Goal: Navigation & Orientation: Understand site structure

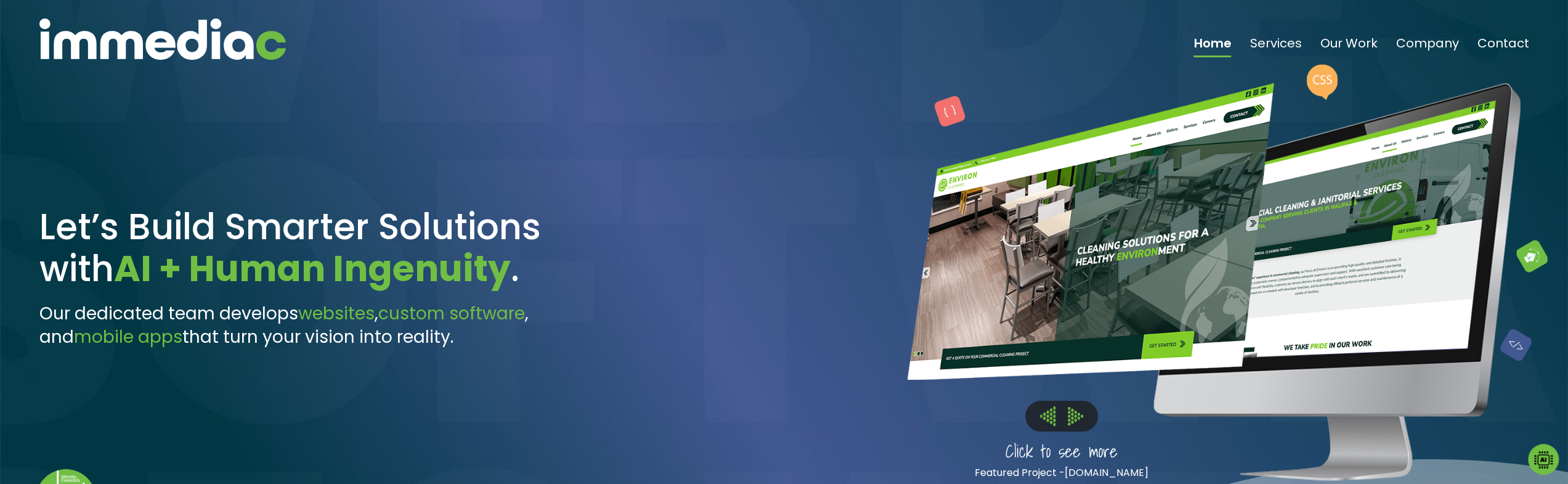
click at [1041, 418] on img at bounding box center [1048, 415] width 15 height 19
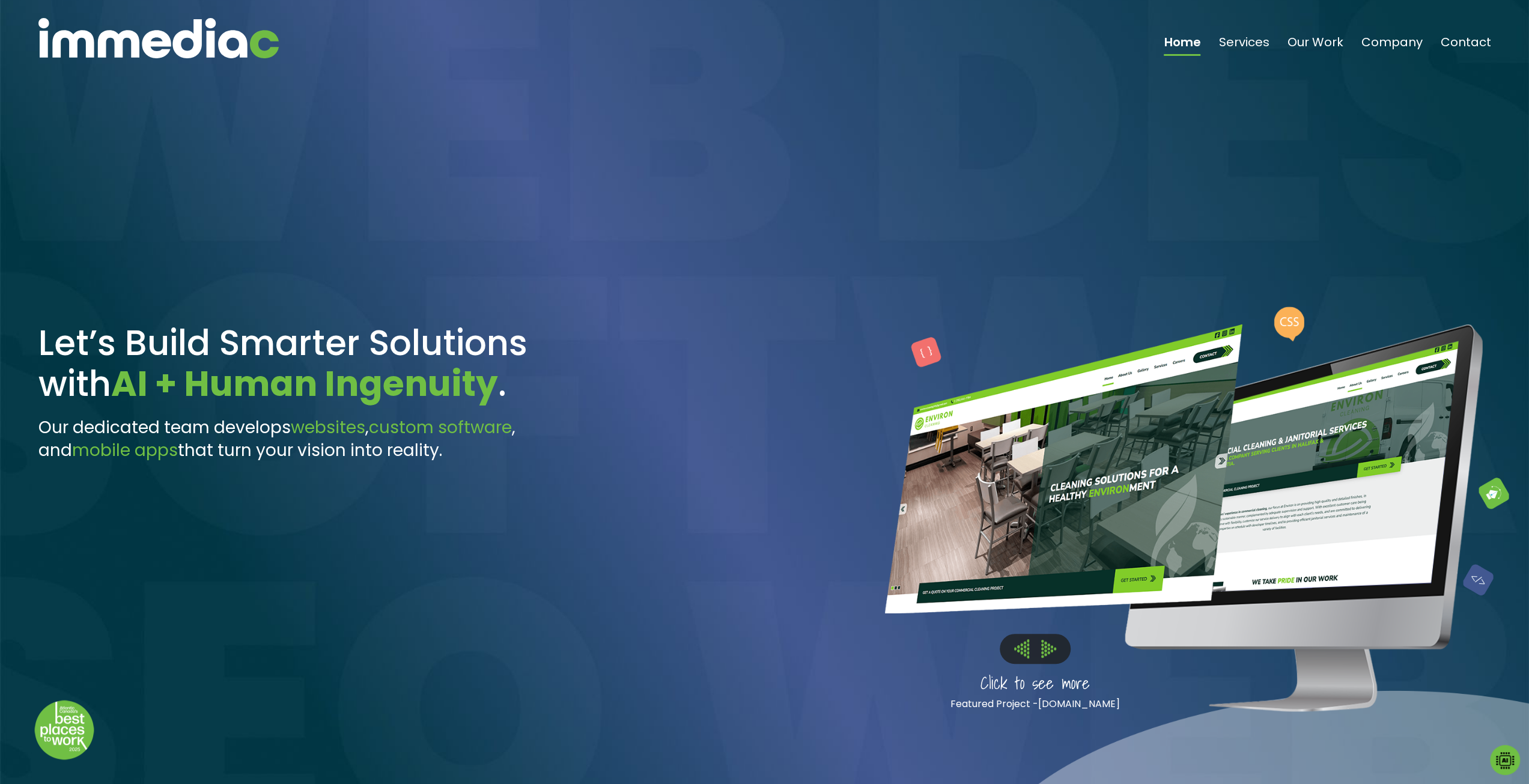
click at [1022, 650] on img at bounding box center [1022, 648] width 15 height 18
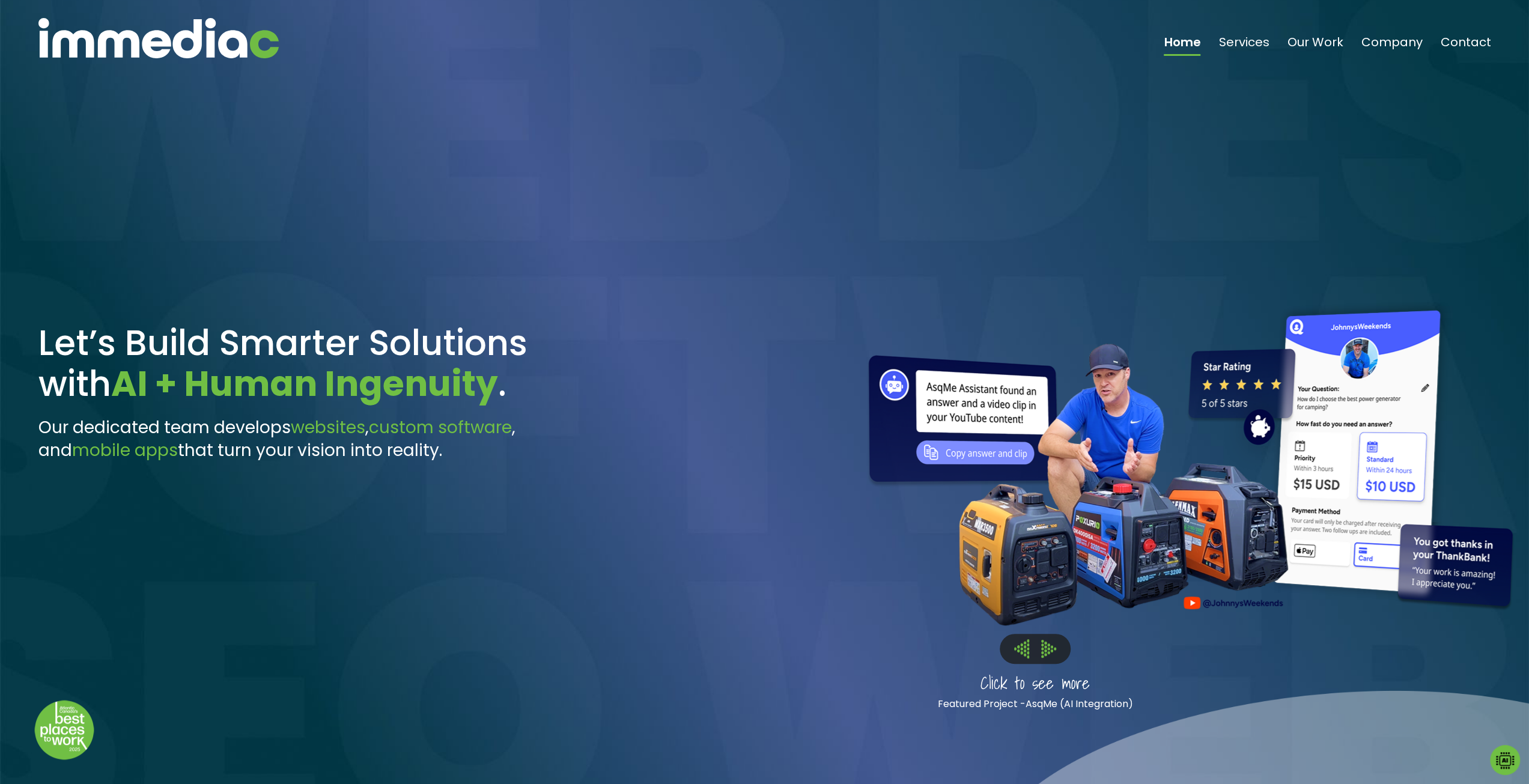
drag, startPoint x: 1029, startPoint y: 198, endPoint x: 1067, endPoint y: 469, distance: 273.7
click at [1067, 469] on div at bounding box center [1183, 507] width 661 height 481
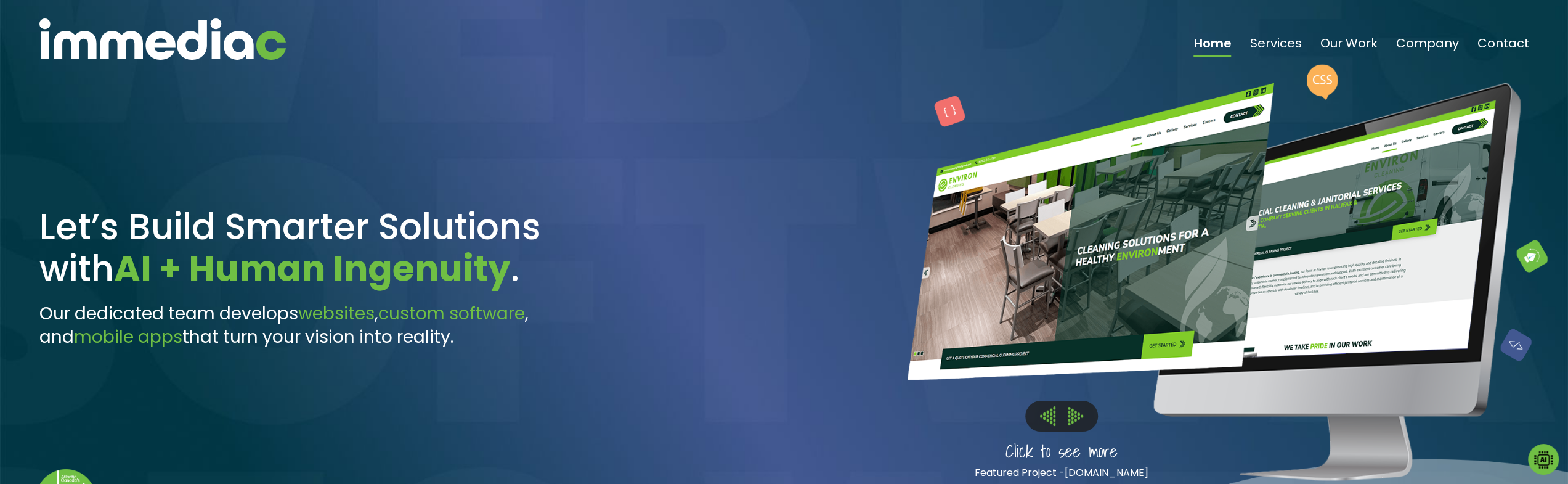
click at [1041, 415] on img at bounding box center [1048, 415] width 15 height 19
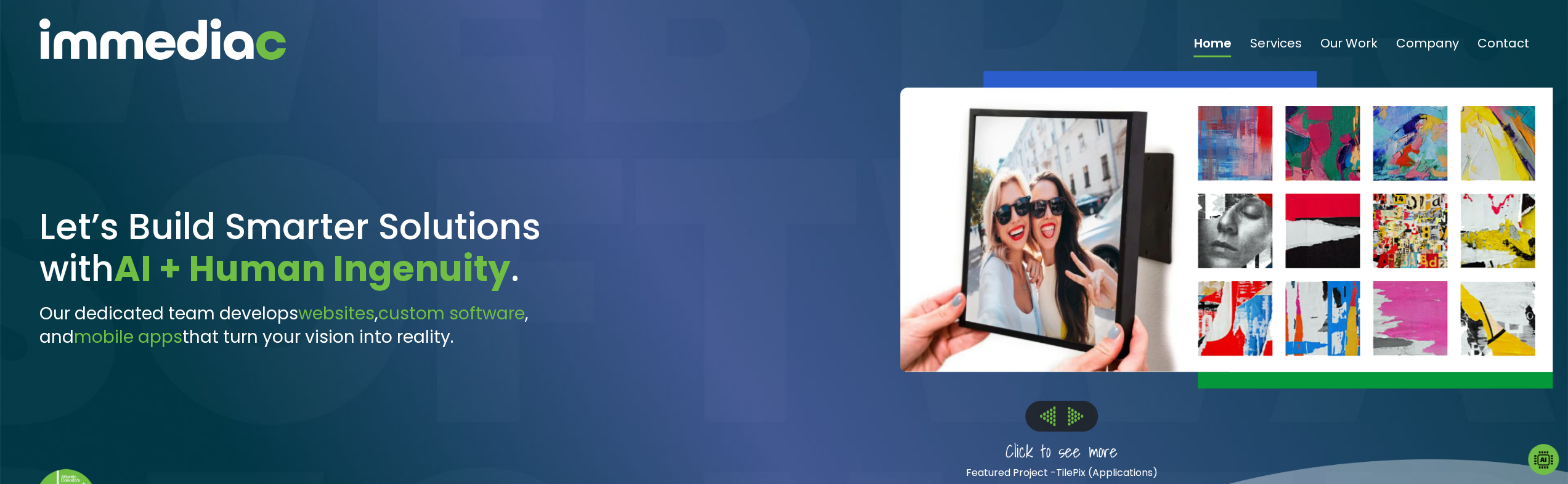
click at [1062, 416] on button at bounding box center [1076, 415] width 28 height 19
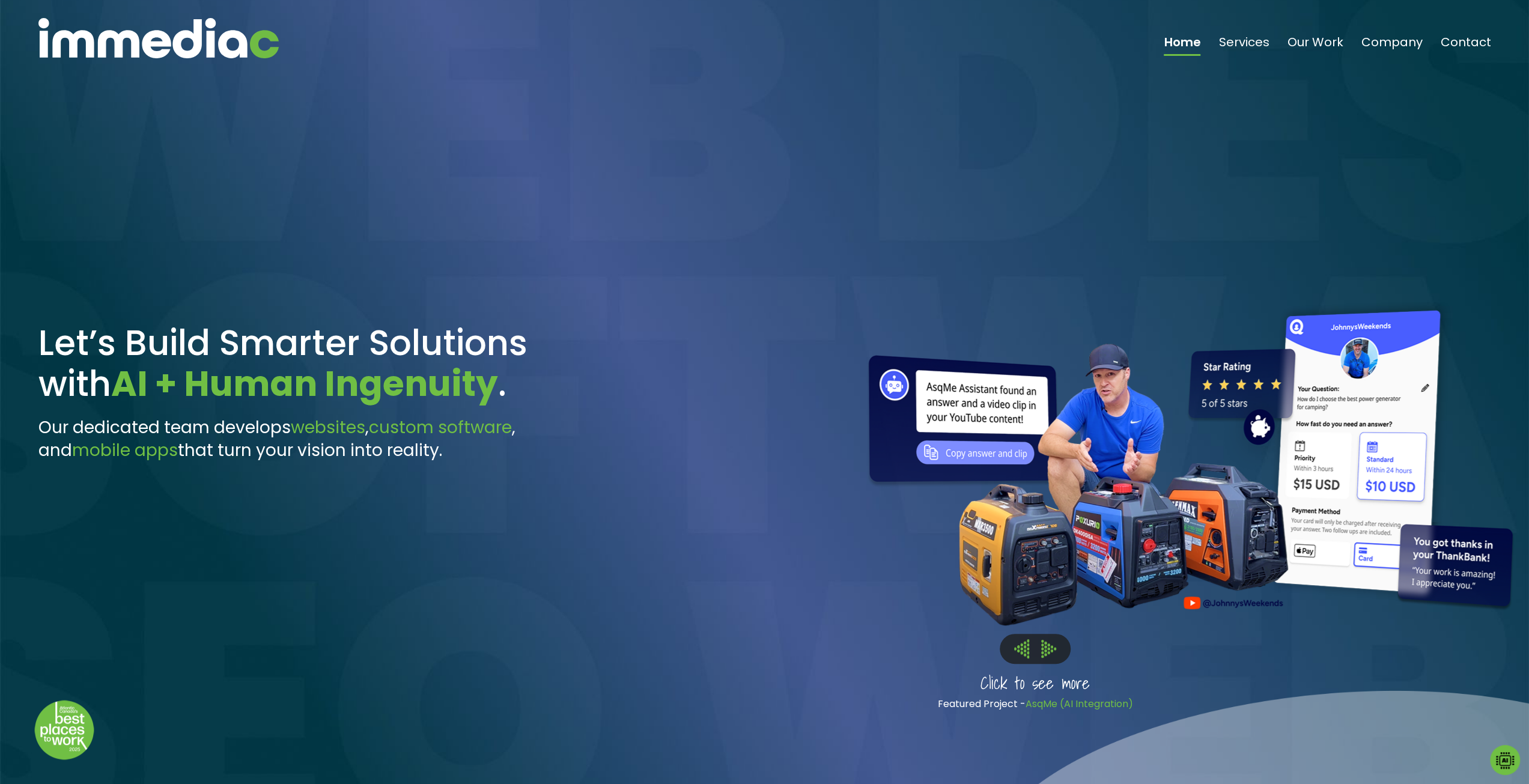
drag, startPoint x: 985, startPoint y: 427, endPoint x: 1027, endPoint y: 697, distance: 273.2
click at [1027, 697] on link "AsqMe (AI Integration)" at bounding box center [1079, 704] width 108 height 14
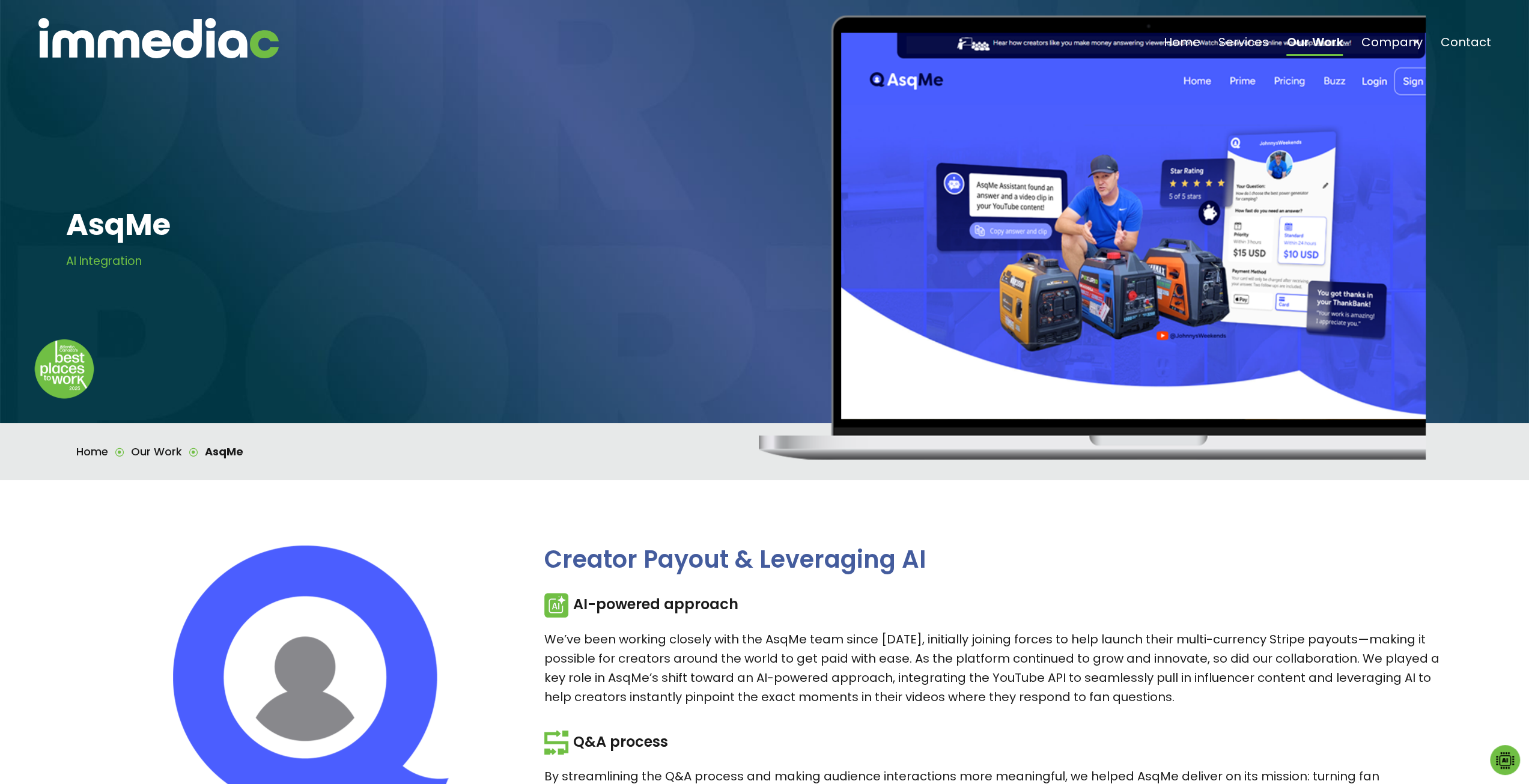
drag, startPoint x: 915, startPoint y: 57, endPoint x: 945, endPoint y: 328, distance: 272.7
click at [945, 328] on div at bounding box center [1144, 237] width 770 height 444
click at [1397, 76] on link "Overview" at bounding box center [1393, 77] width 68 height 18
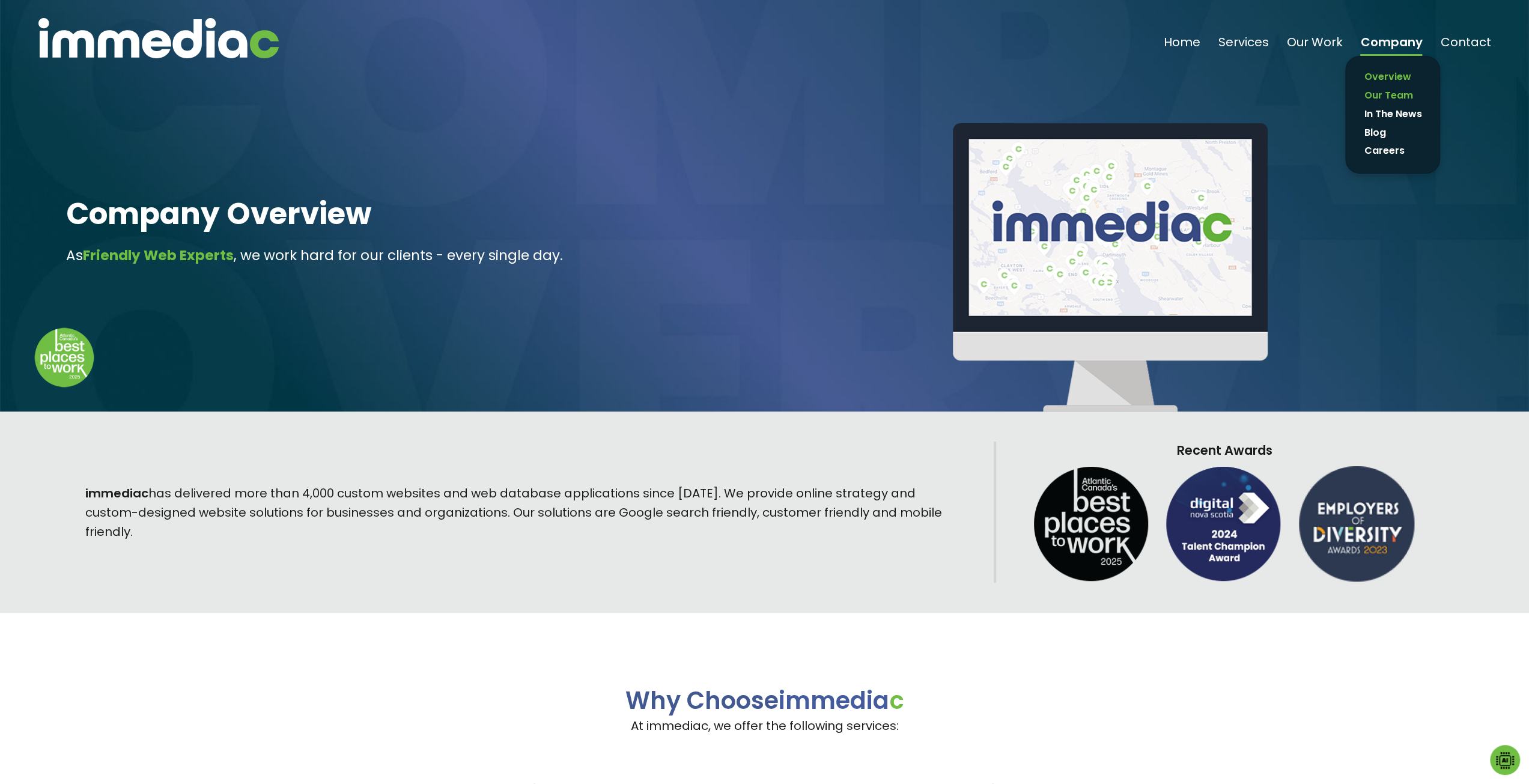
click at [1392, 96] on link "Our Team" at bounding box center [1393, 96] width 70 height 18
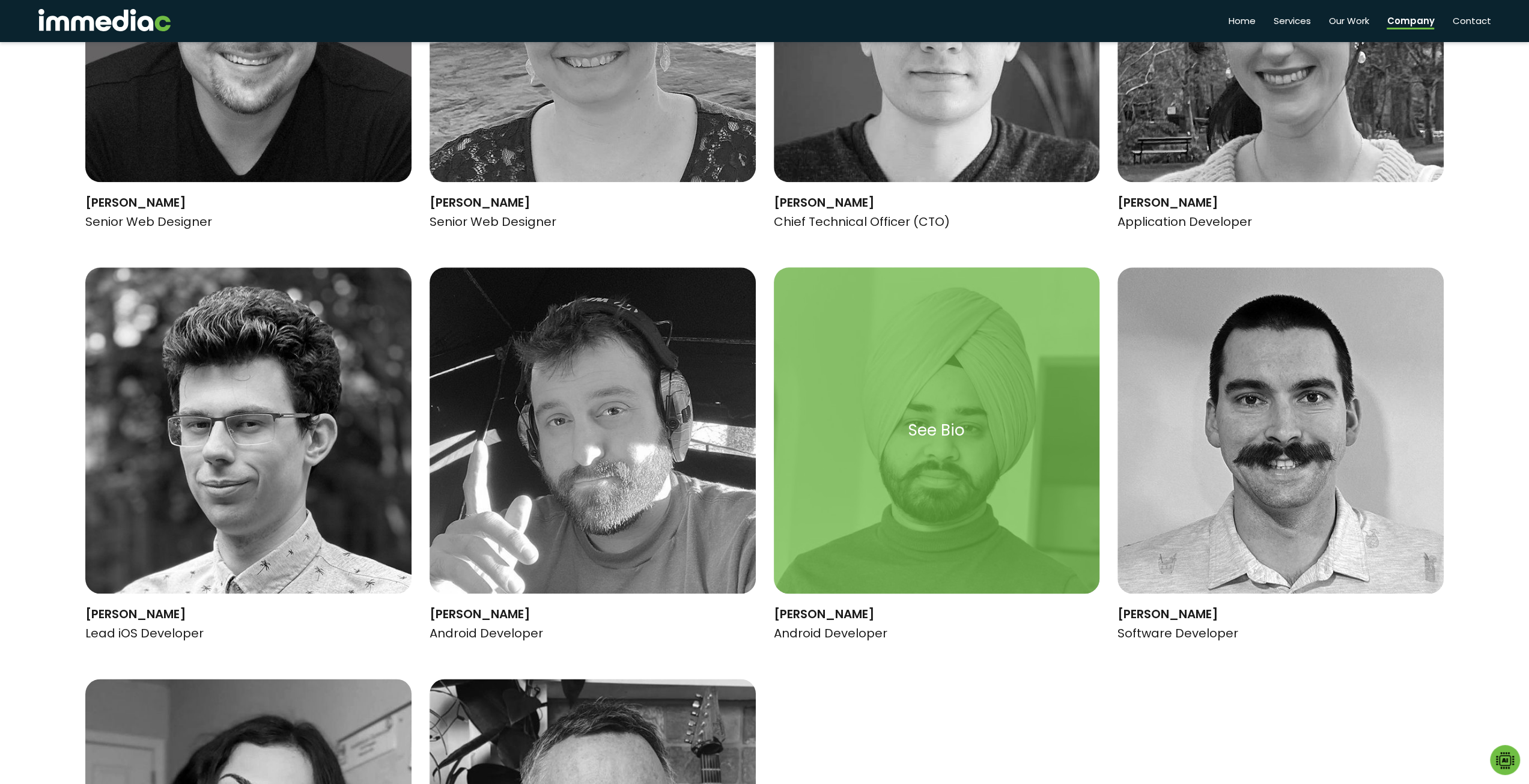
scroll to position [961, 0]
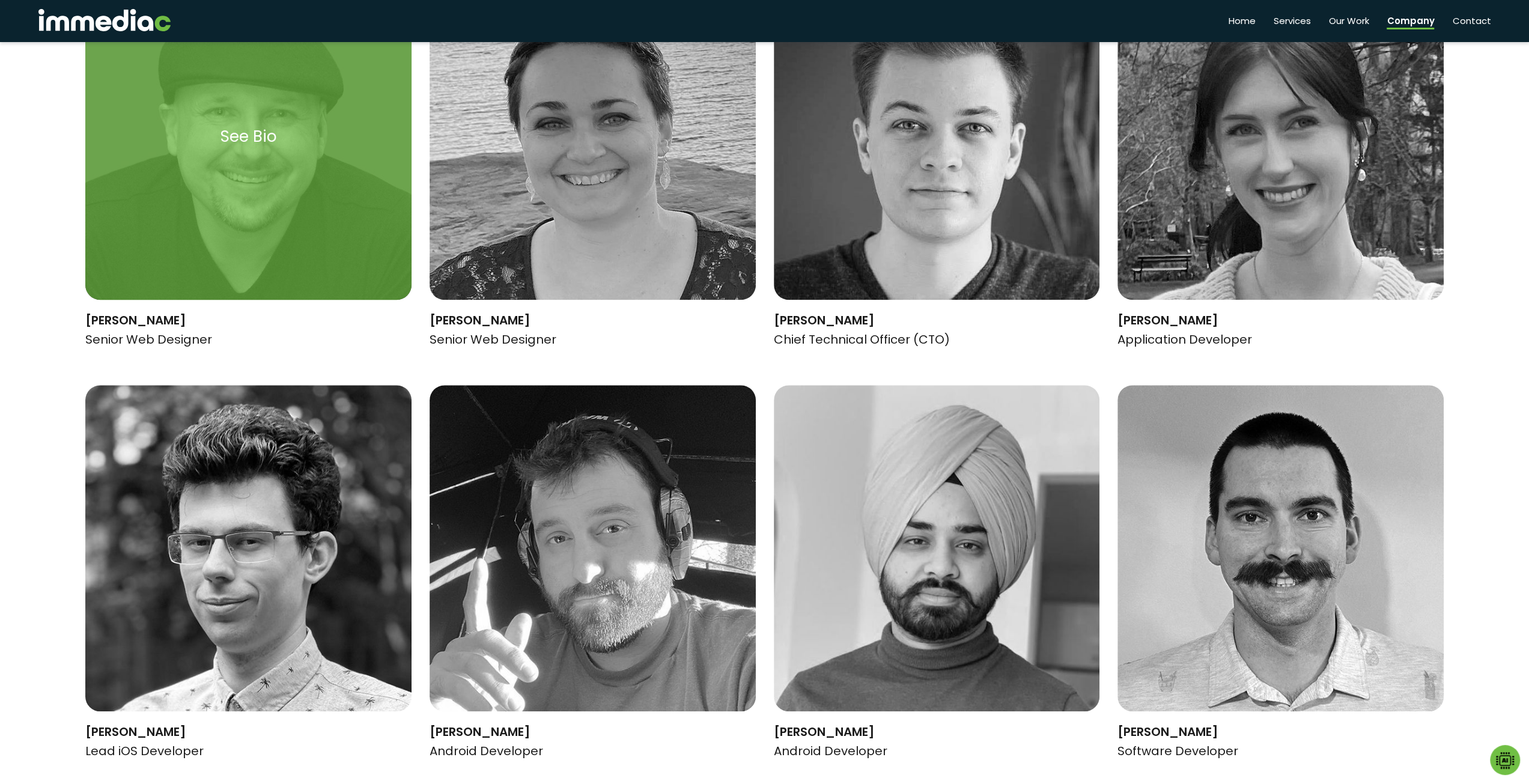
click at [329, 194] on img at bounding box center [248, 137] width 326 height 326
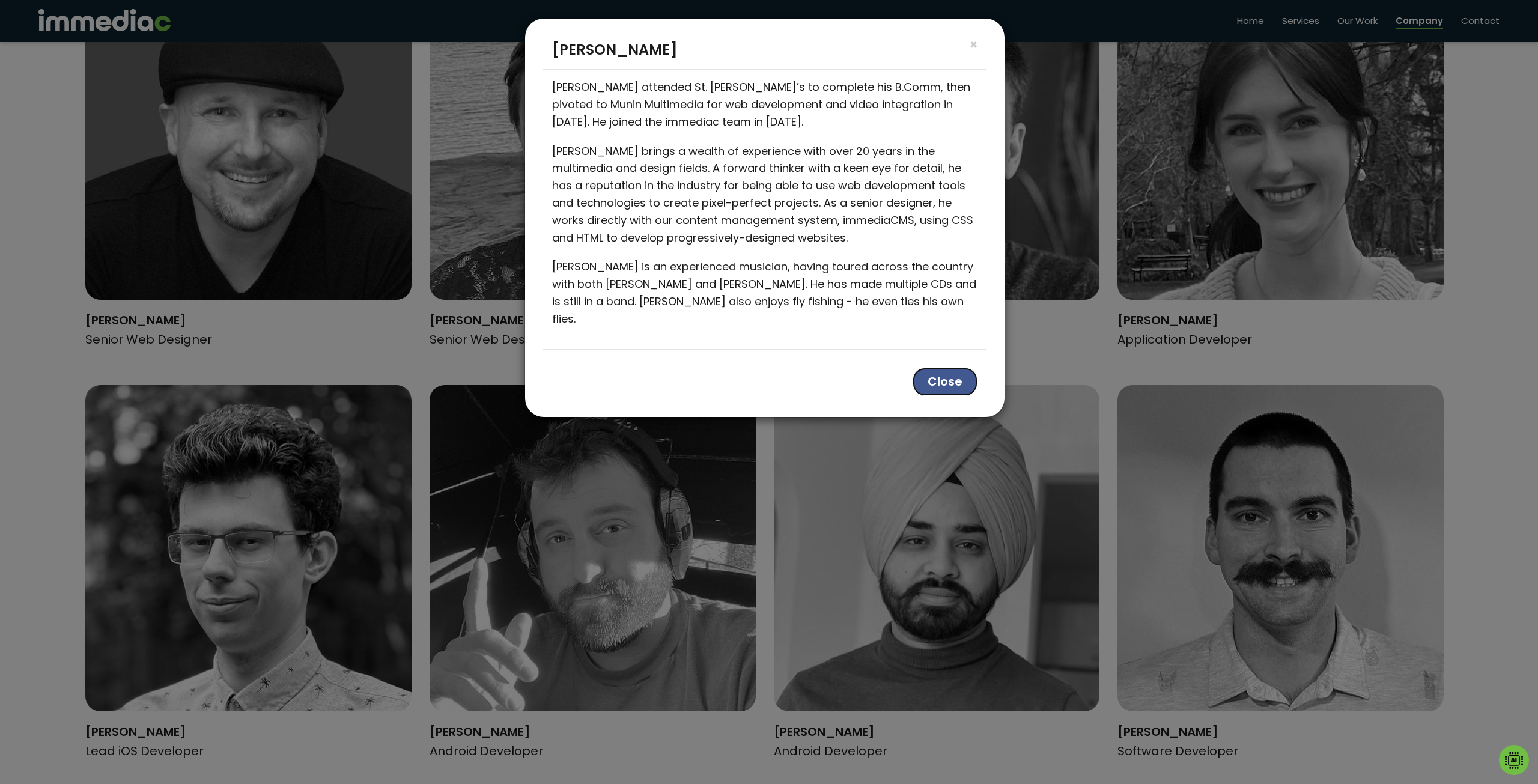
click at [957, 367] on button "Close" at bounding box center [945, 381] width 65 height 28
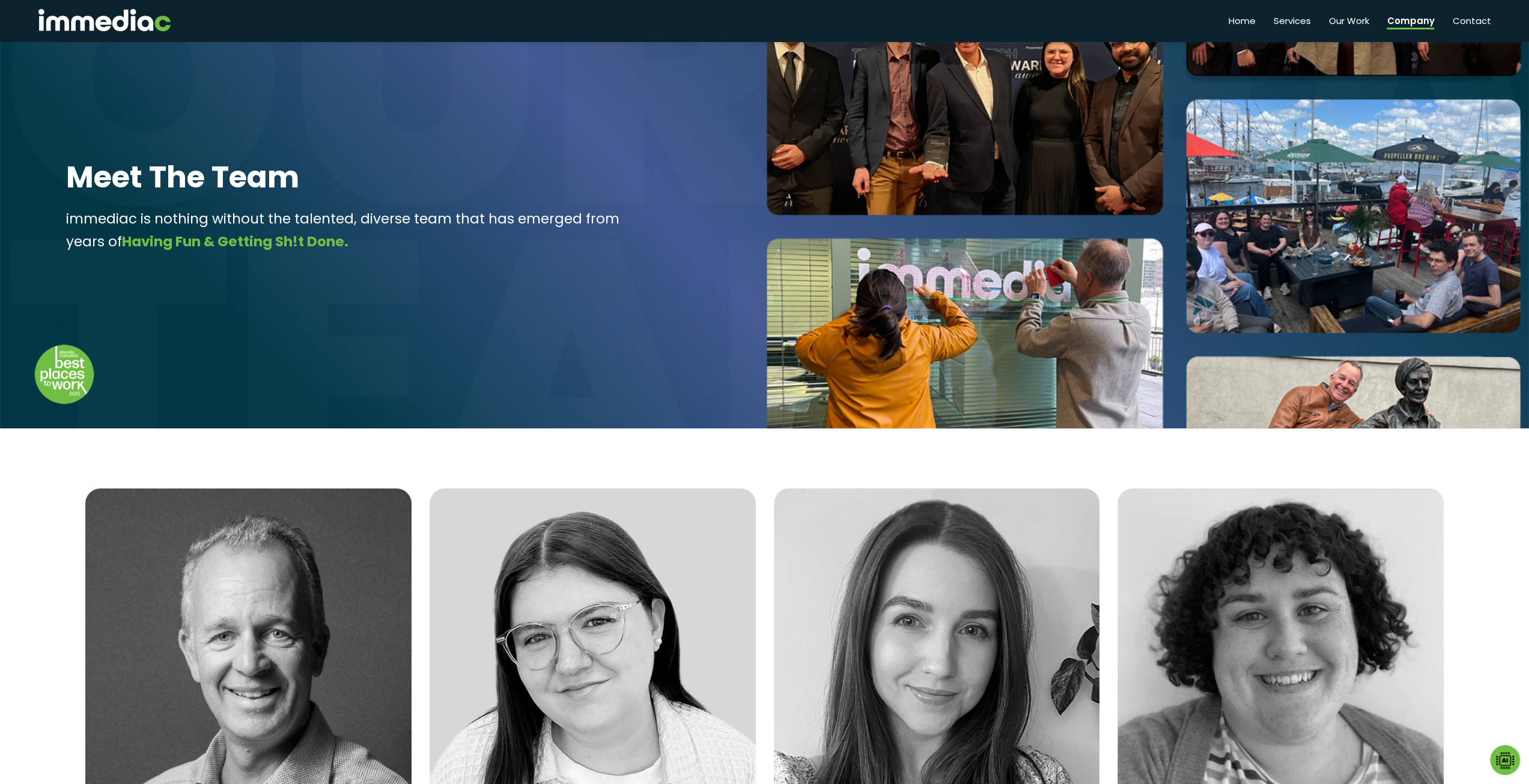
scroll to position [0, 0]
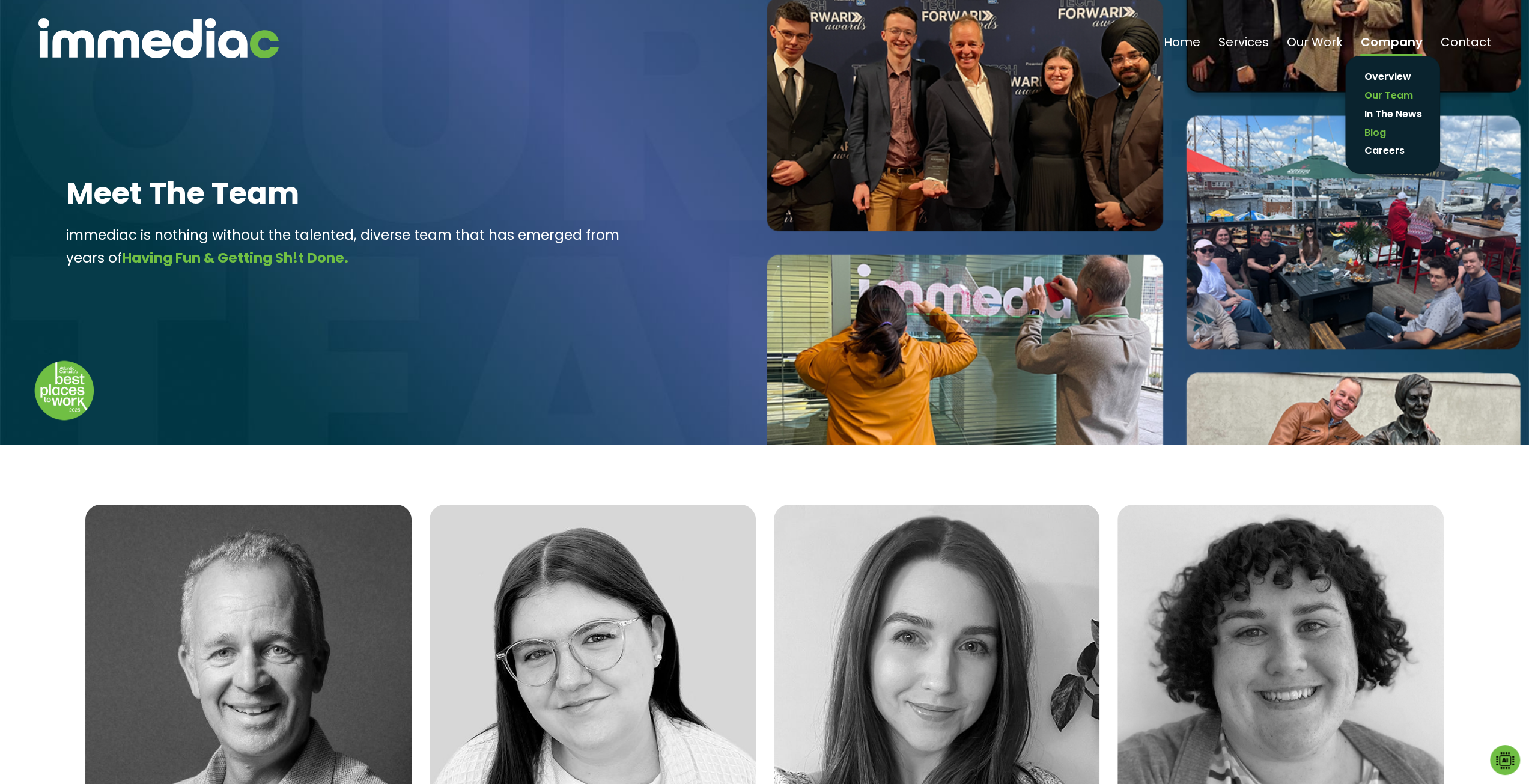
click at [1386, 133] on link "Blog" at bounding box center [1393, 133] width 70 height 18
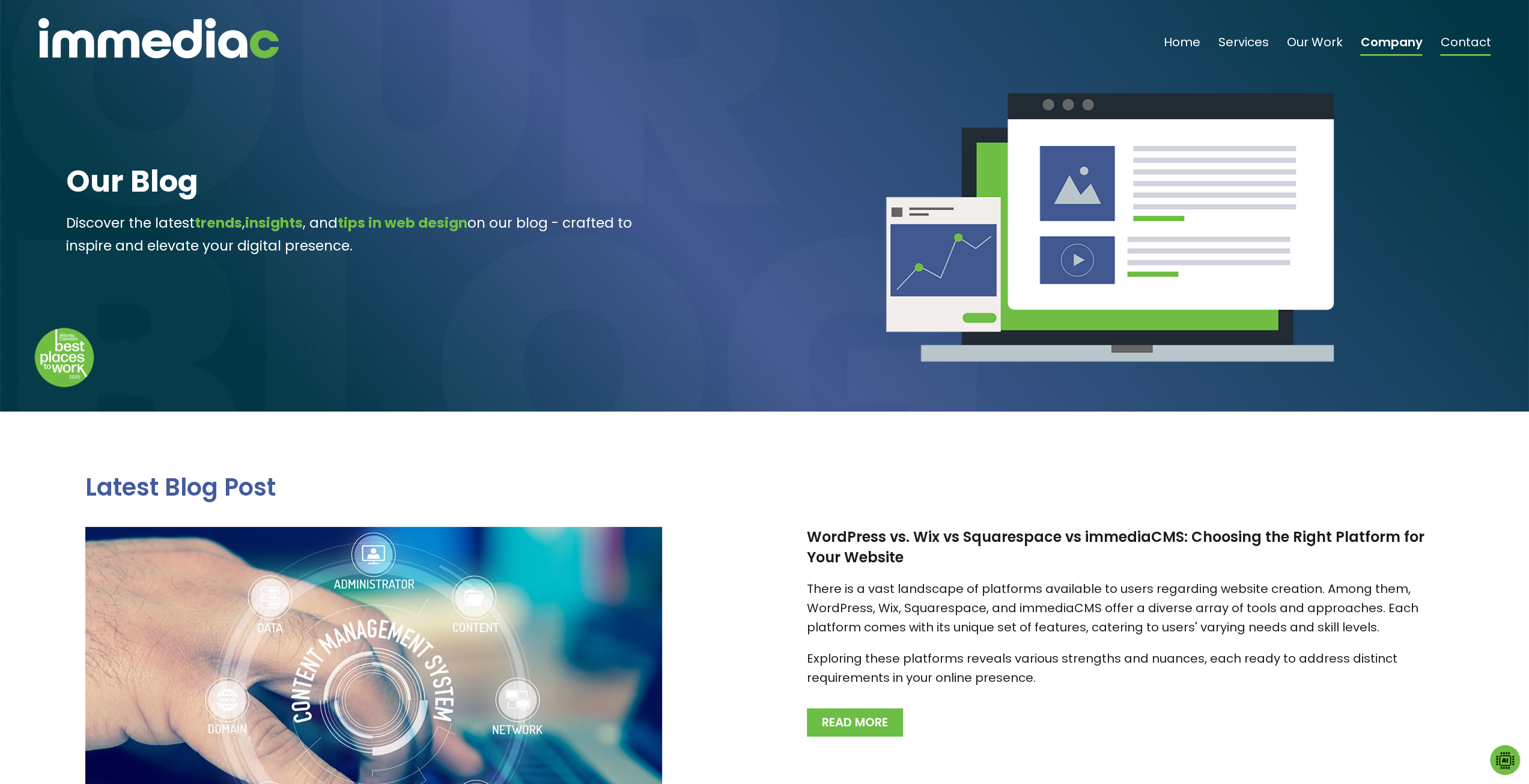
click at [1464, 44] on link "Contact" at bounding box center [1466, 46] width 50 height 20
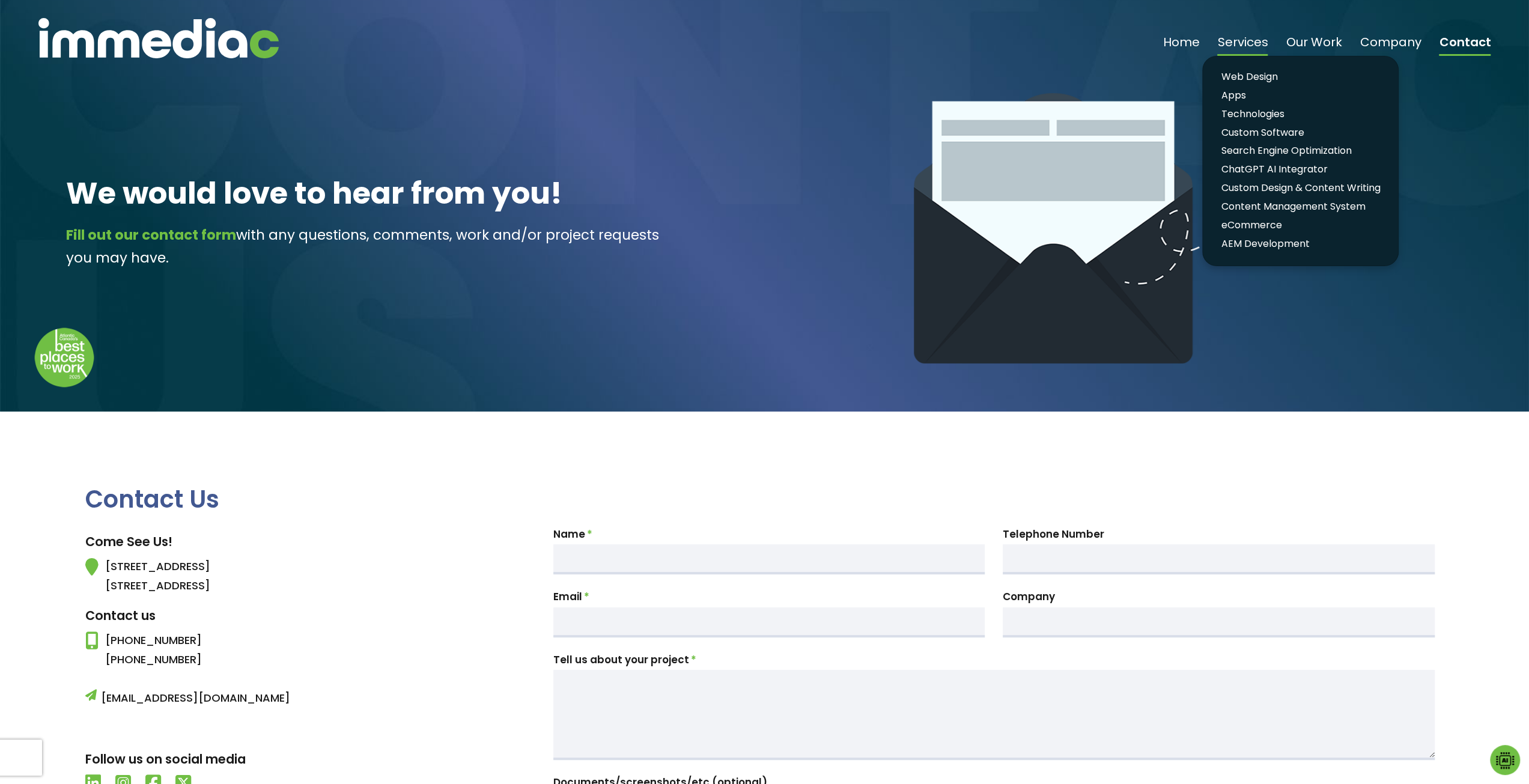
click at [1249, 45] on link "Services" at bounding box center [1243, 46] width 50 height 20
click at [1247, 74] on link "Web Design" at bounding box center [1300, 77] width 171 height 18
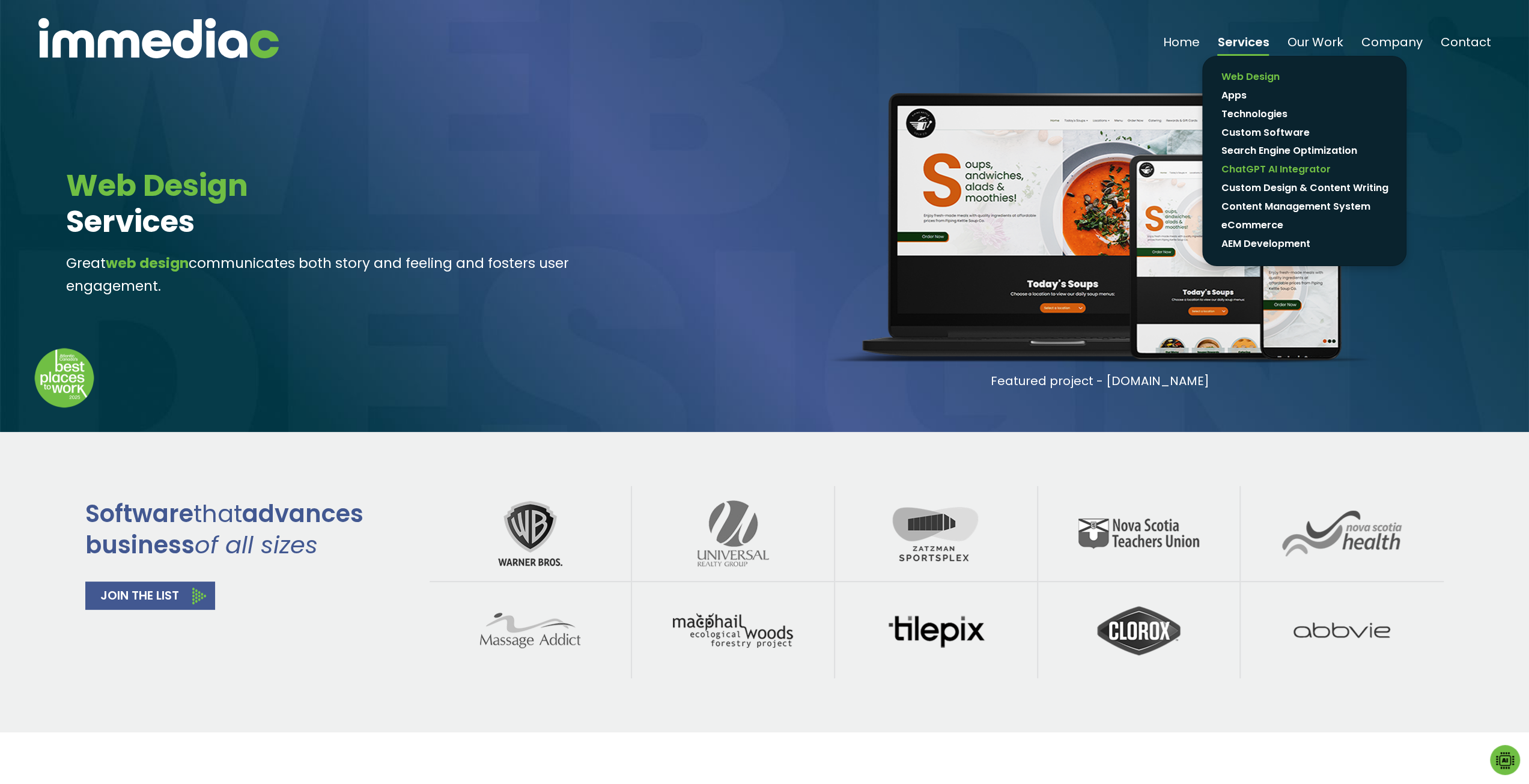
click at [1256, 172] on link "ChatGPT AI Integrator" at bounding box center [1304, 170] width 179 height 18
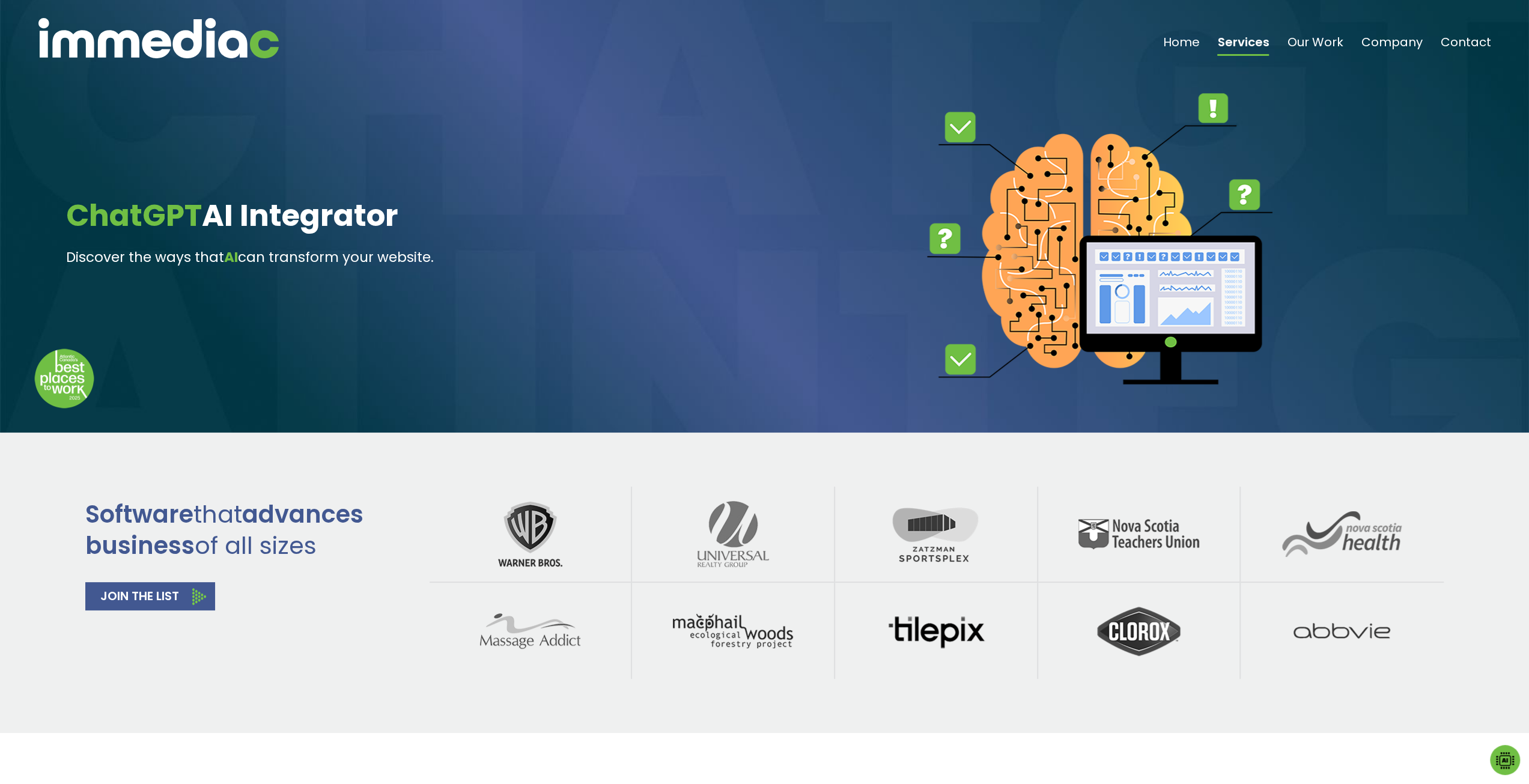
click at [98, 34] on img at bounding box center [158, 37] width 240 height 40
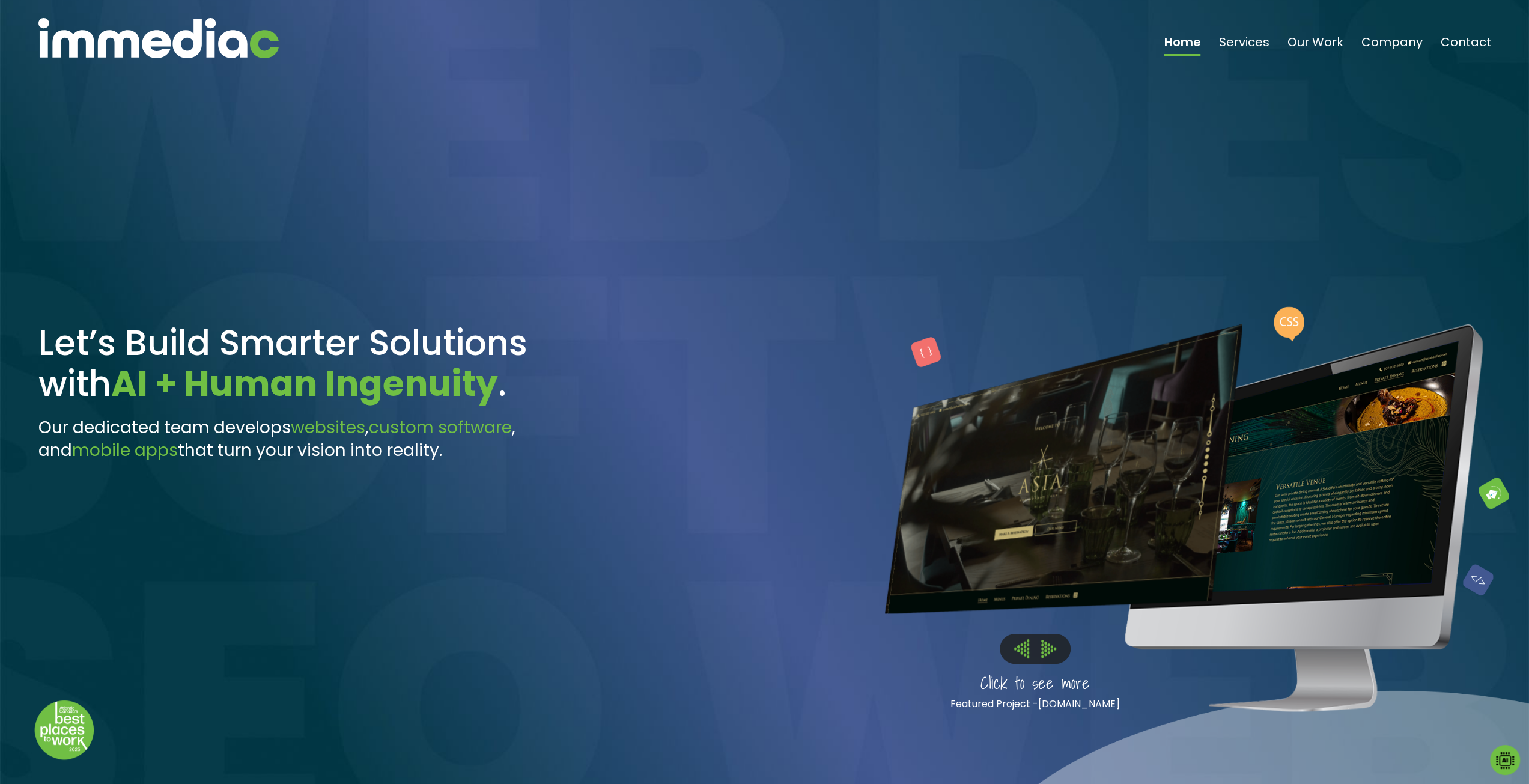
click at [1045, 653] on img at bounding box center [1049, 648] width 15 height 18
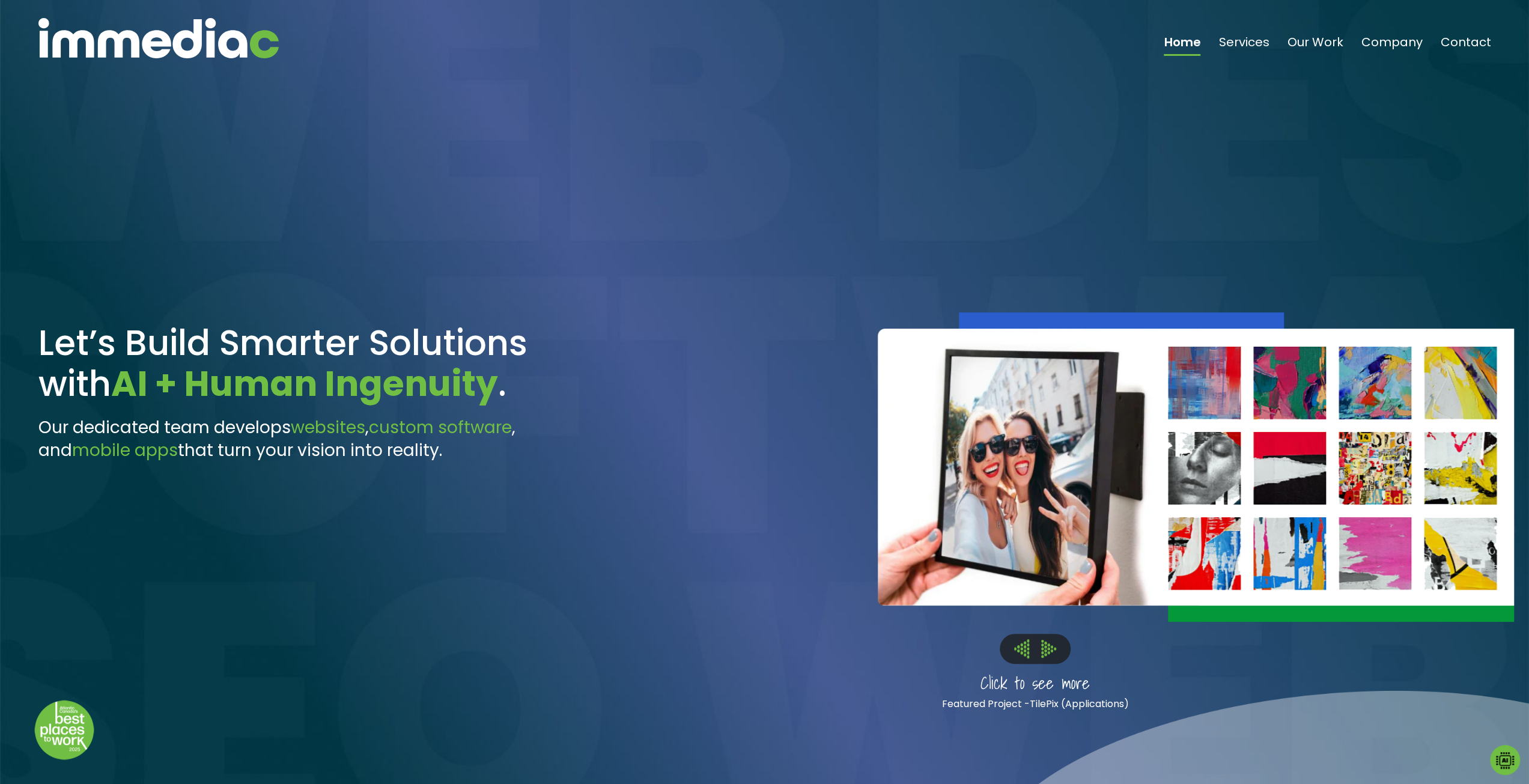
click at [1045, 653] on img at bounding box center [1049, 648] width 15 height 18
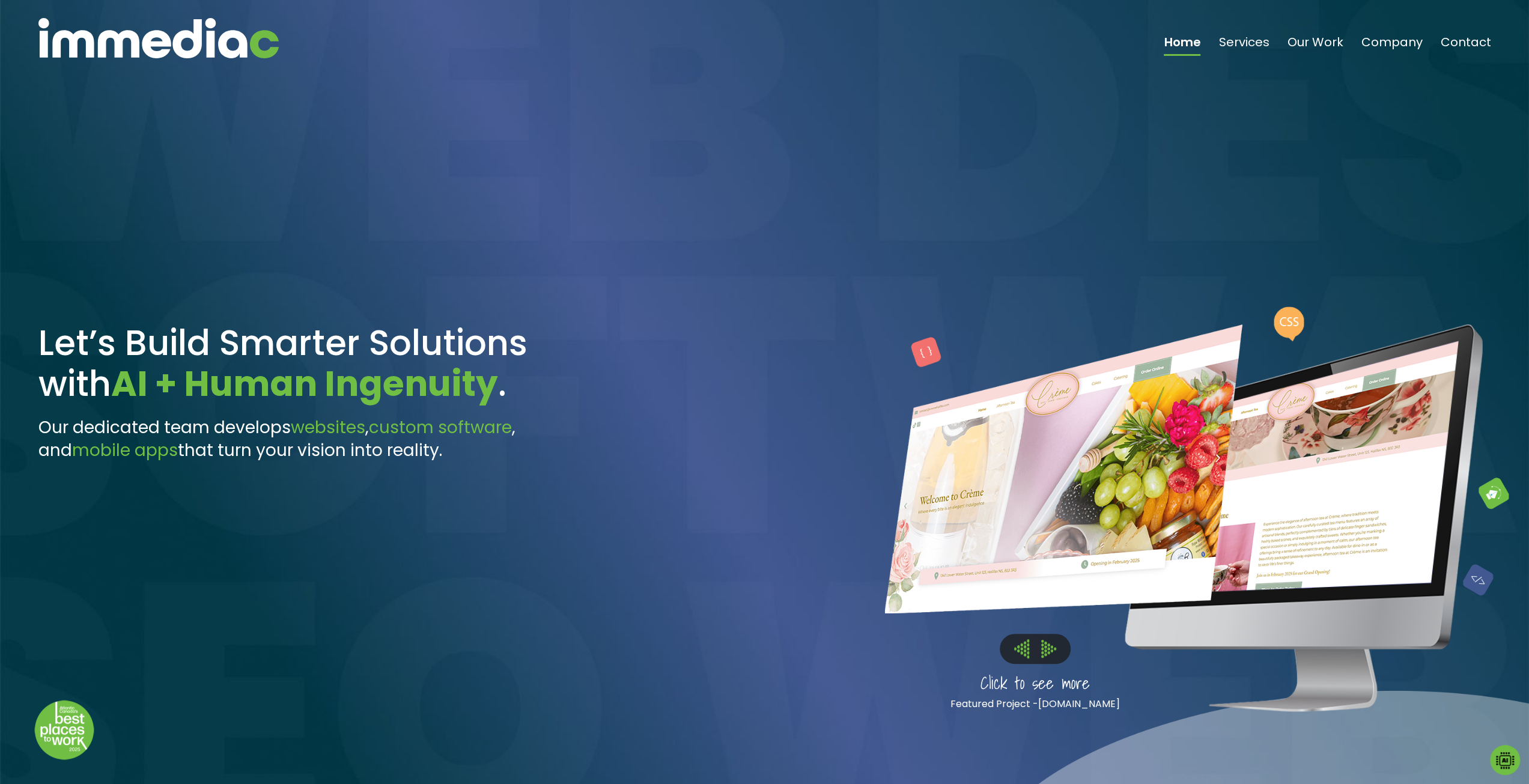
click at [1045, 653] on img at bounding box center [1049, 648] width 15 height 18
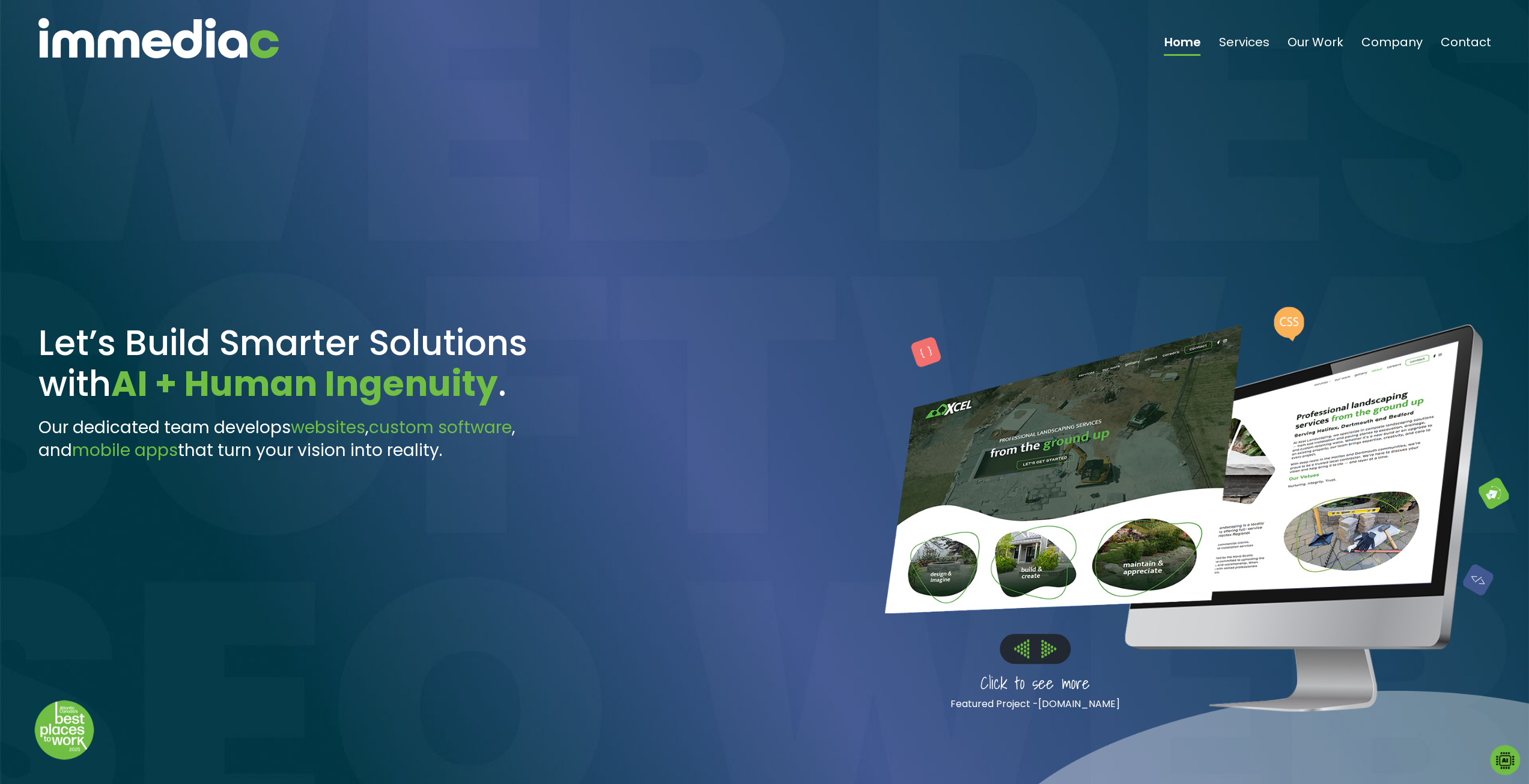
click at [1045, 653] on img at bounding box center [1049, 648] width 15 height 18
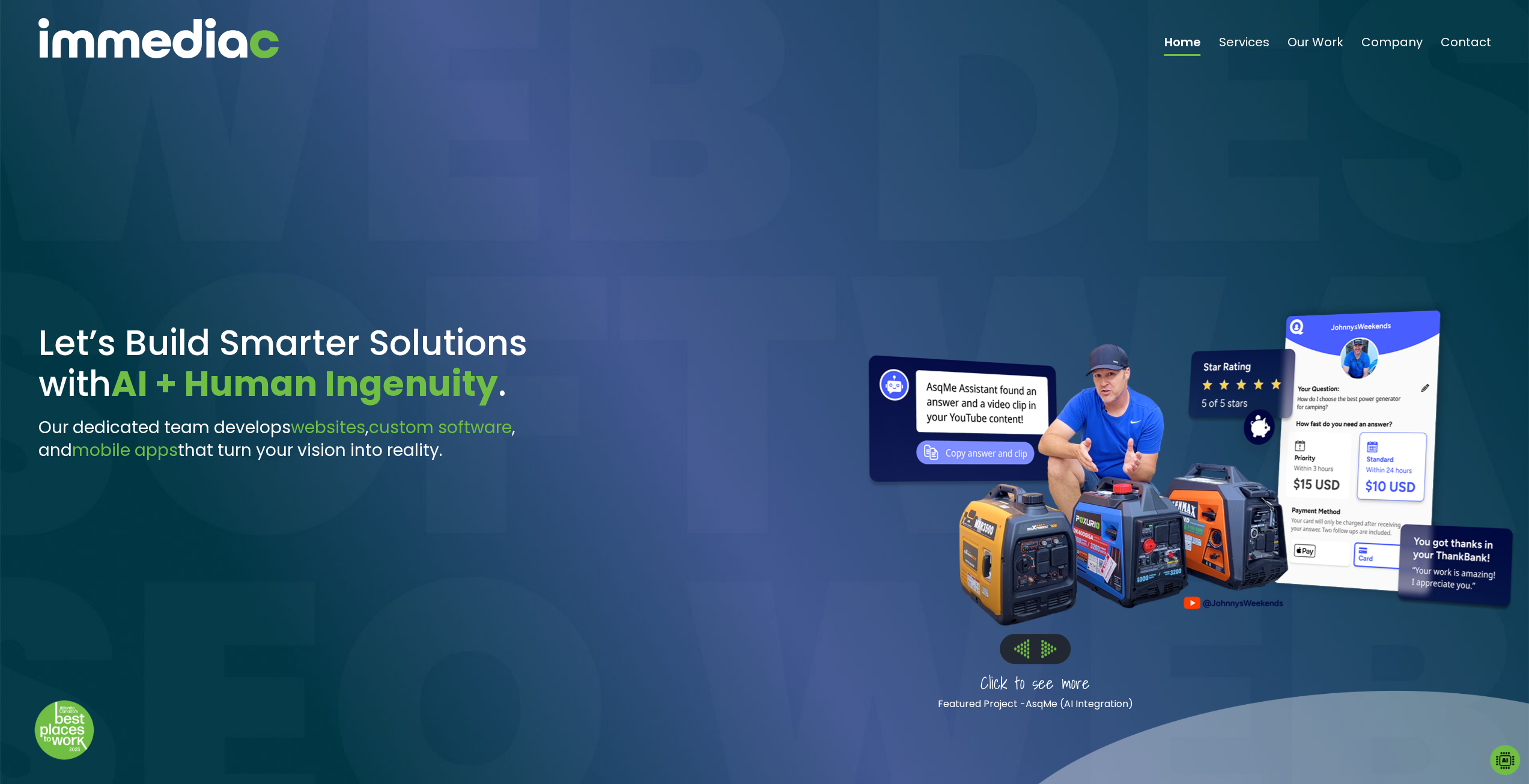
click at [1045, 653] on img at bounding box center [1049, 648] width 15 height 18
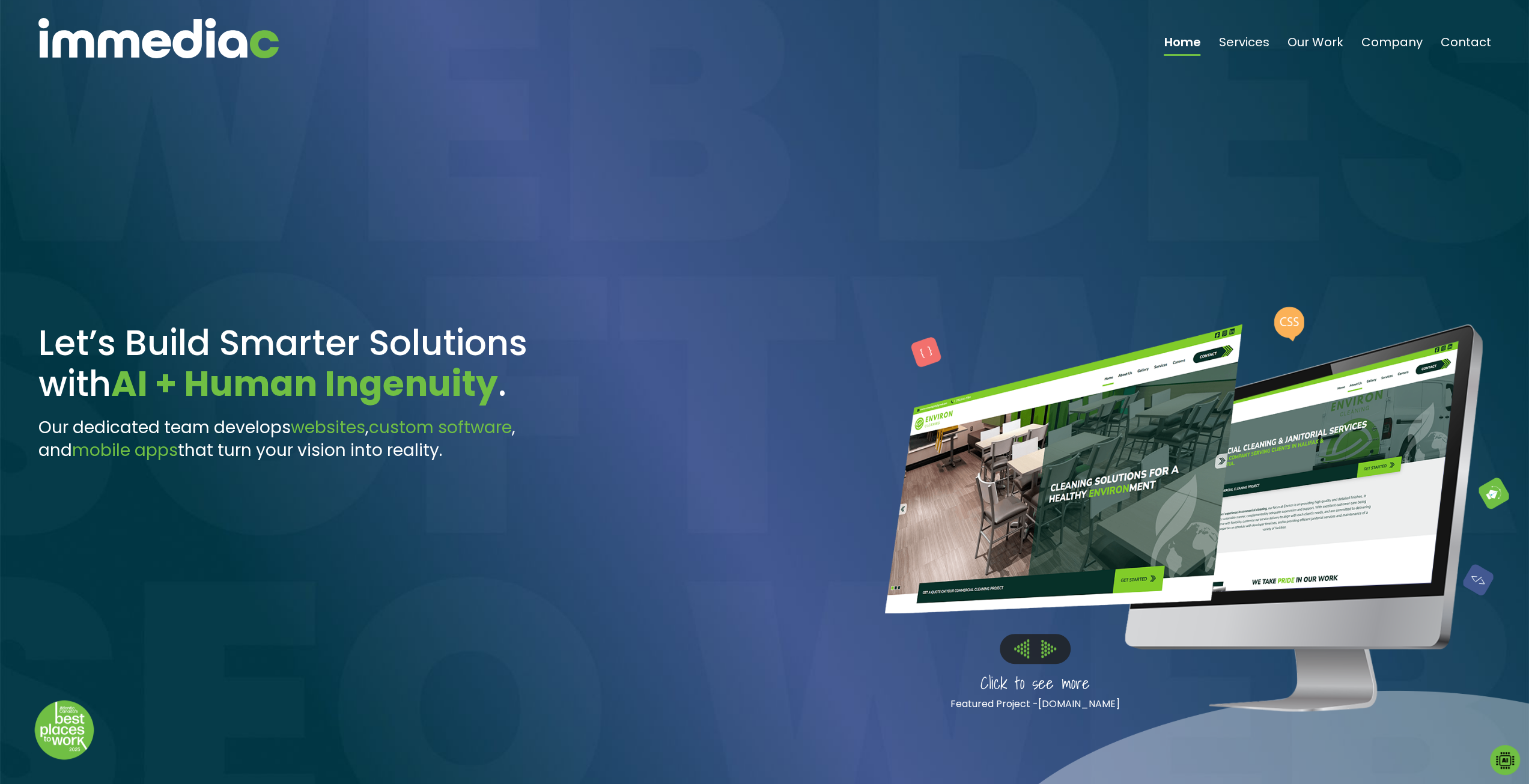
click at [1026, 650] on img at bounding box center [1022, 648] width 15 height 18
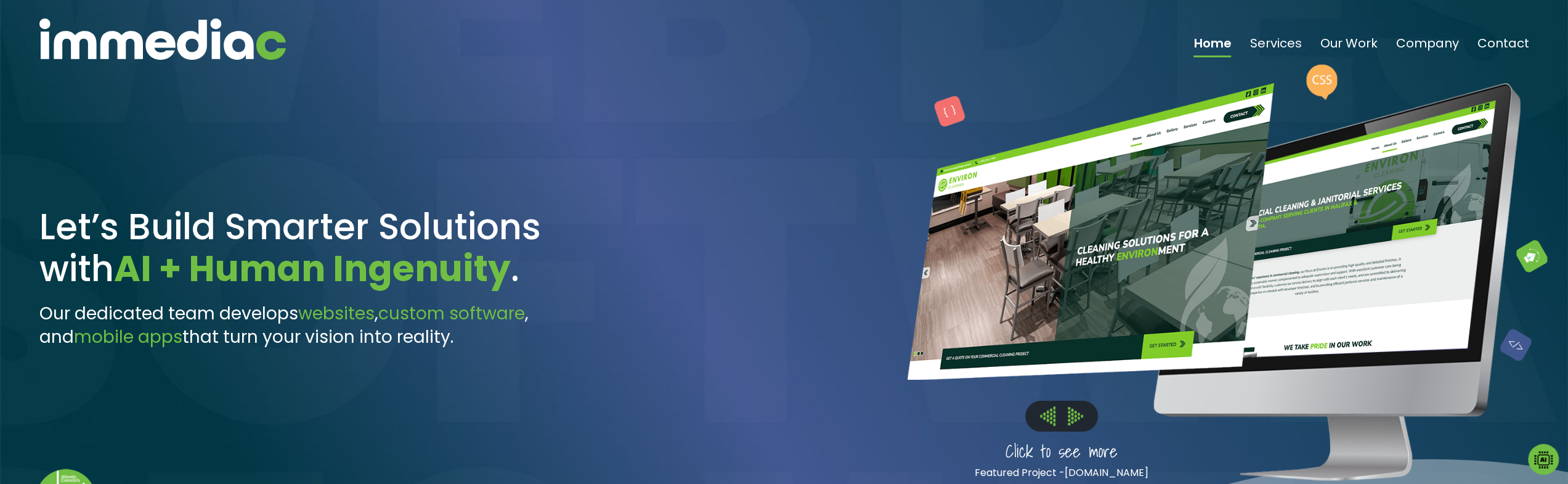
click at [1074, 416] on img at bounding box center [1076, 415] width 15 height 18
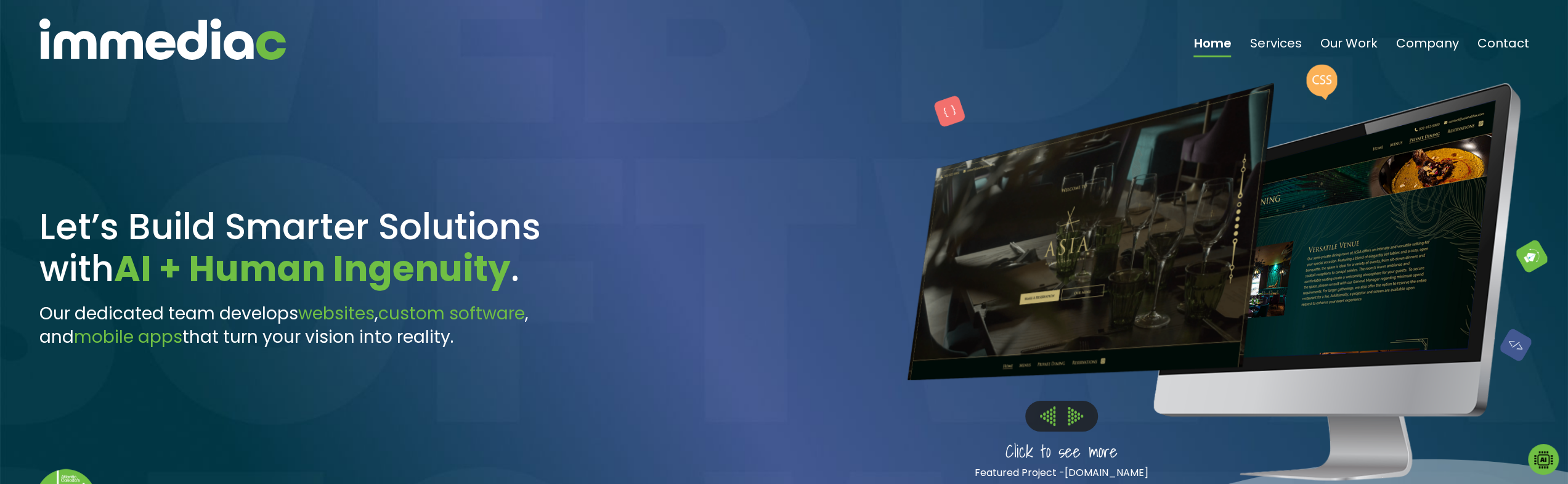
click at [1074, 416] on img at bounding box center [1076, 415] width 15 height 18
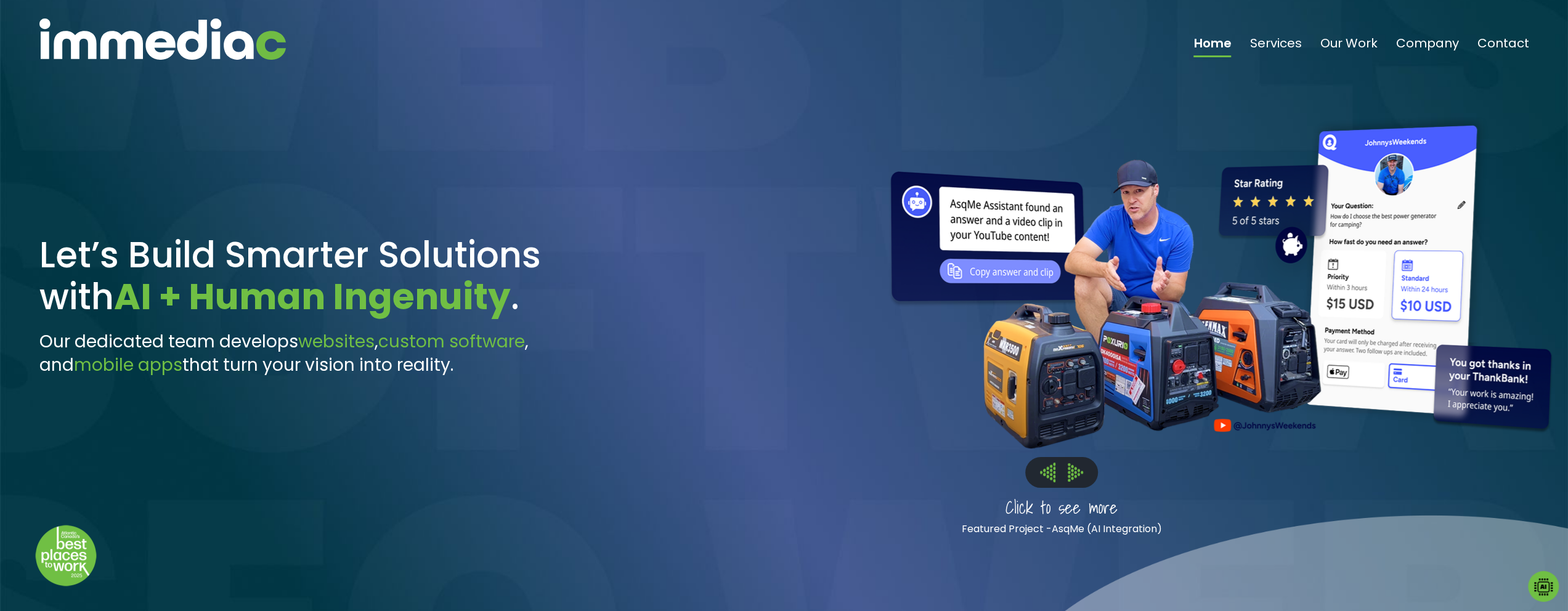
click at [1081, 471] on img at bounding box center [1076, 472] width 15 height 18
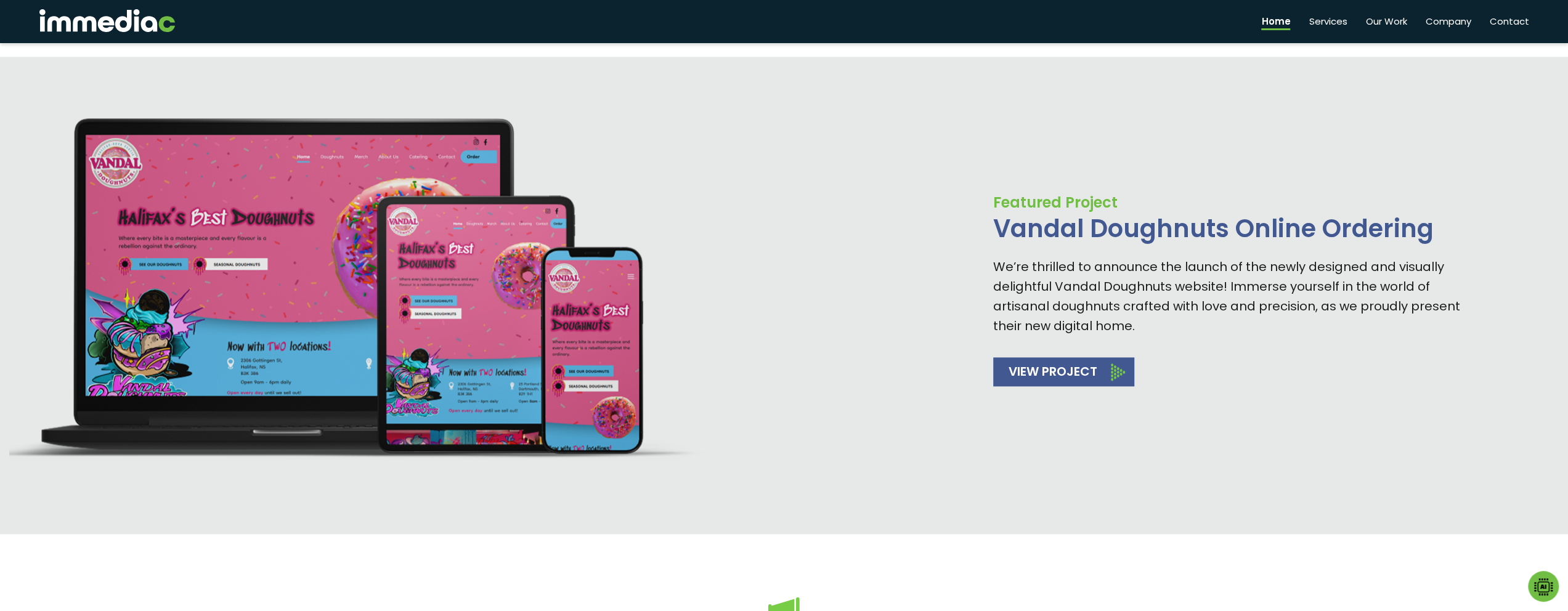
drag, startPoint x: 1369, startPoint y: 610, endPoint x: 1407, endPoint y: 217, distance: 394.8
click at [1404, 193] on div "Let’s Build Smarter Solutions with AI + Human Ingenuity . Our dedicated team de…" at bounding box center [784, 94] width 1568 height 3124
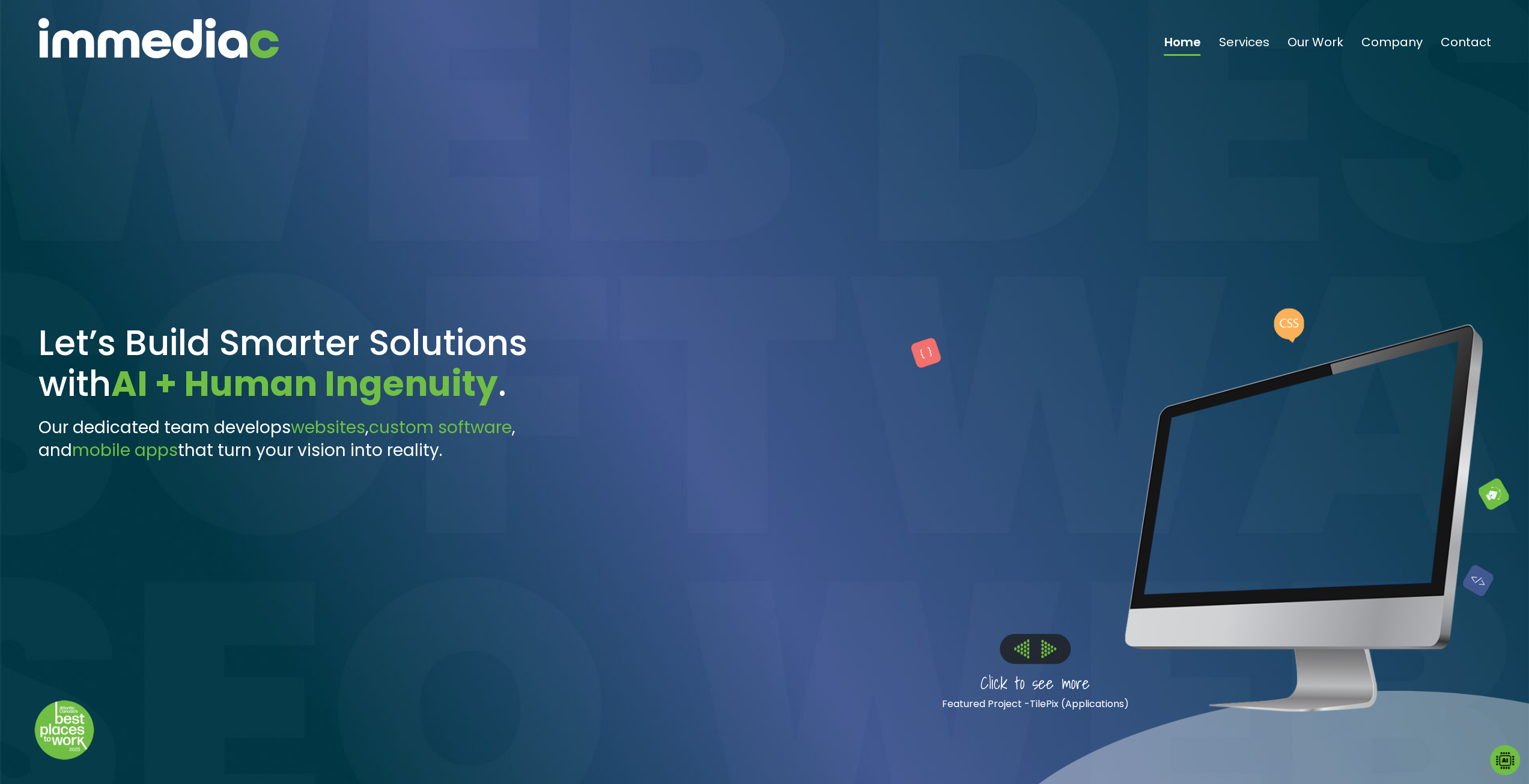
click at [1045, 595] on img at bounding box center [1049, 648] width 15 height 18
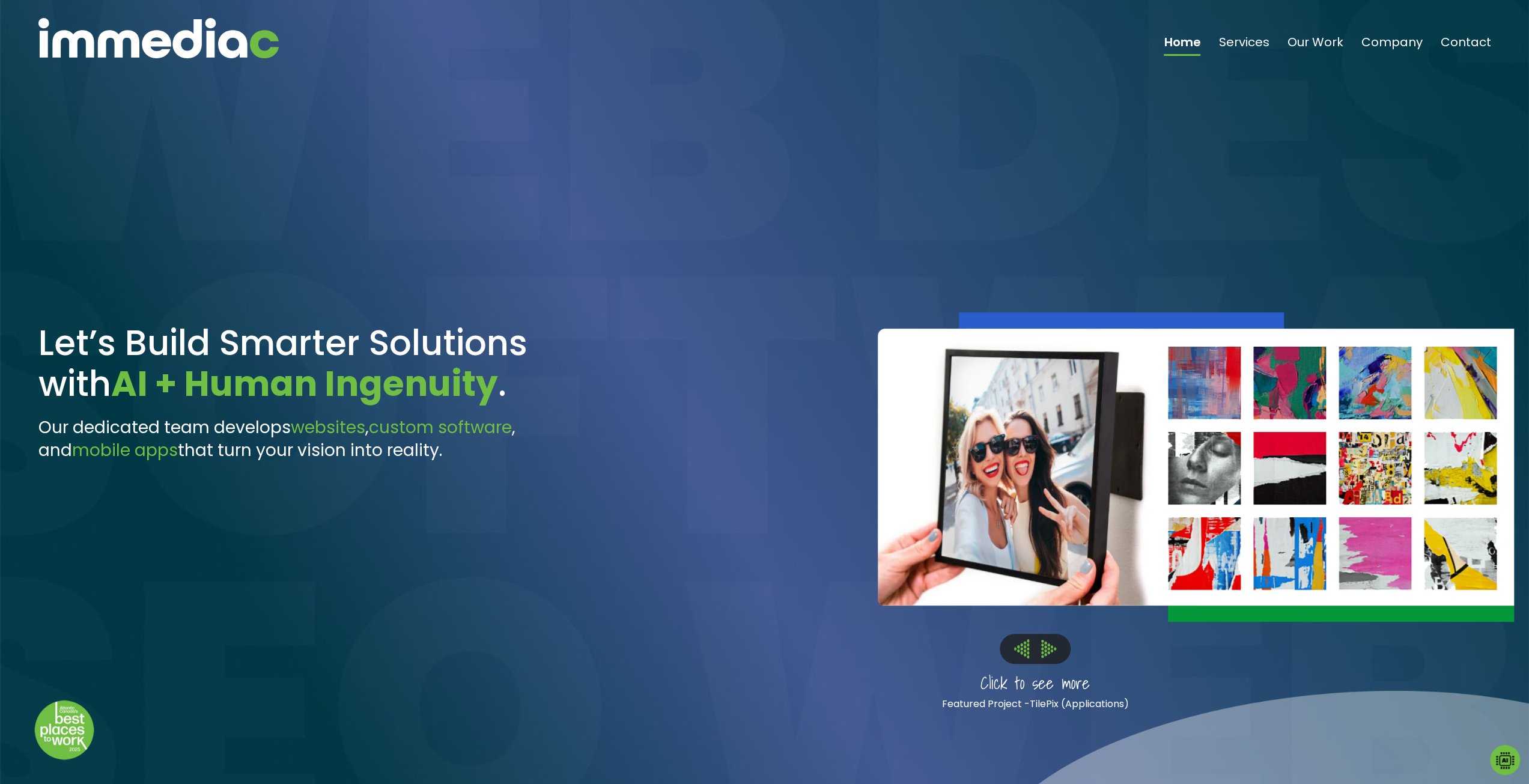
click at [1052, 595] on img at bounding box center [1049, 648] width 15 height 18
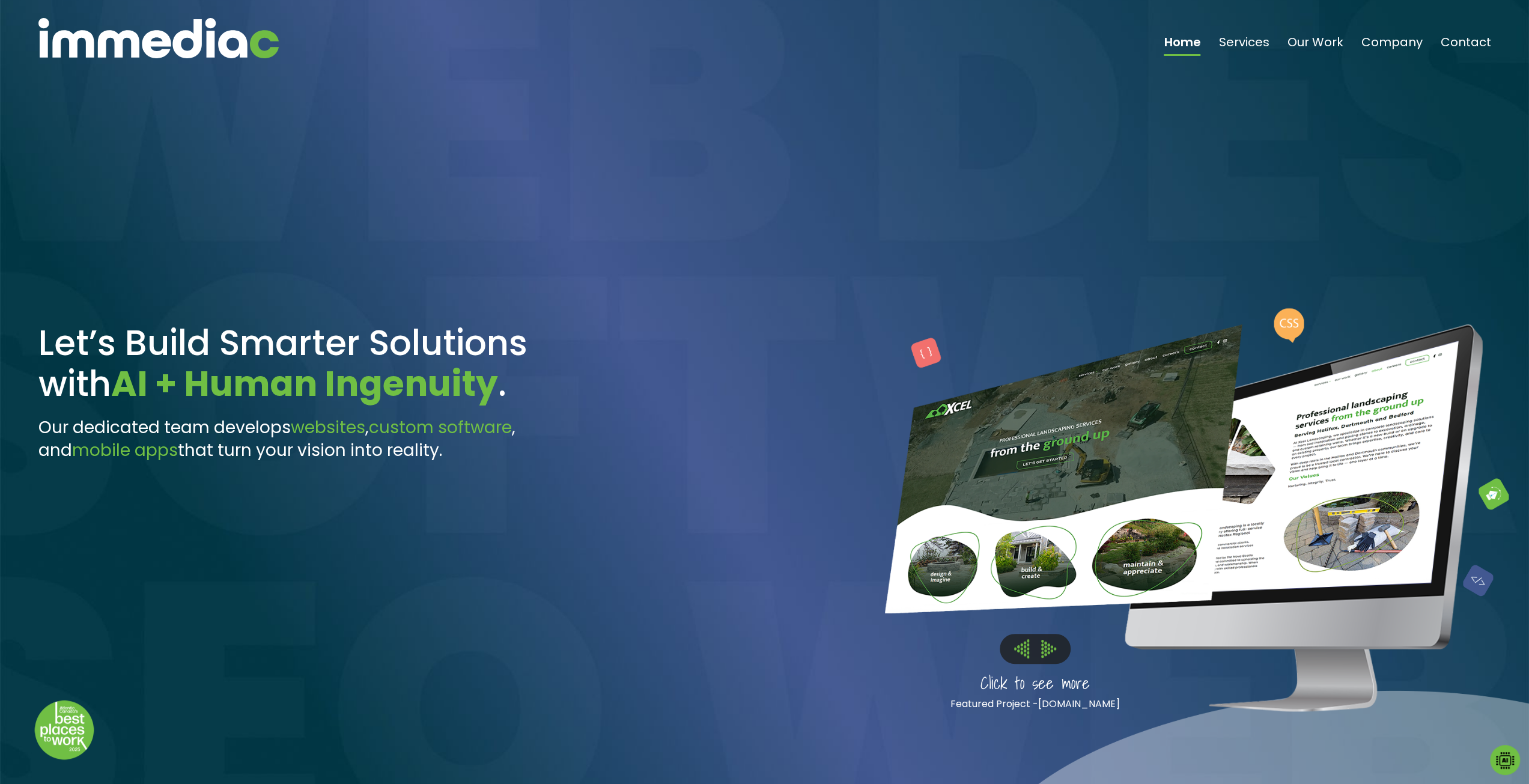
click at [1044, 595] on img at bounding box center [1049, 648] width 15 height 18
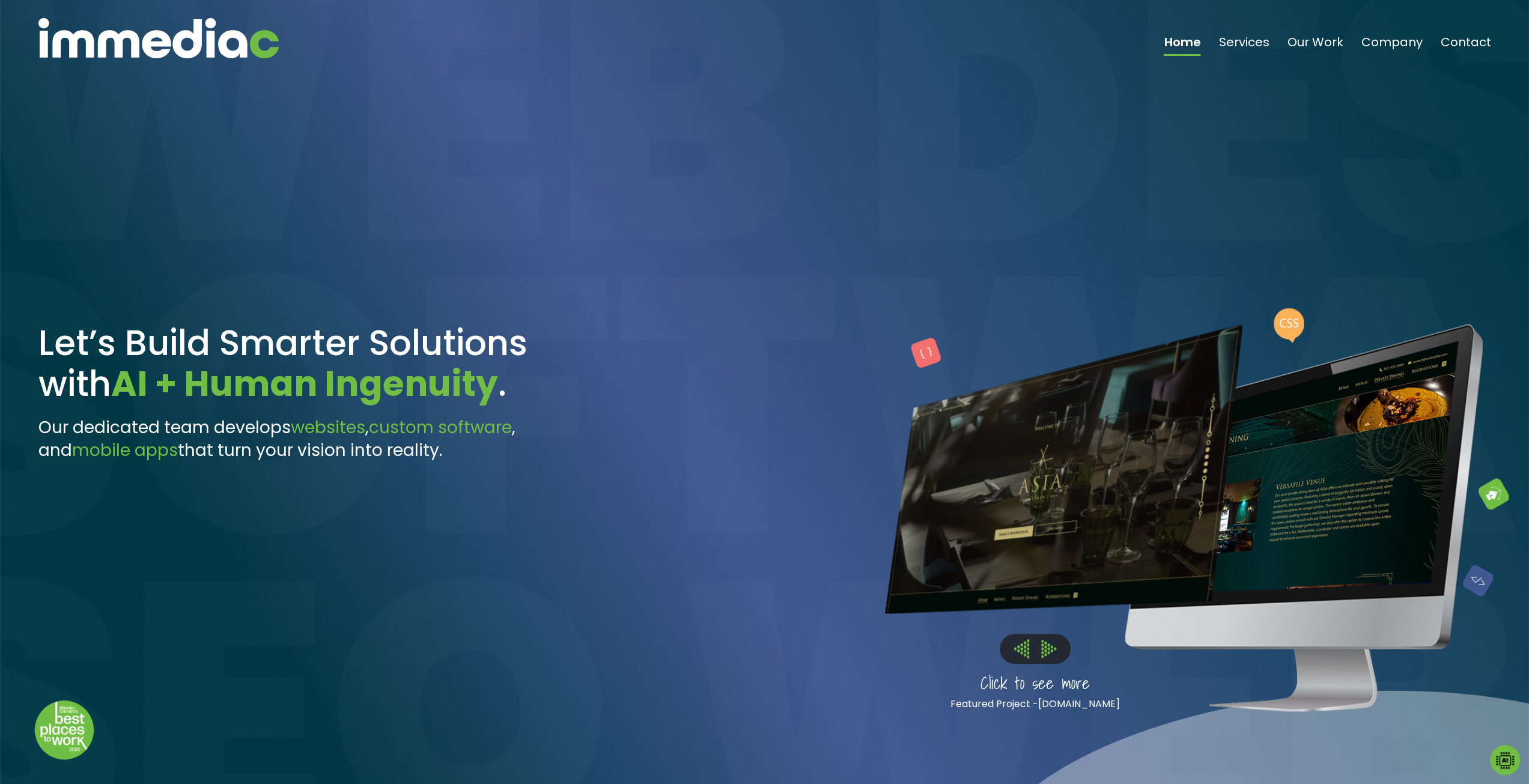
click at [1051, 595] on img at bounding box center [1049, 648] width 15 height 18
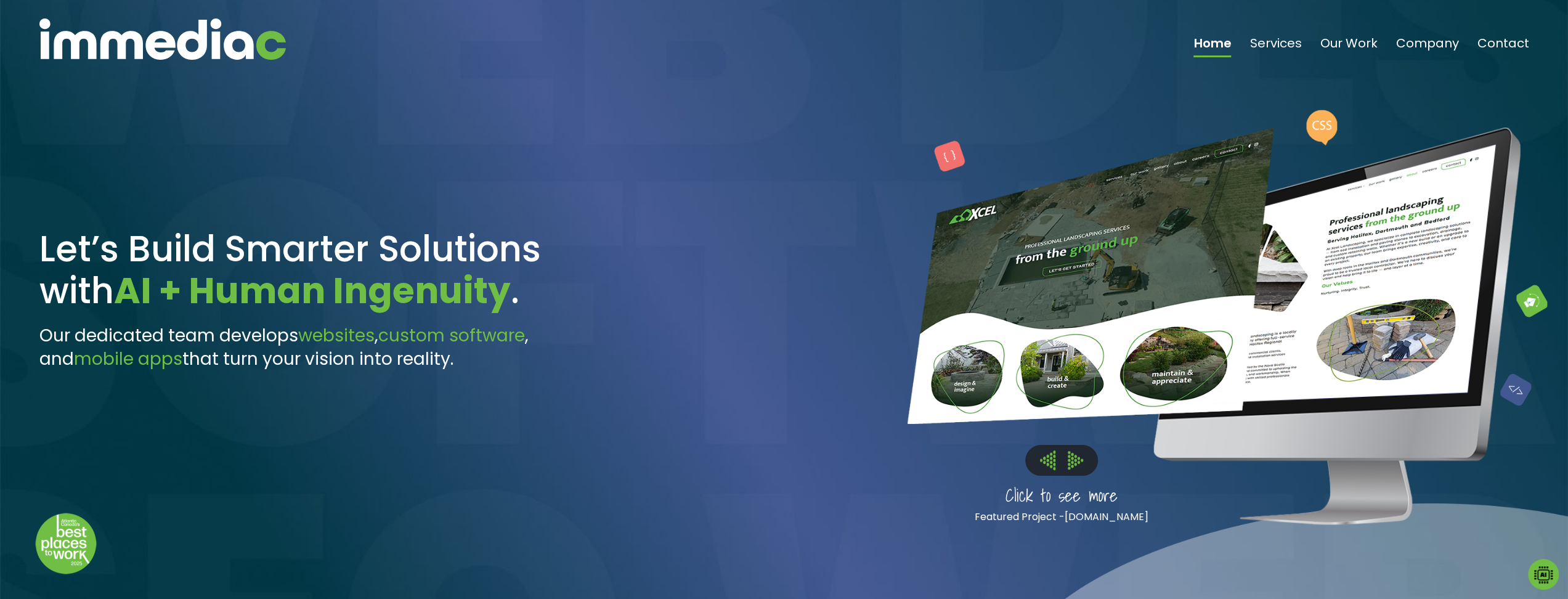
click at [1077, 451] on img at bounding box center [1076, 460] width 15 height 18
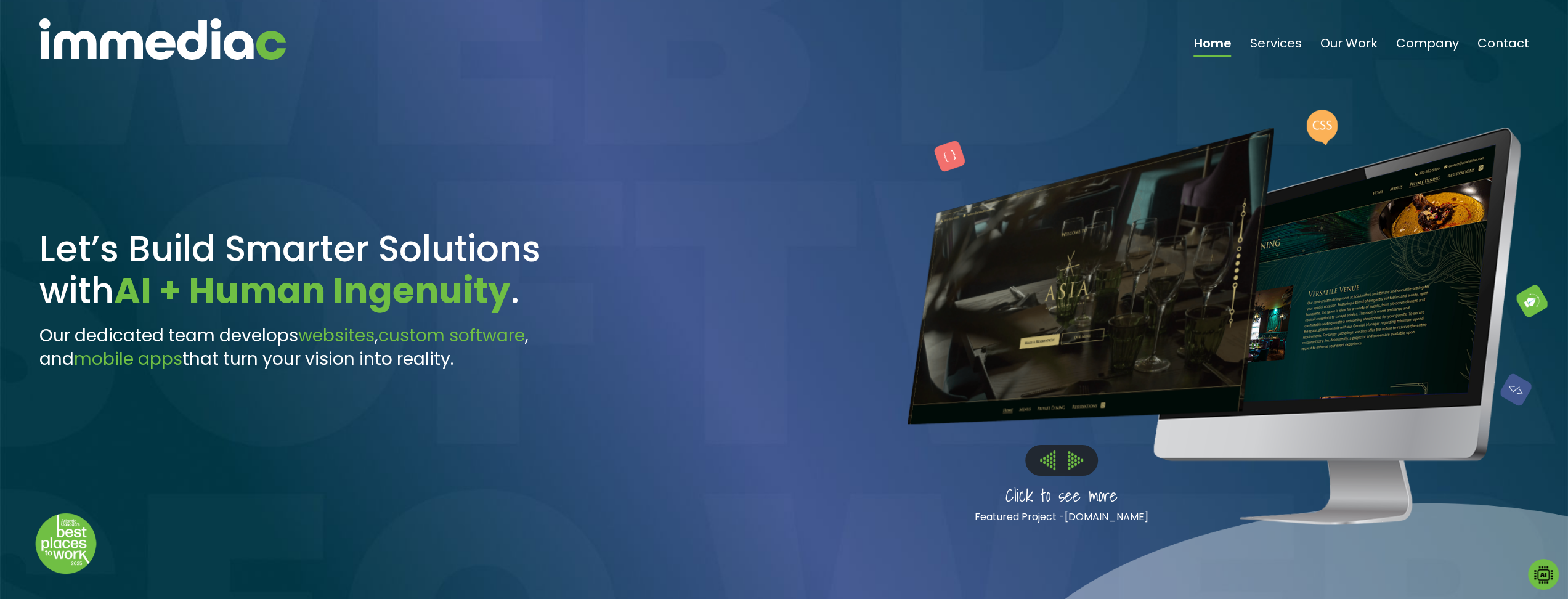
click at [1050, 451] on img at bounding box center [1048, 460] width 15 height 19
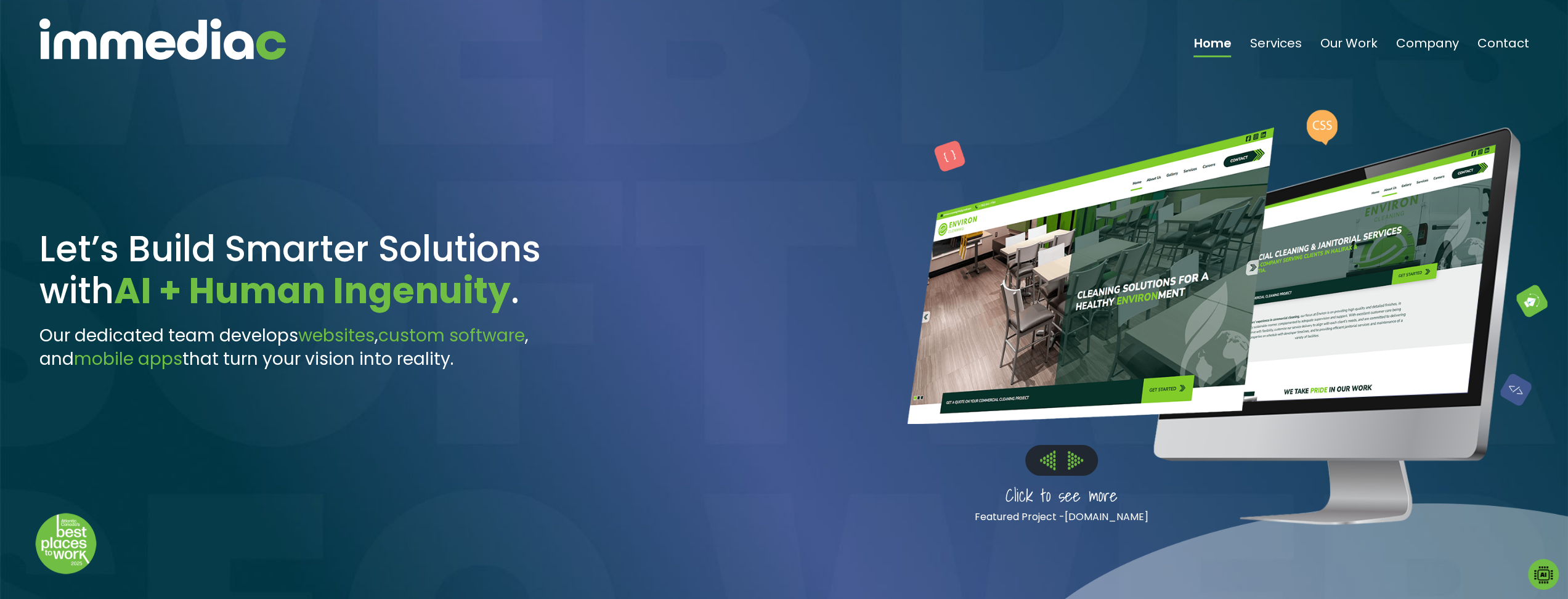
click at [1050, 451] on img at bounding box center [1048, 460] width 15 height 19
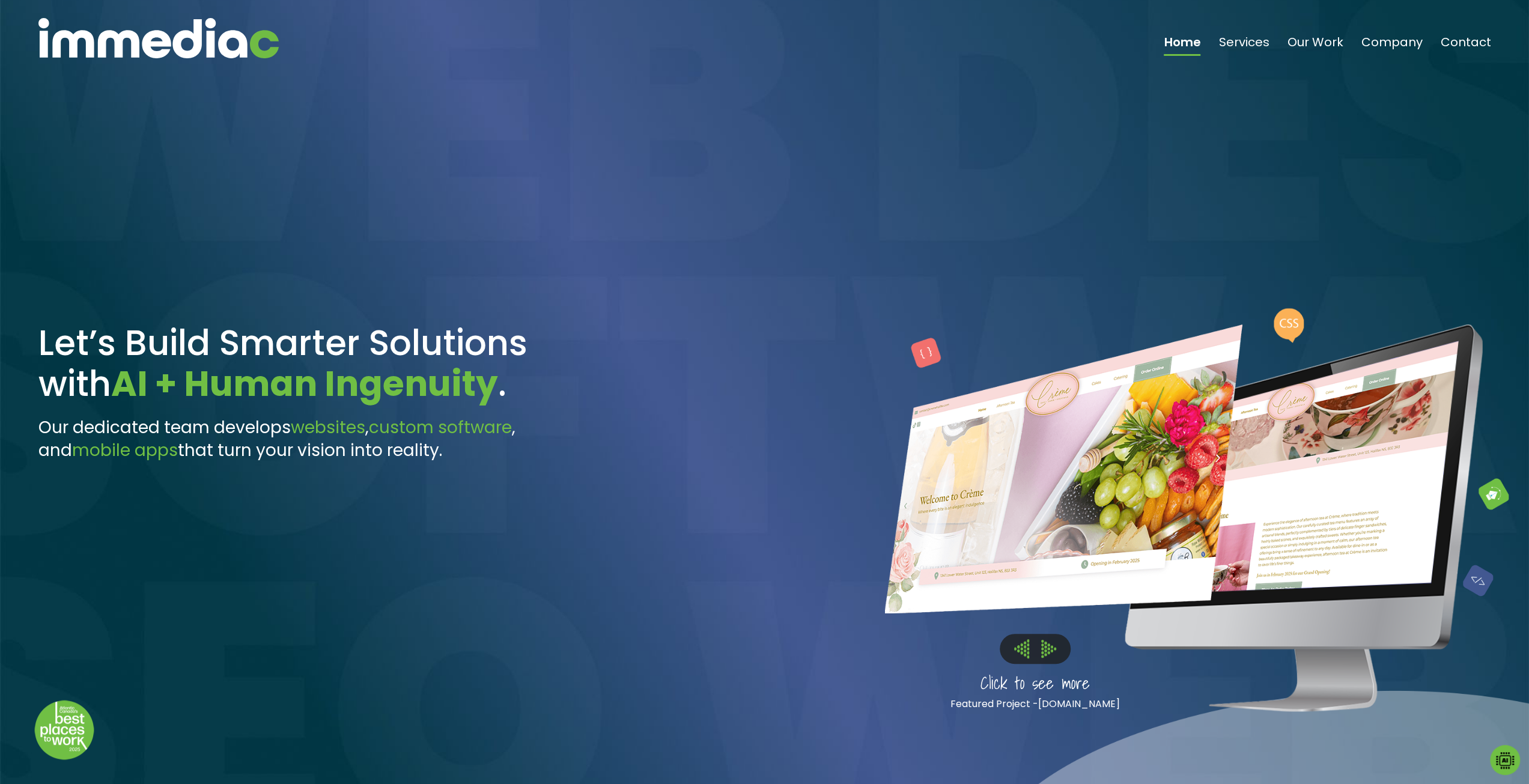
click at [1056, 595] on button at bounding box center [1049, 648] width 27 height 18
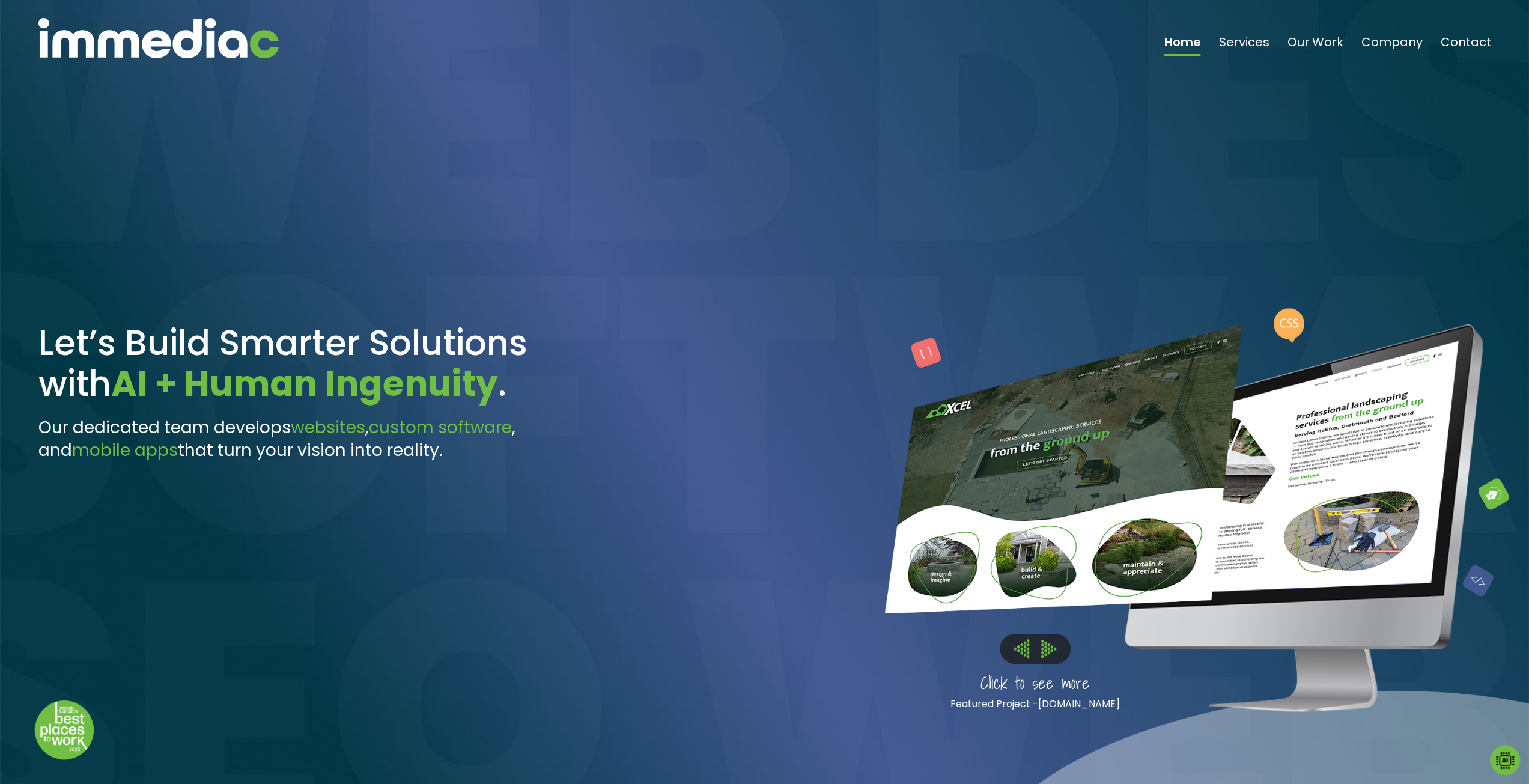
click at [1056, 595] on button at bounding box center [1049, 648] width 27 height 18
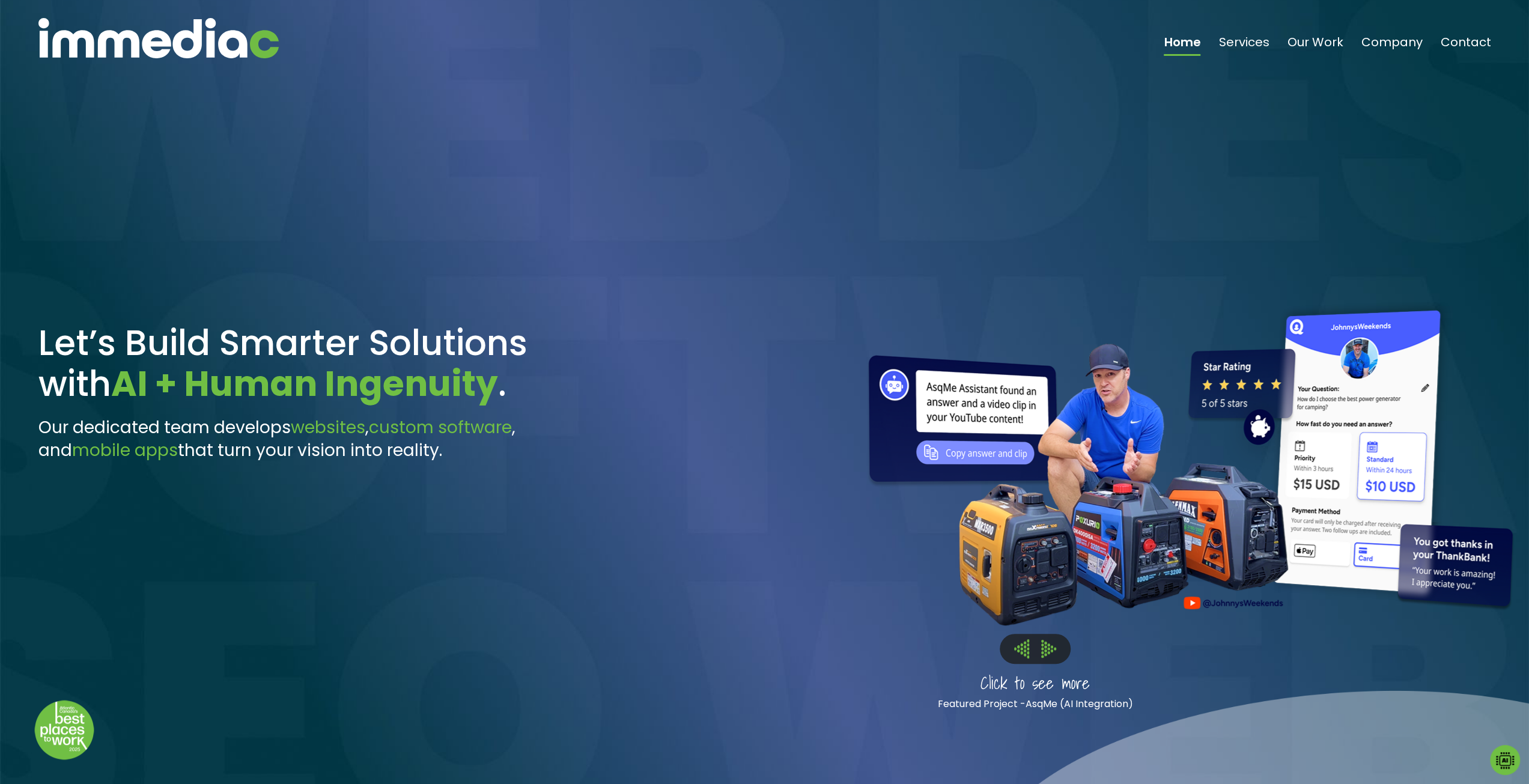
click at [1056, 502] on div at bounding box center [1183, 507] width 661 height 481
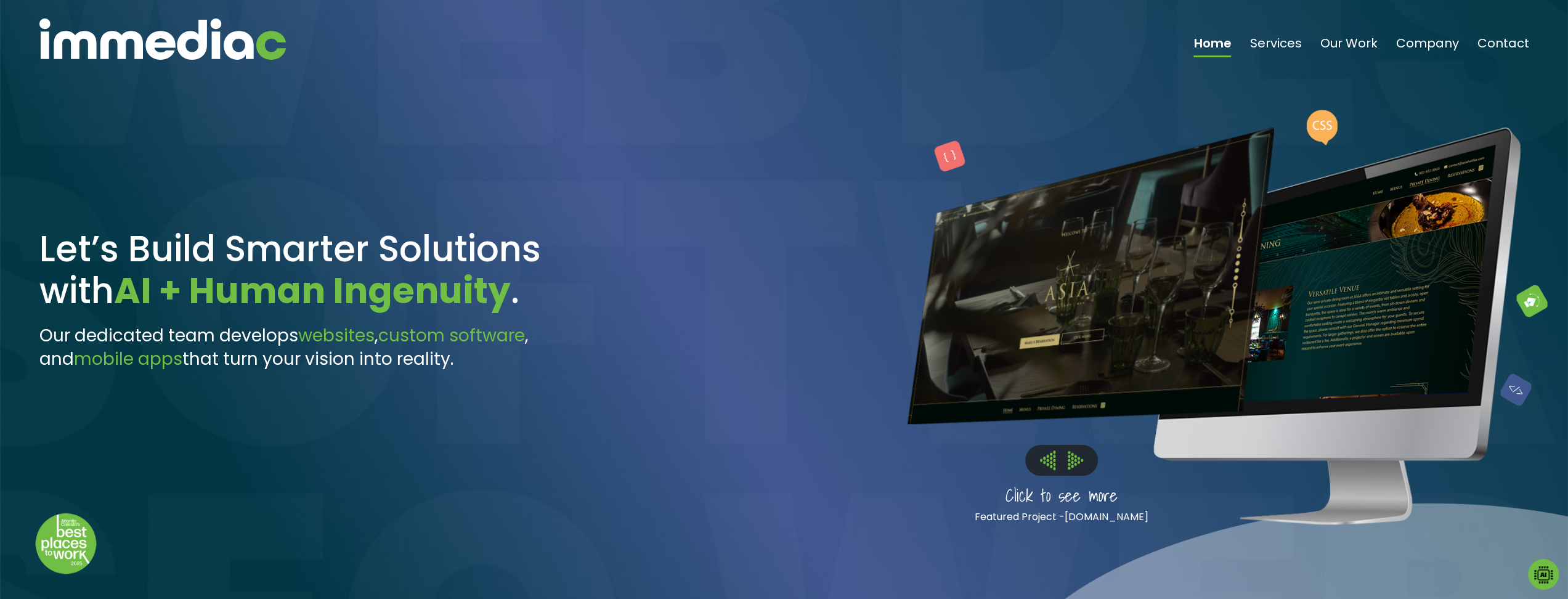
click at [1048, 451] on img at bounding box center [1048, 460] width 15 height 19
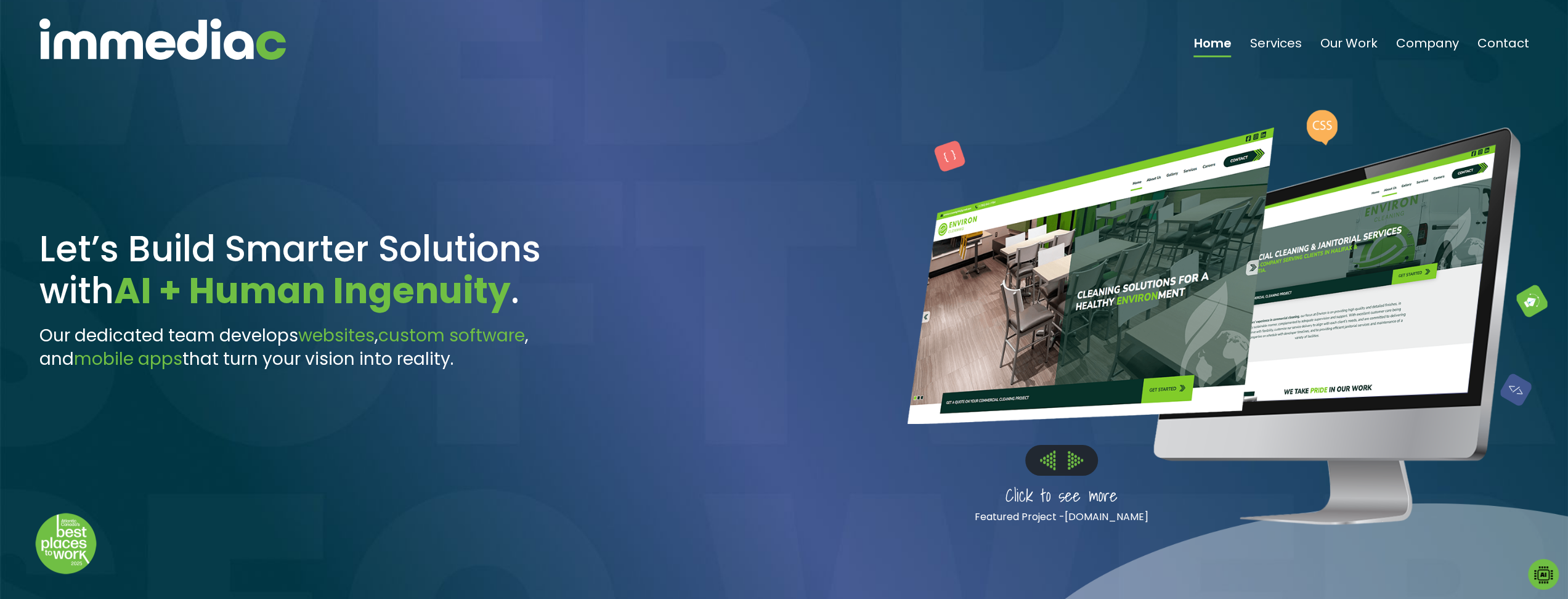
click at [1048, 451] on img at bounding box center [1048, 460] width 15 height 19
click at [1050, 451] on img at bounding box center [1048, 460] width 15 height 19
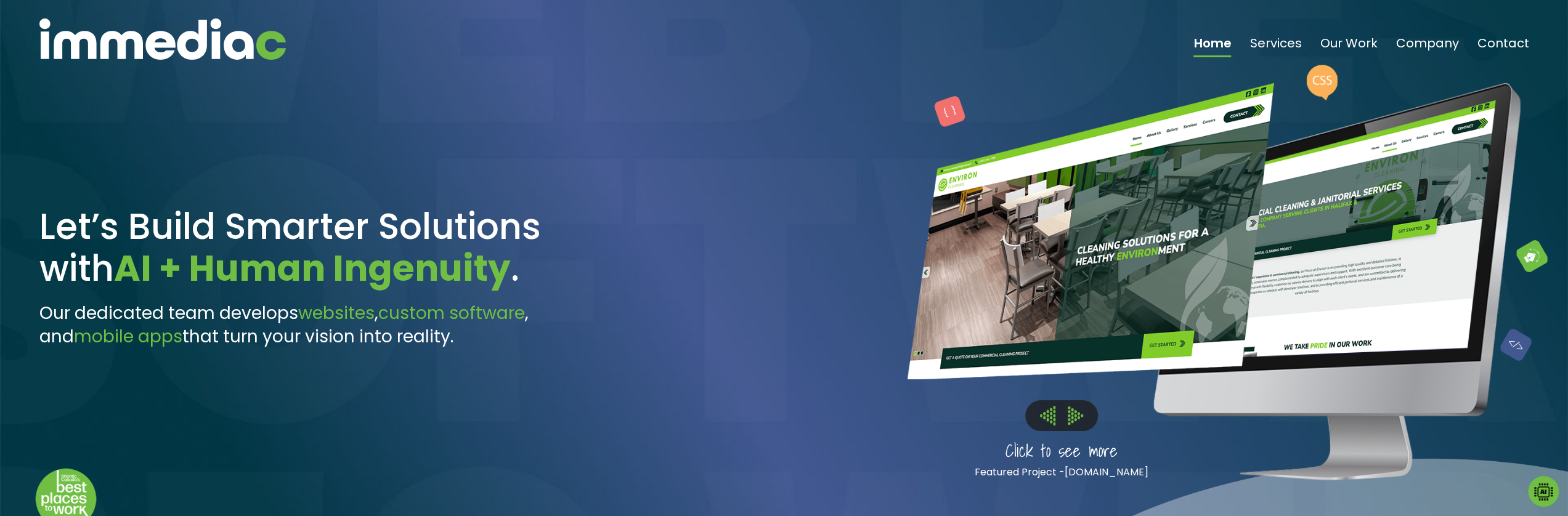
click at [1048, 406] on img at bounding box center [1048, 415] width 15 height 19
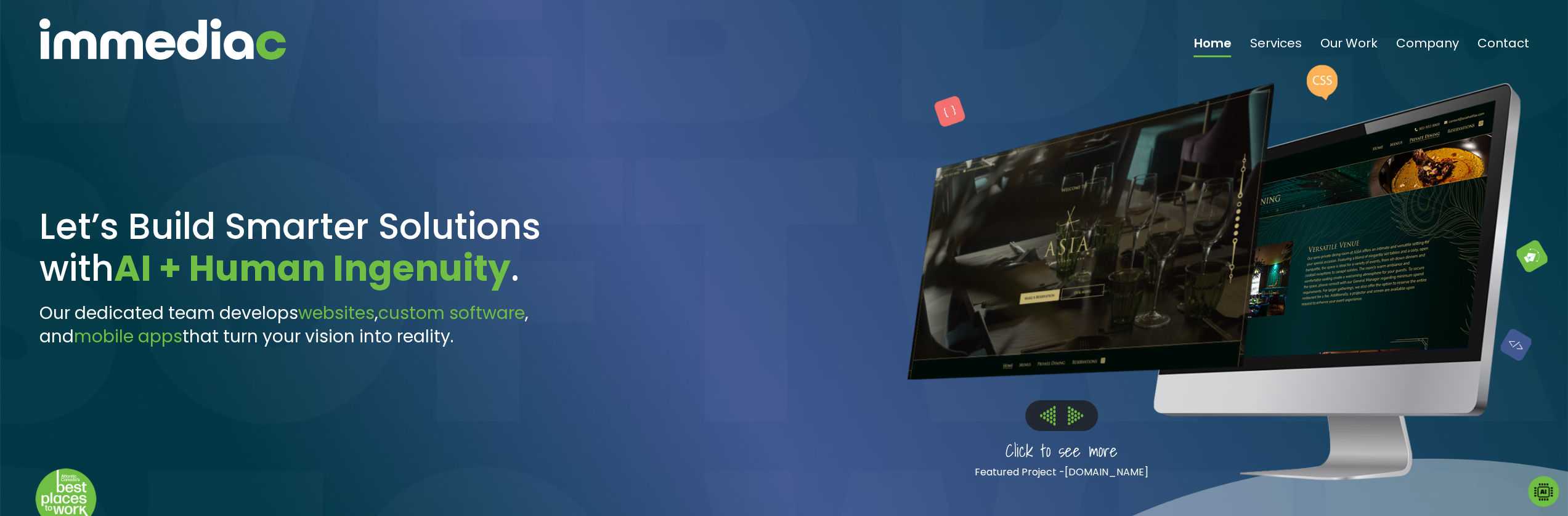
click at [1046, 406] on img at bounding box center [1048, 415] width 15 height 19
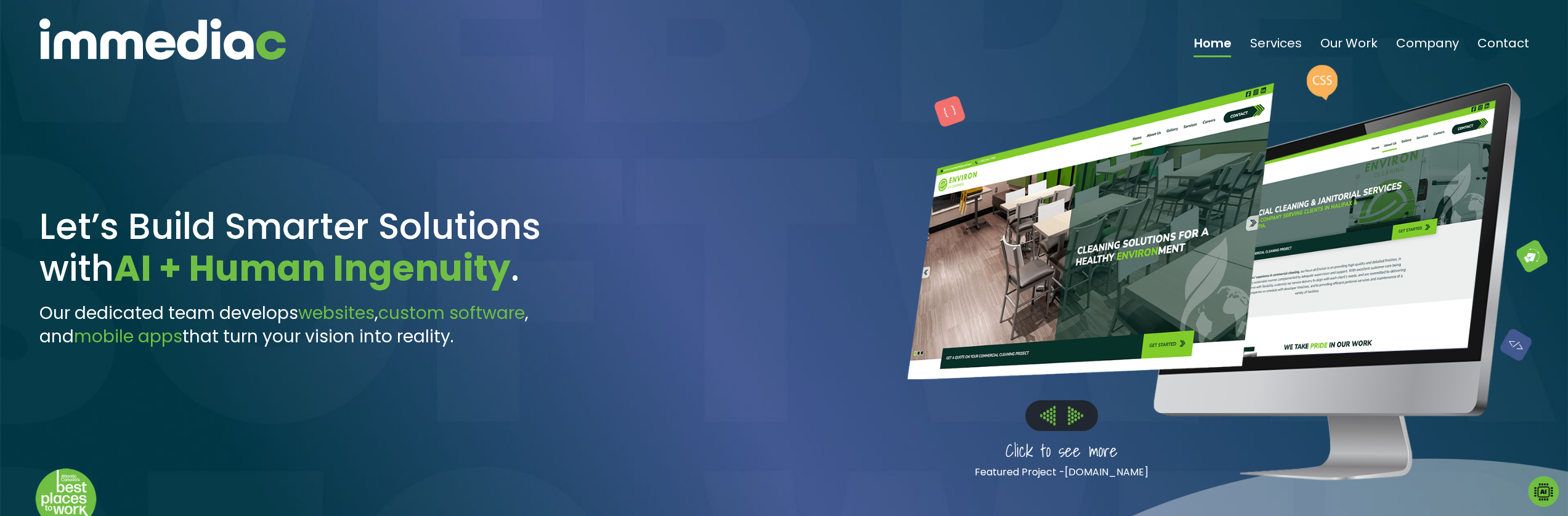
click at [1046, 406] on img at bounding box center [1048, 415] width 15 height 19
click at [1043, 406] on img at bounding box center [1048, 415] width 15 height 19
click at [1049, 406] on img at bounding box center [1048, 415] width 15 height 19
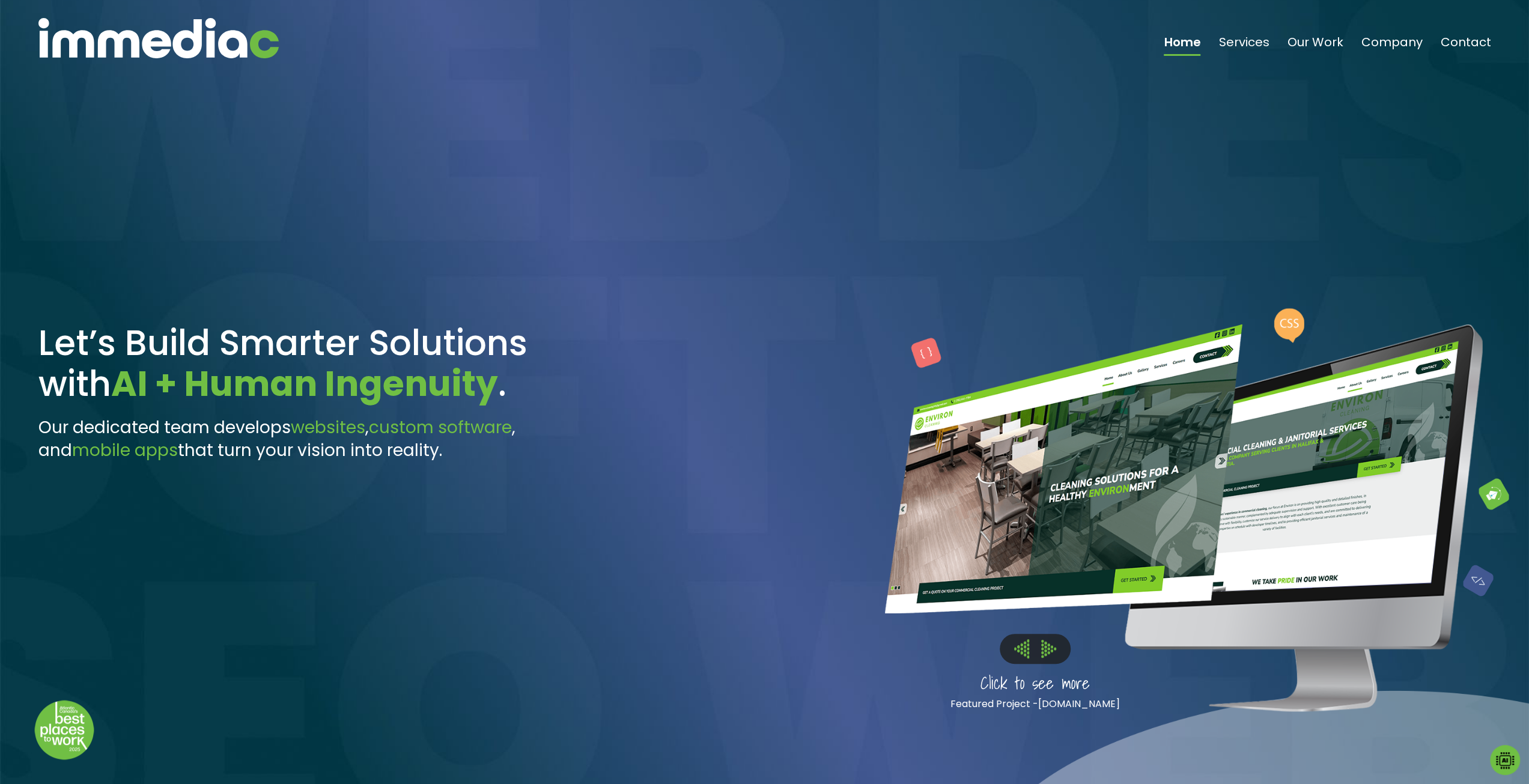
click at [1023, 583] on img at bounding box center [1022, 648] width 15 height 18
click at [1043, 583] on img at bounding box center [1049, 648] width 15 height 18
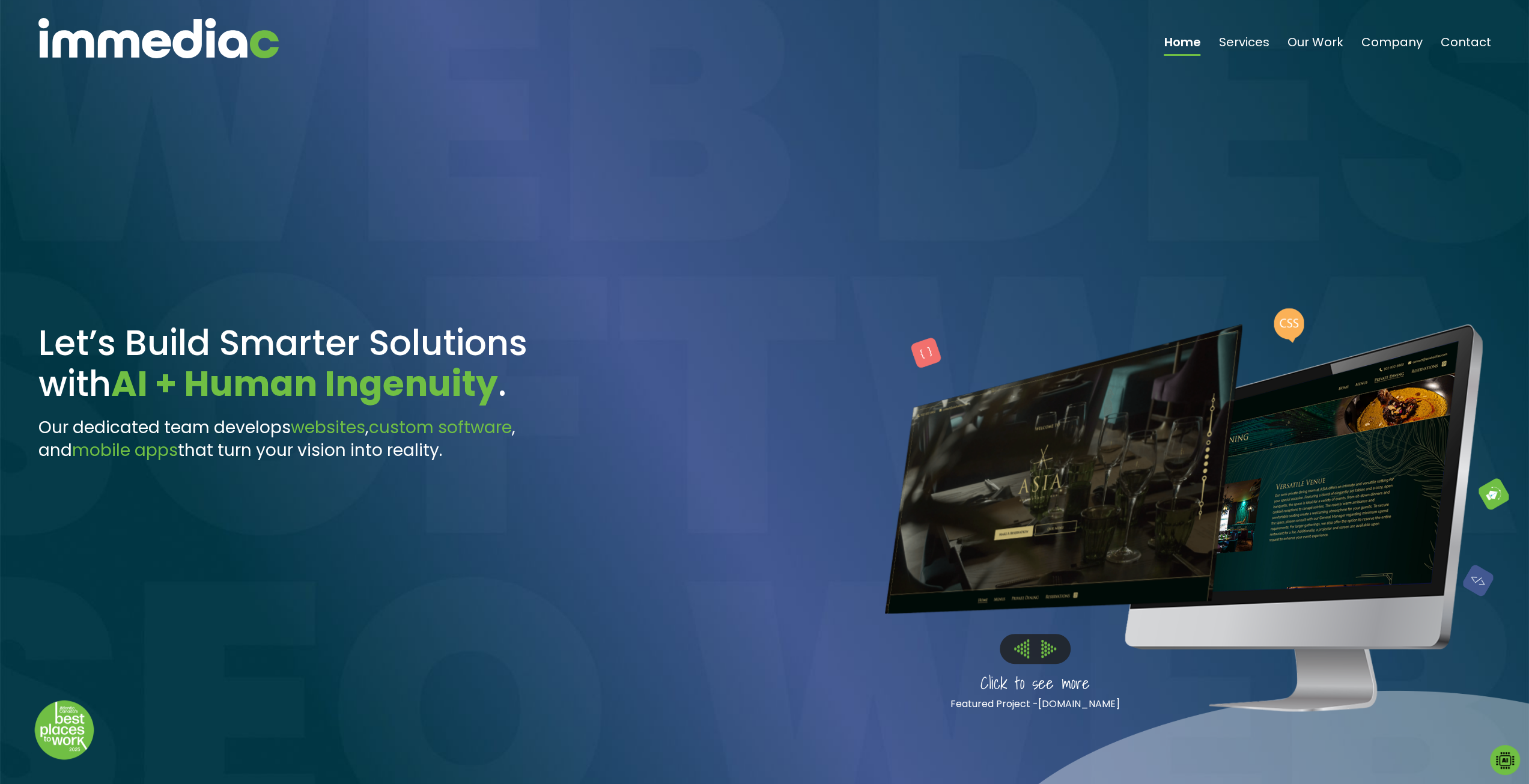
click at [1043, 583] on img at bounding box center [1049, 648] width 15 height 18
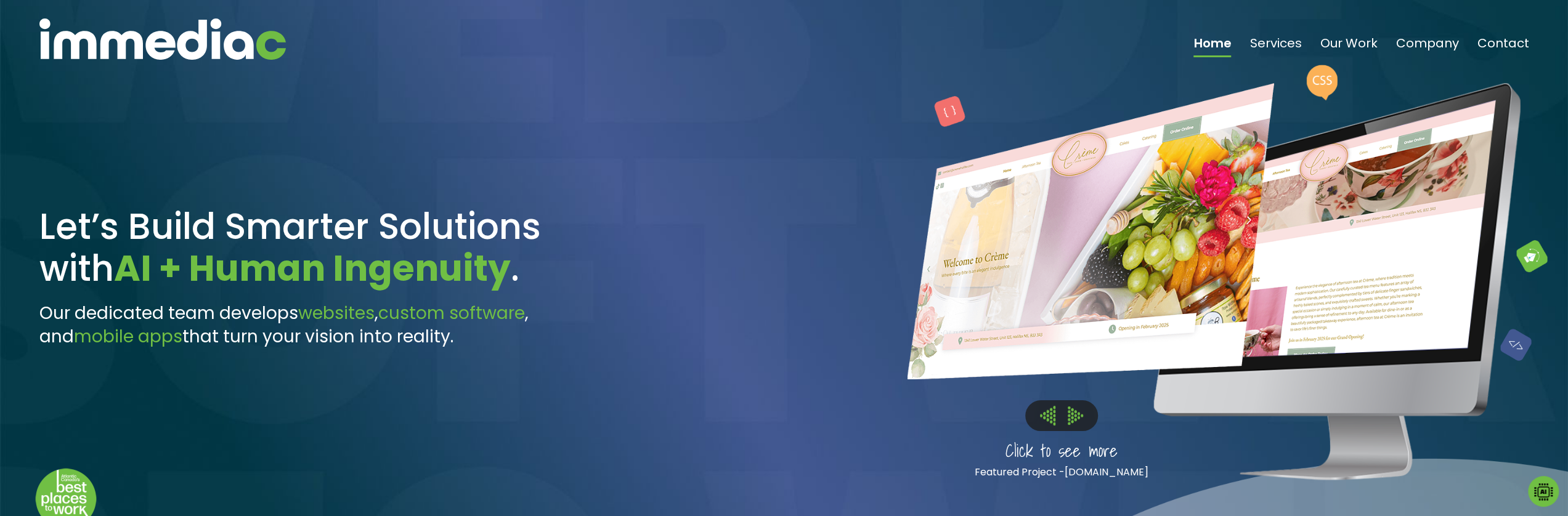
click at [1050, 406] on img at bounding box center [1048, 415] width 15 height 19
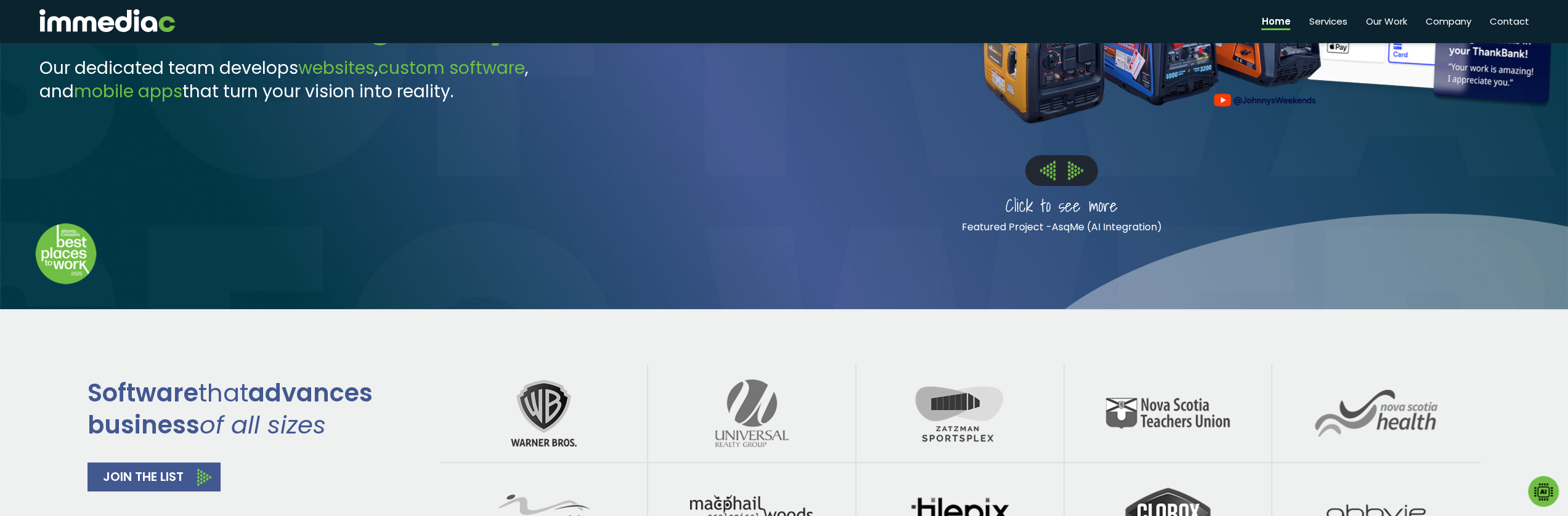
scroll to position [246, 0]
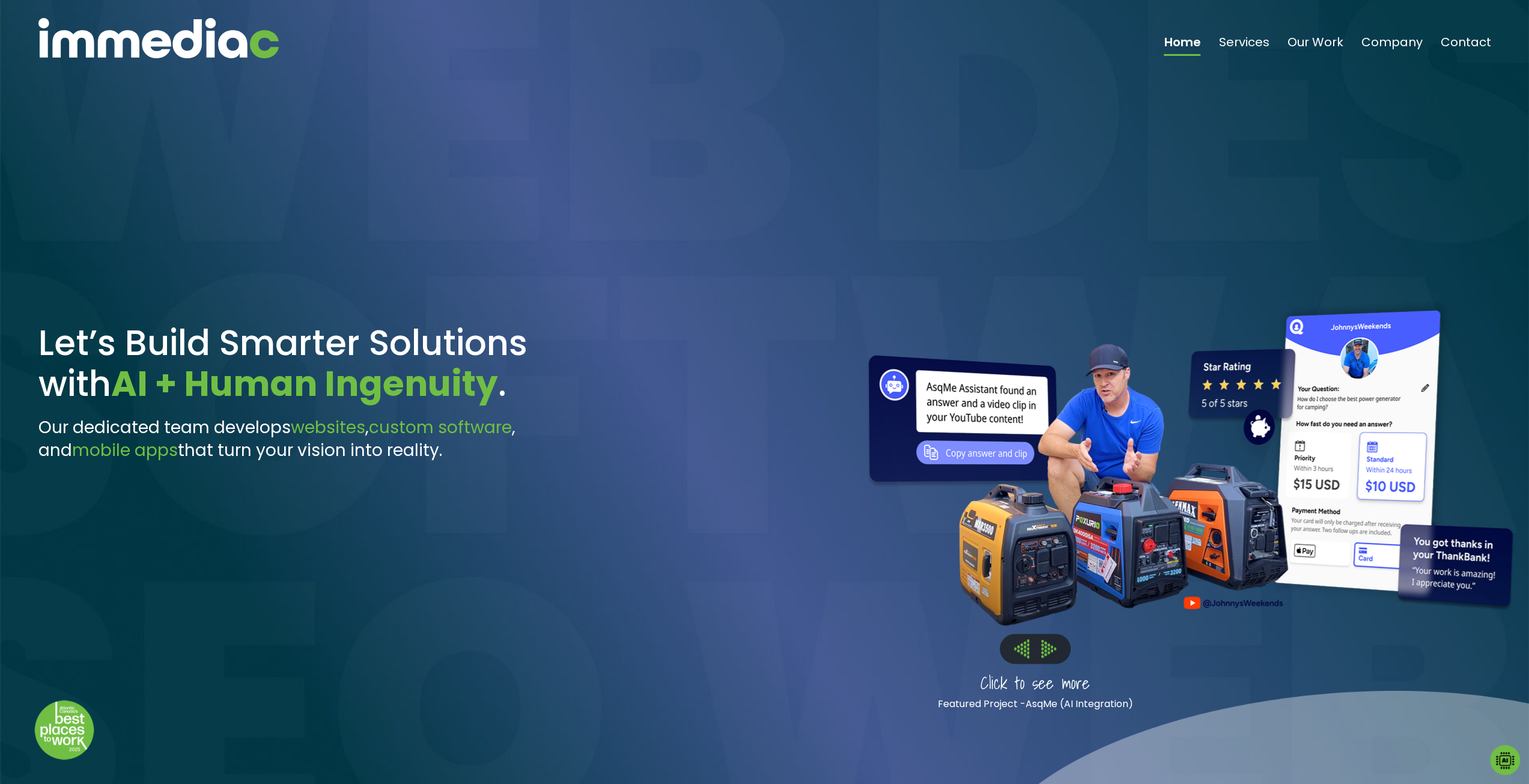
click at [1048, 648] on img at bounding box center [1049, 648] width 15 height 18
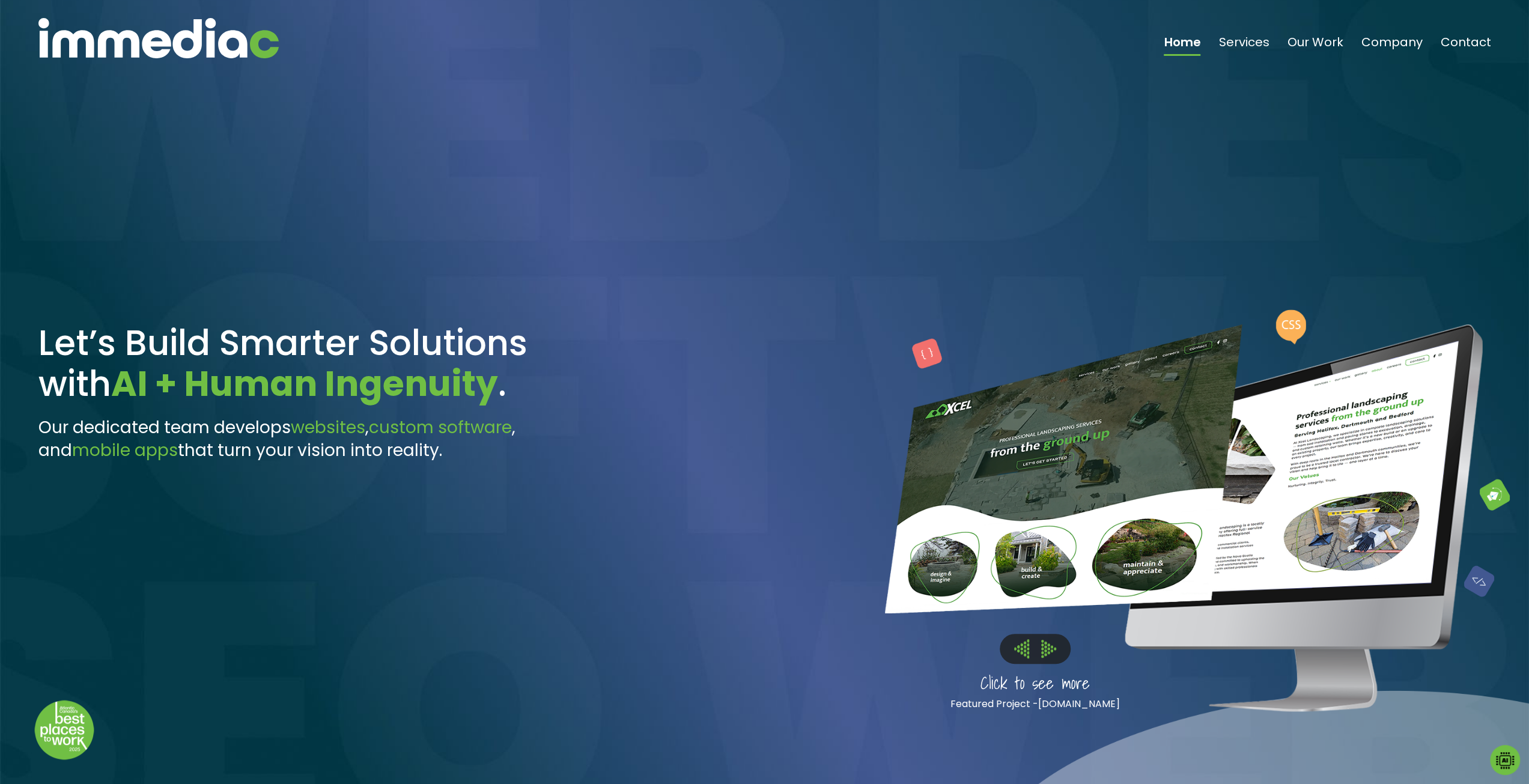
click at [1041, 639] on img at bounding box center [1049, 648] width 15 height 18
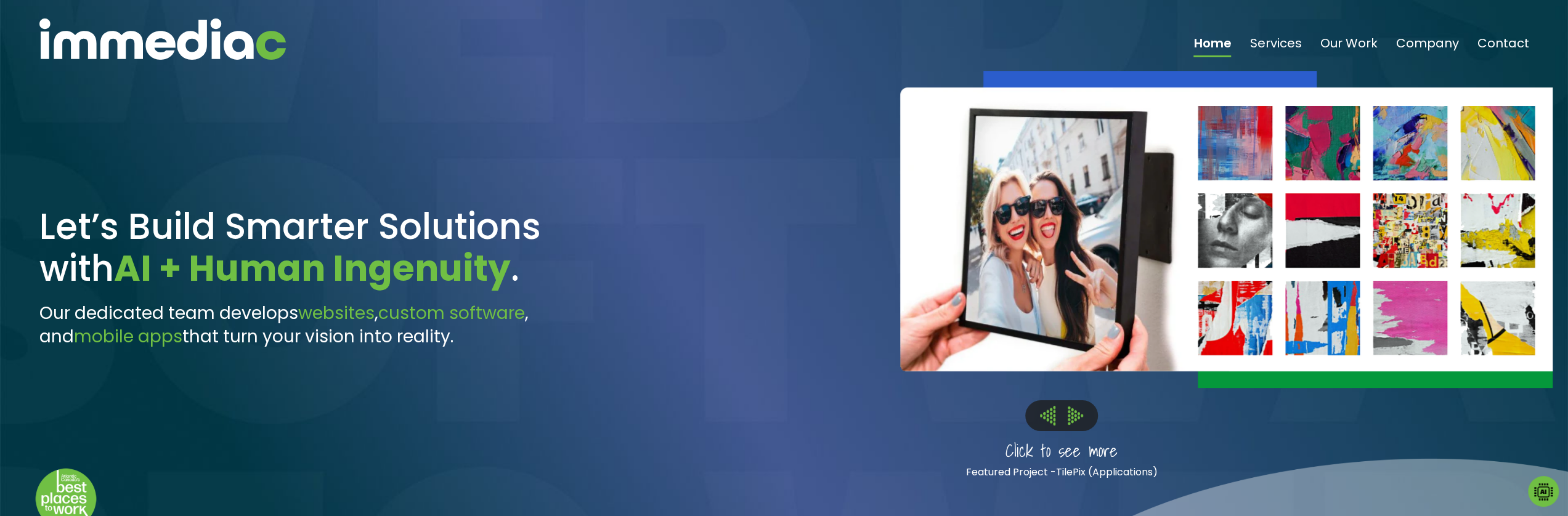
click at [1077, 410] on img at bounding box center [1076, 415] width 15 height 18
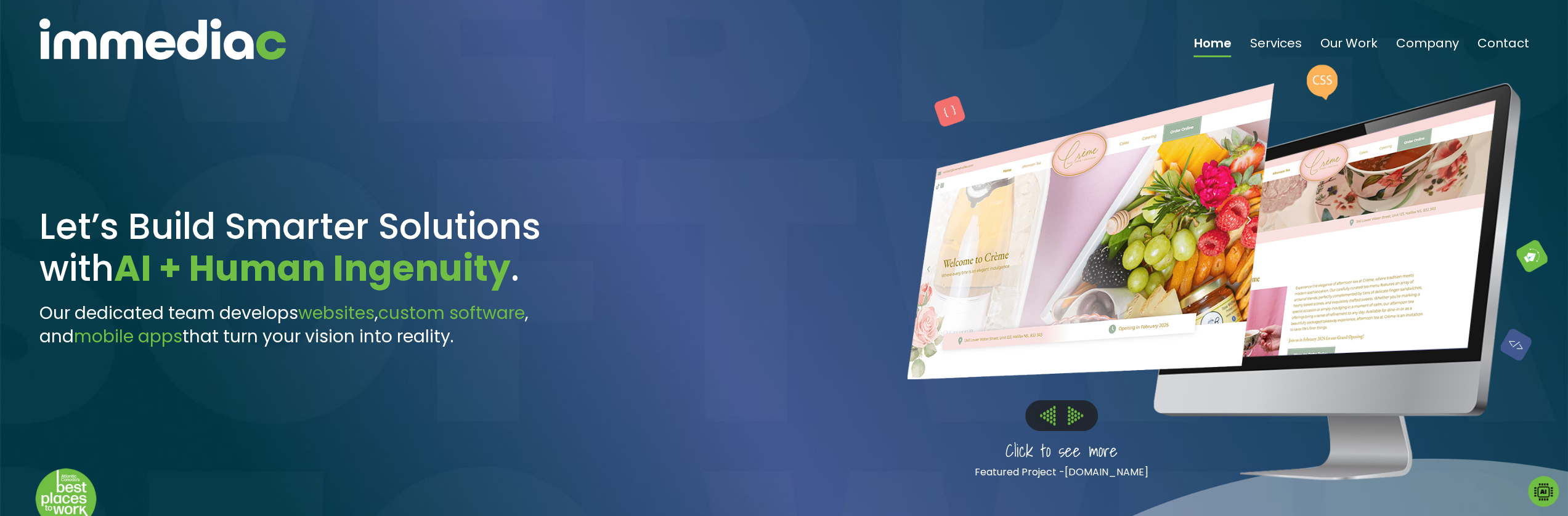
click at [1044, 414] on img at bounding box center [1048, 415] width 15 height 19
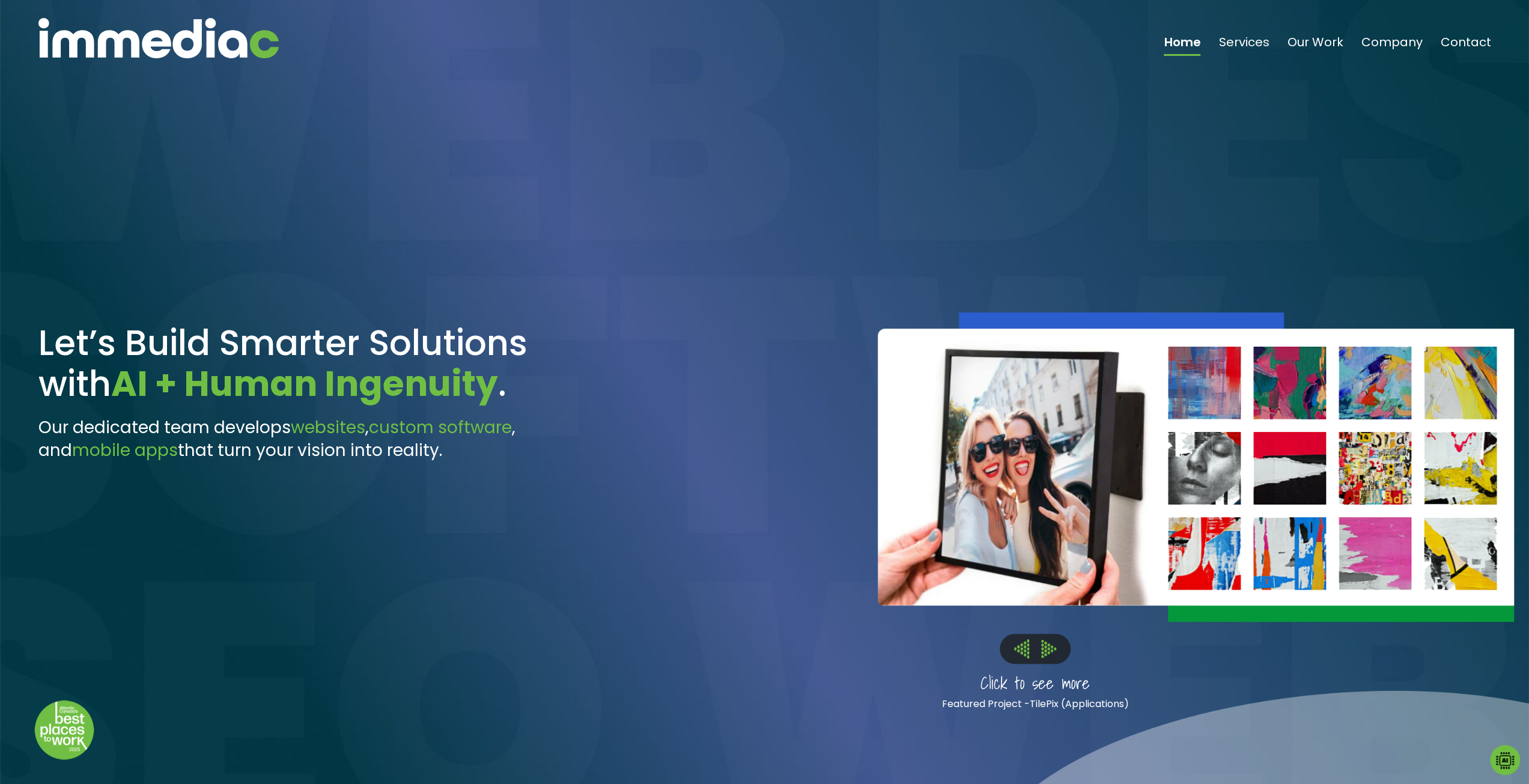
click at [1020, 653] on img at bounding box center [1022, 648] width 15 height 18
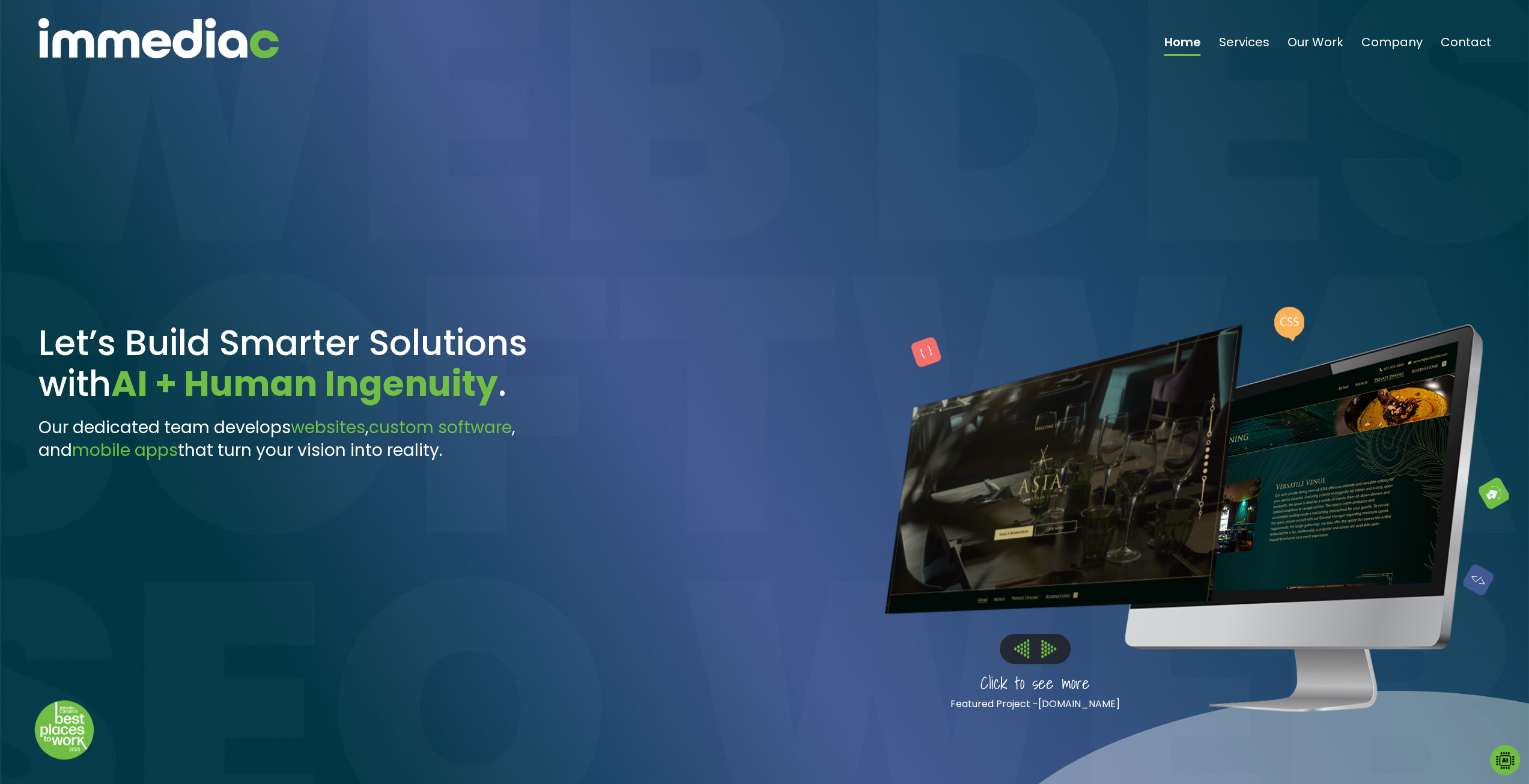
click at [1020, 653] on img at bounding box center [1022, 648] width 15 height 18
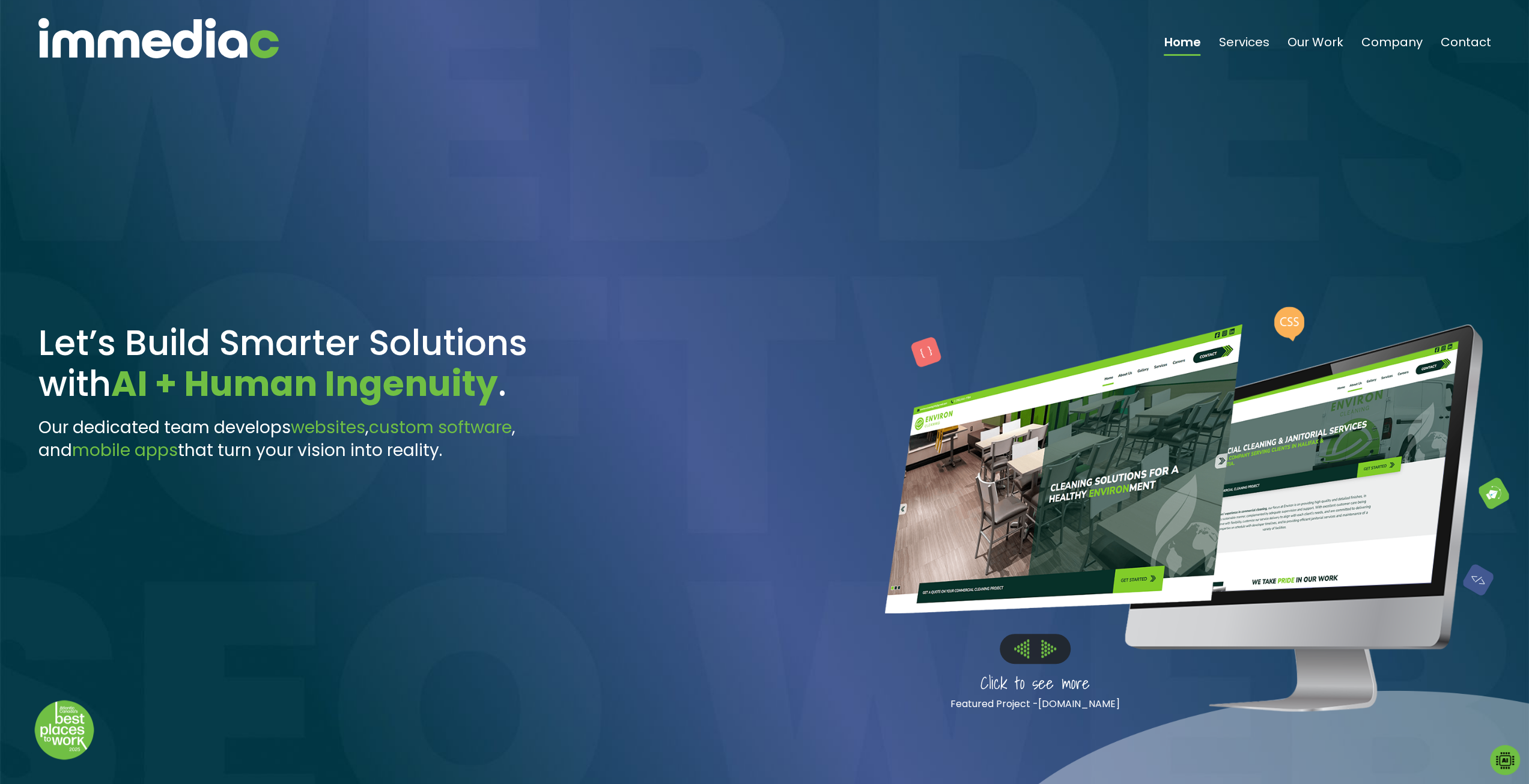
click at [1020, 653] on img at bounding box center [1022, 648] width 15 height 18
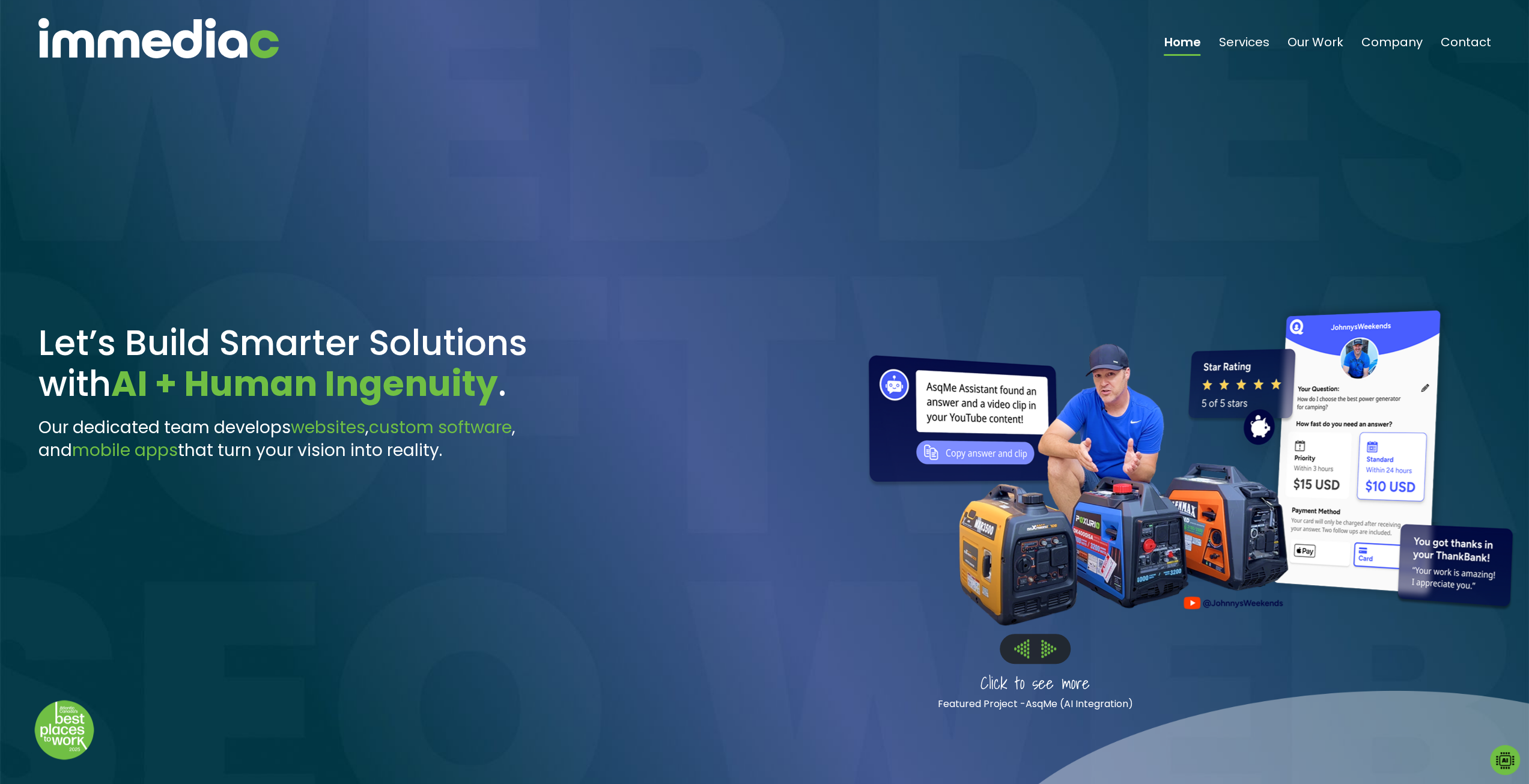
click at [1048, 649] on img at bounding box center [1049, 648] width 15 height 18
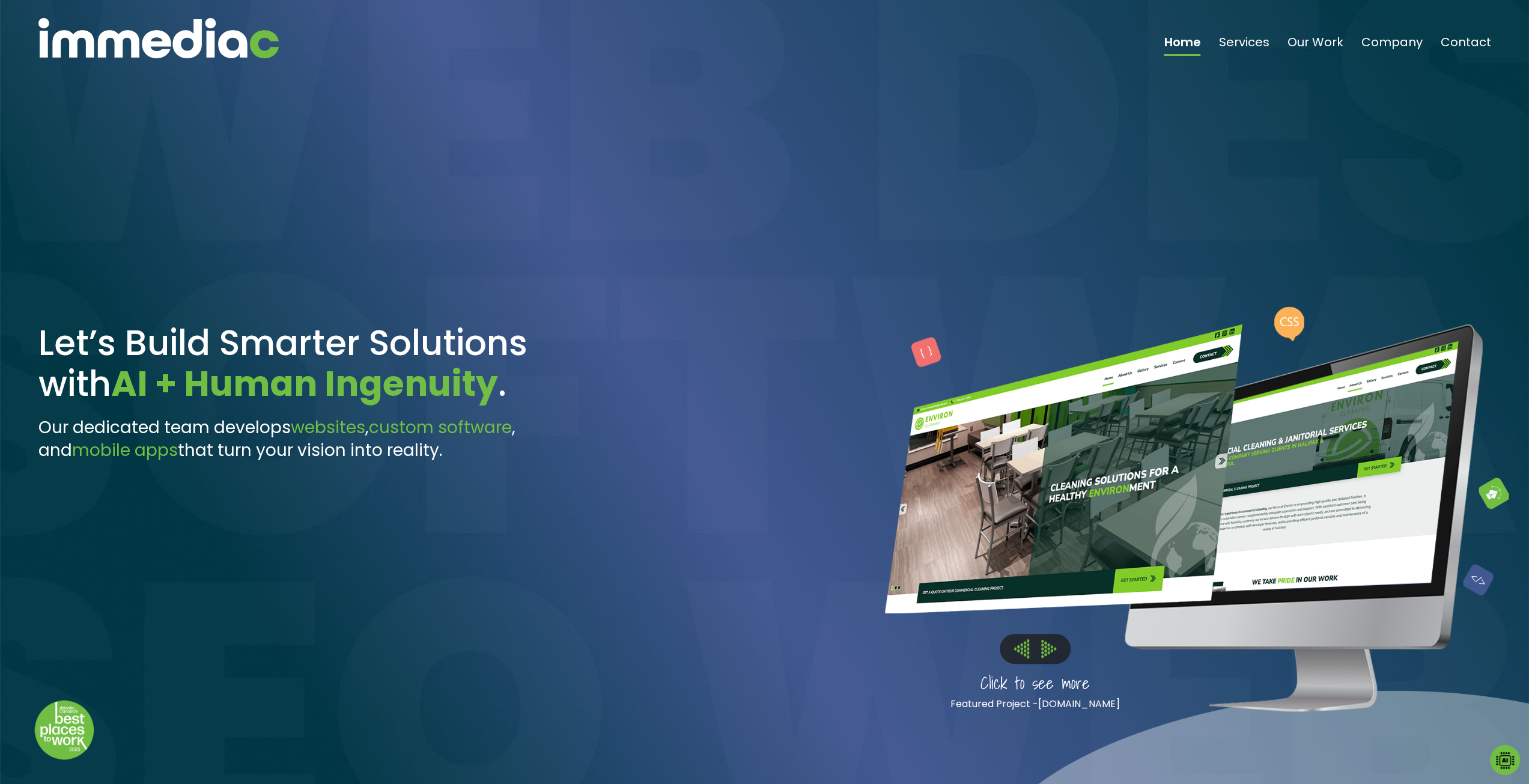
click at [1019, 649] on img at bounding box center [1022, 648] width 15 height 18
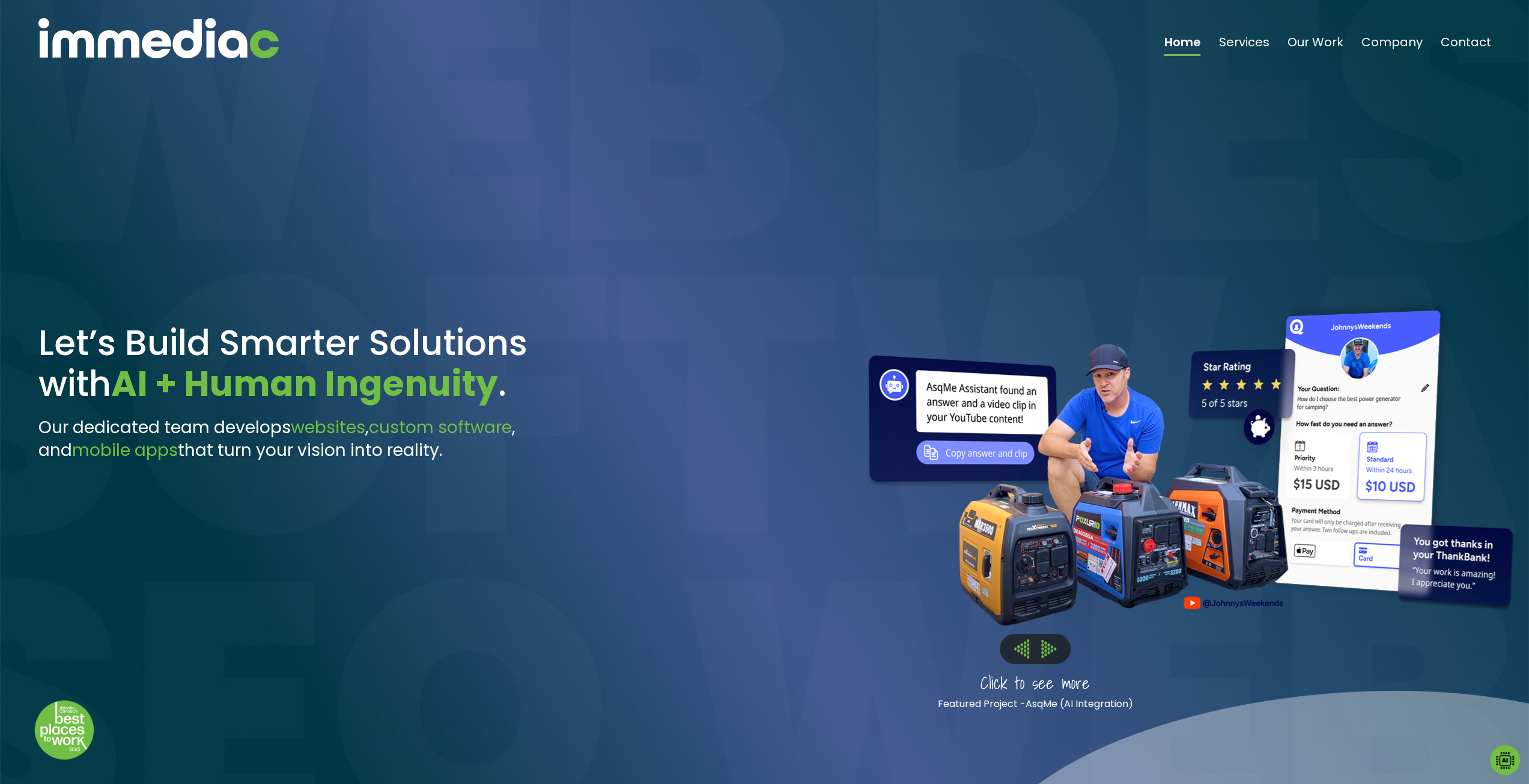
click at [1056, 651] on button at bounding box center [1049, 648] width 27 height 18
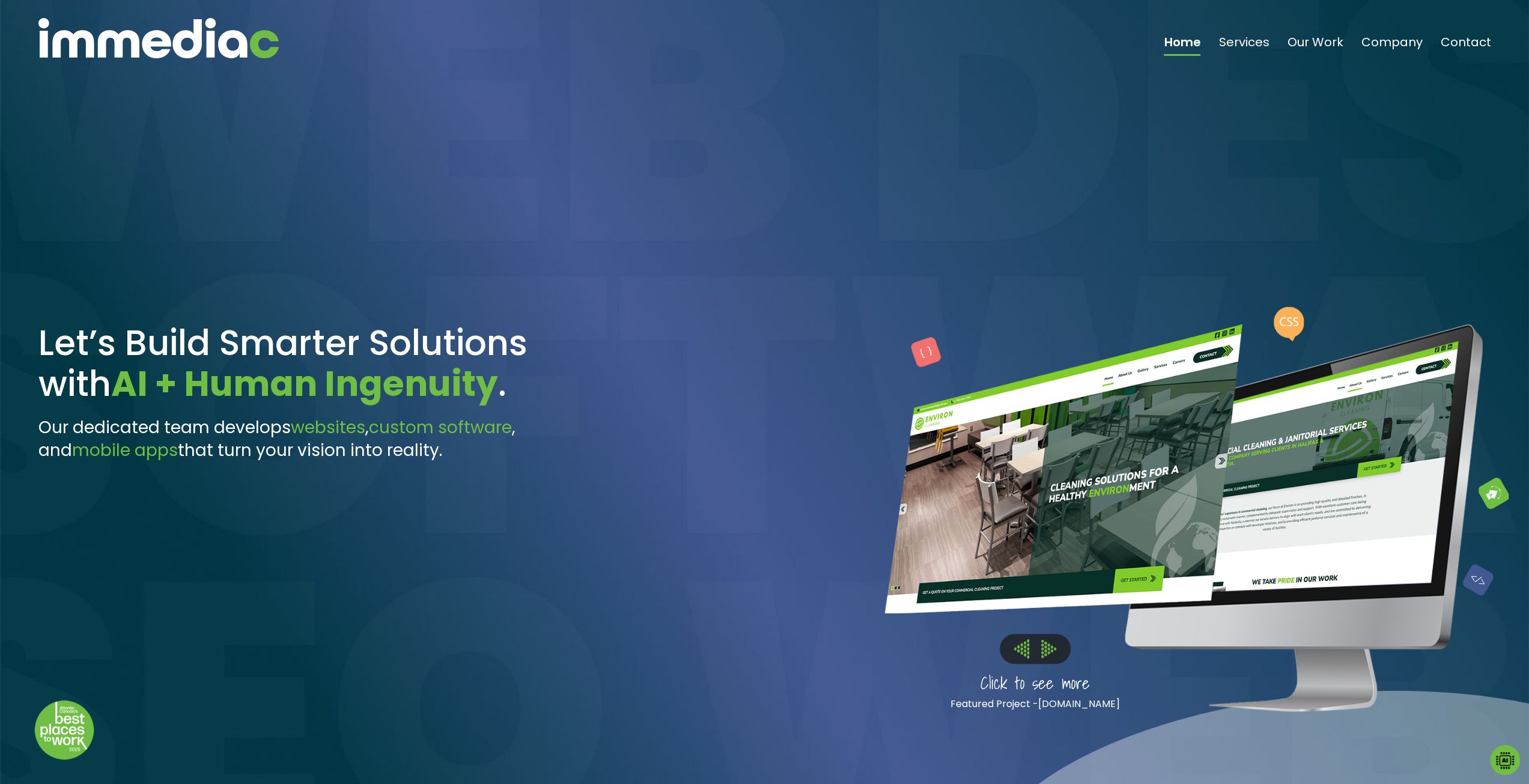
click at [1056, 651] on img at bounding box center [1049, 648] width 15 height 18
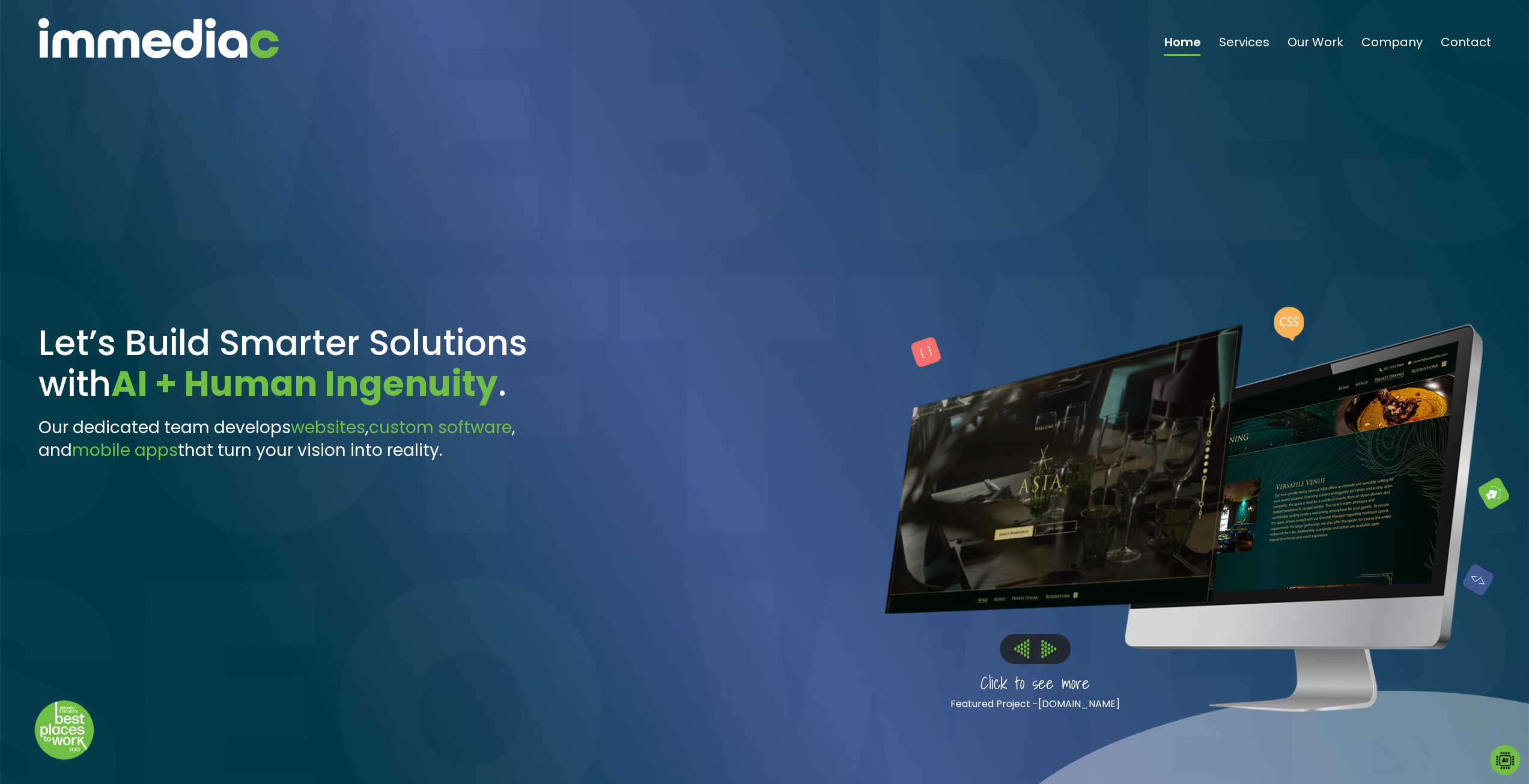
click at [1056, 651] on img at bounding box center [1049, 648] width 15 height 18
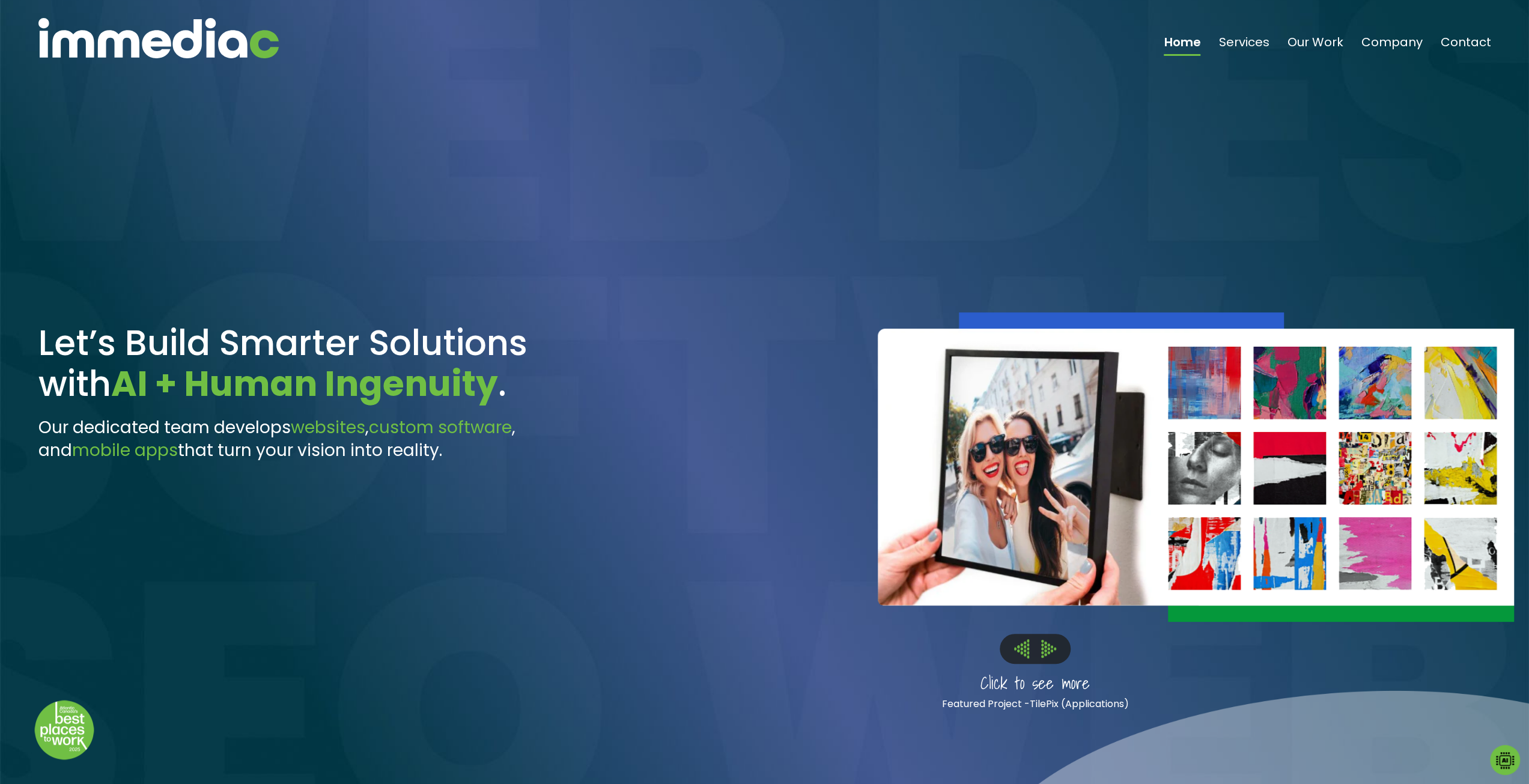
click at [1012, 646] on button at bounding box center [1022, 648] width 27 height 18
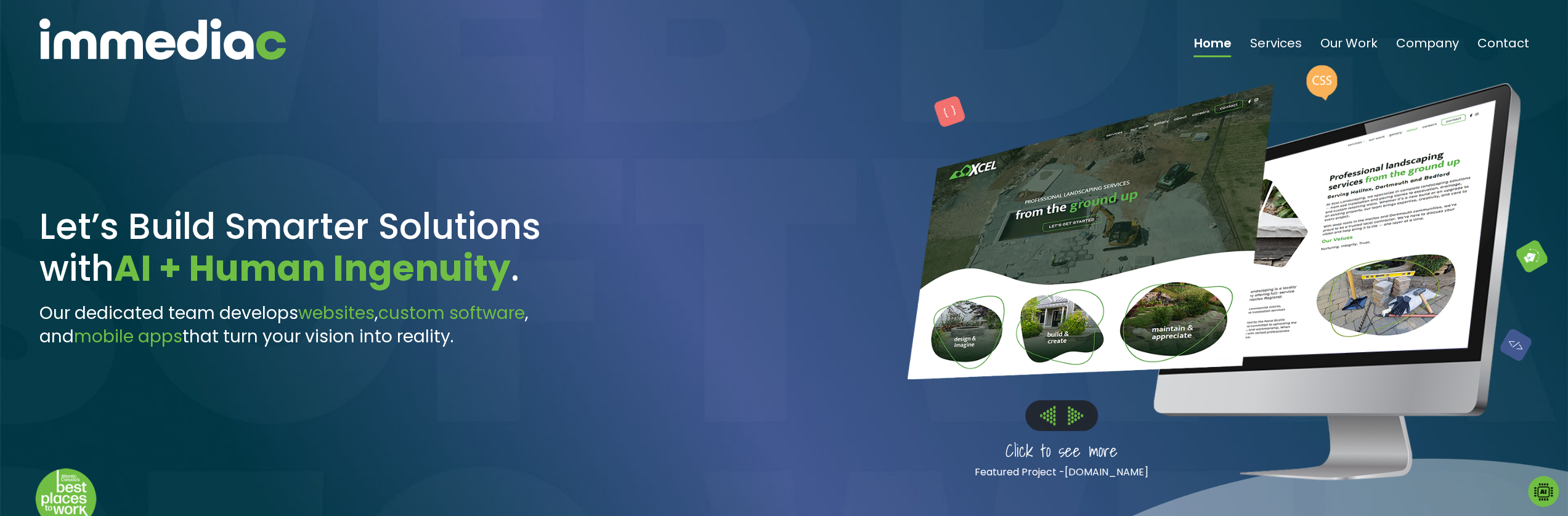
click at [1074, 406] on img at bounding box center [1076, 415] width 15 height 18
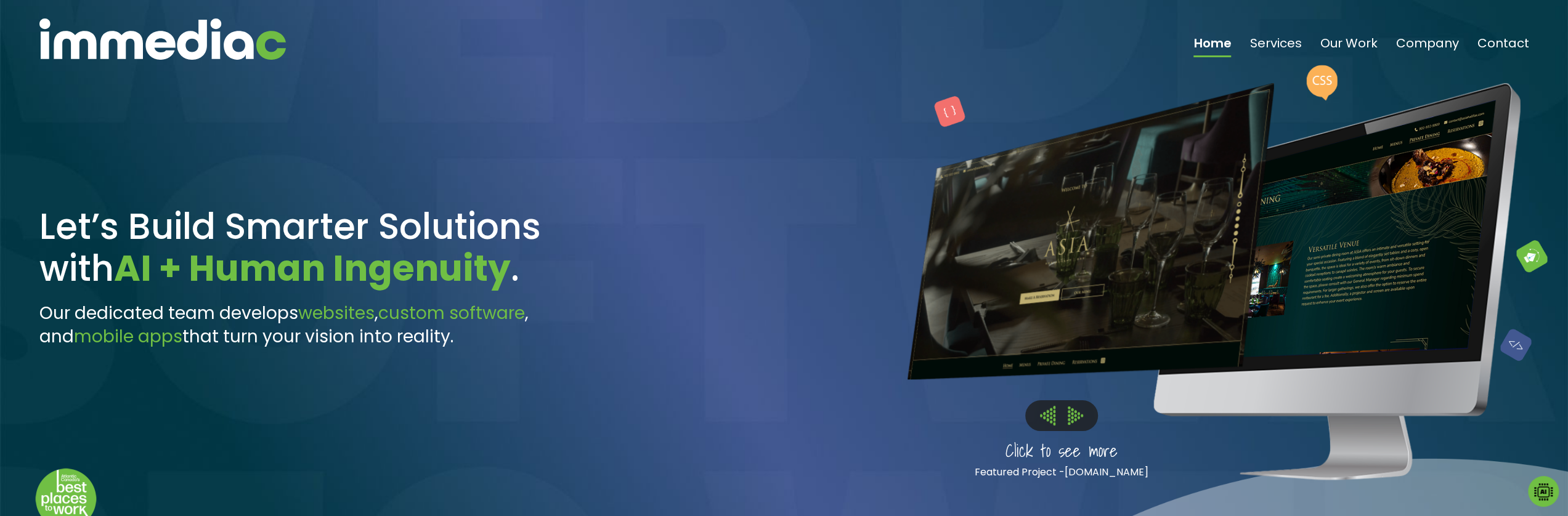
click at [1055, 406] on button at bounding box center [1048, 415] width 28 height 19
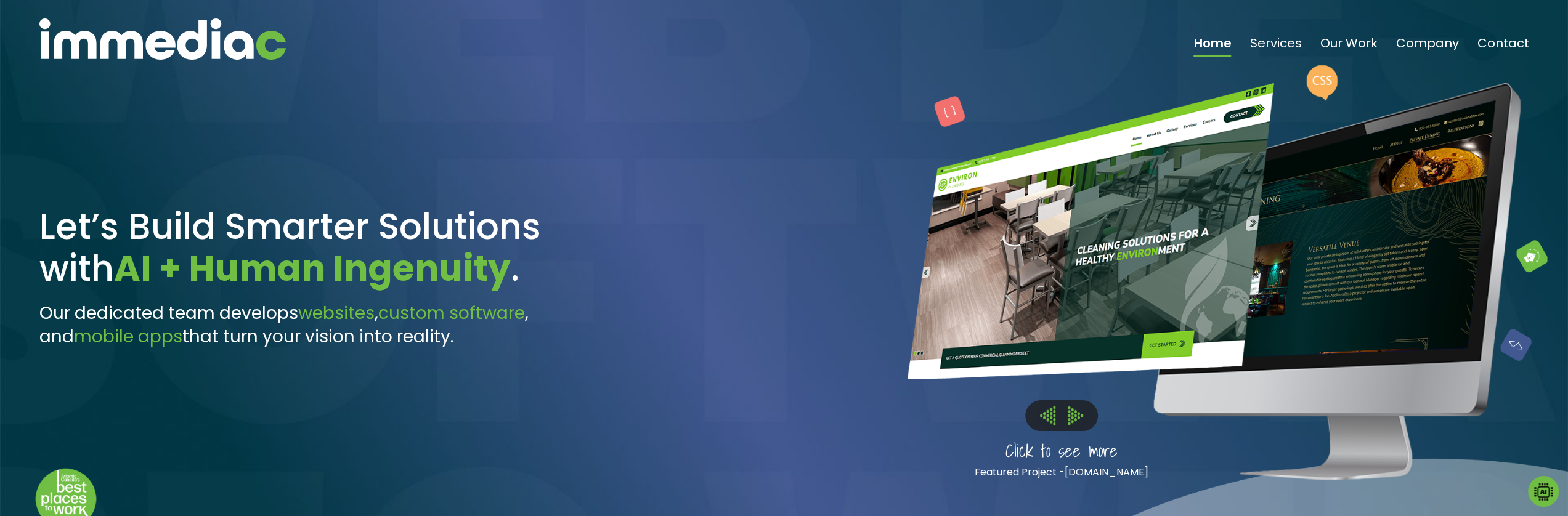
click at [1055, 406] on button at bounding box center [1048, 415] width 28 height 19
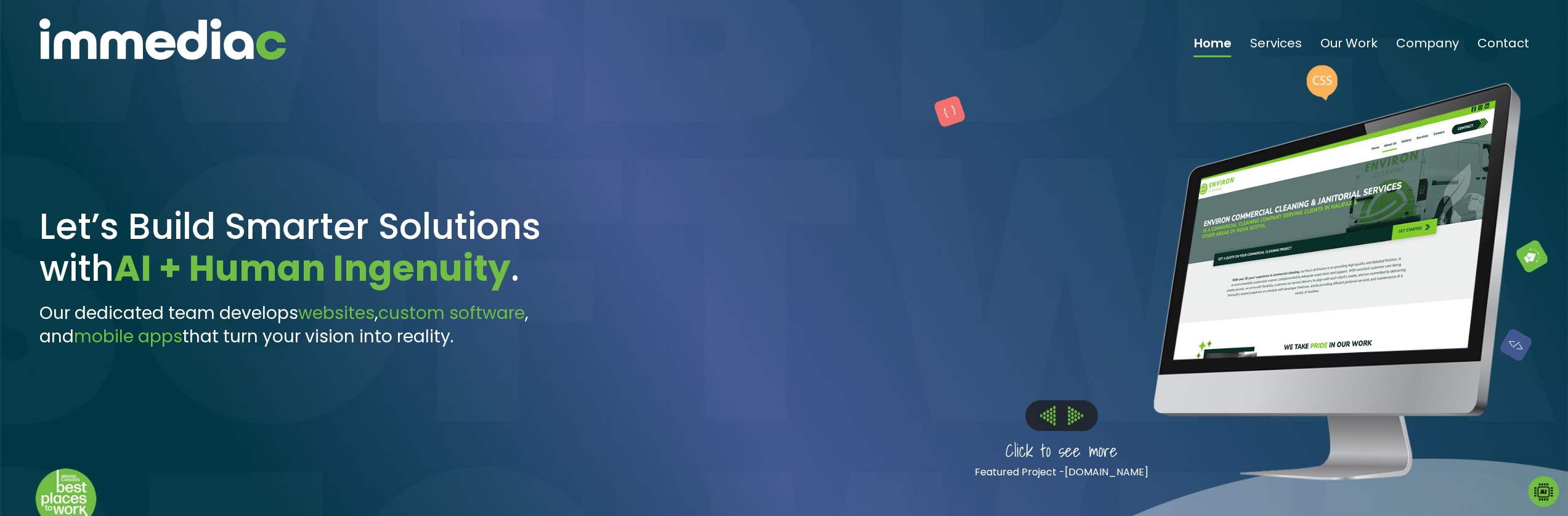
click at [1055, 406] on button at bounding box center [1048, 415] width 28 height 19
click at [1041, 406] on img at bounding box center [1048, 415] width 15 height 19
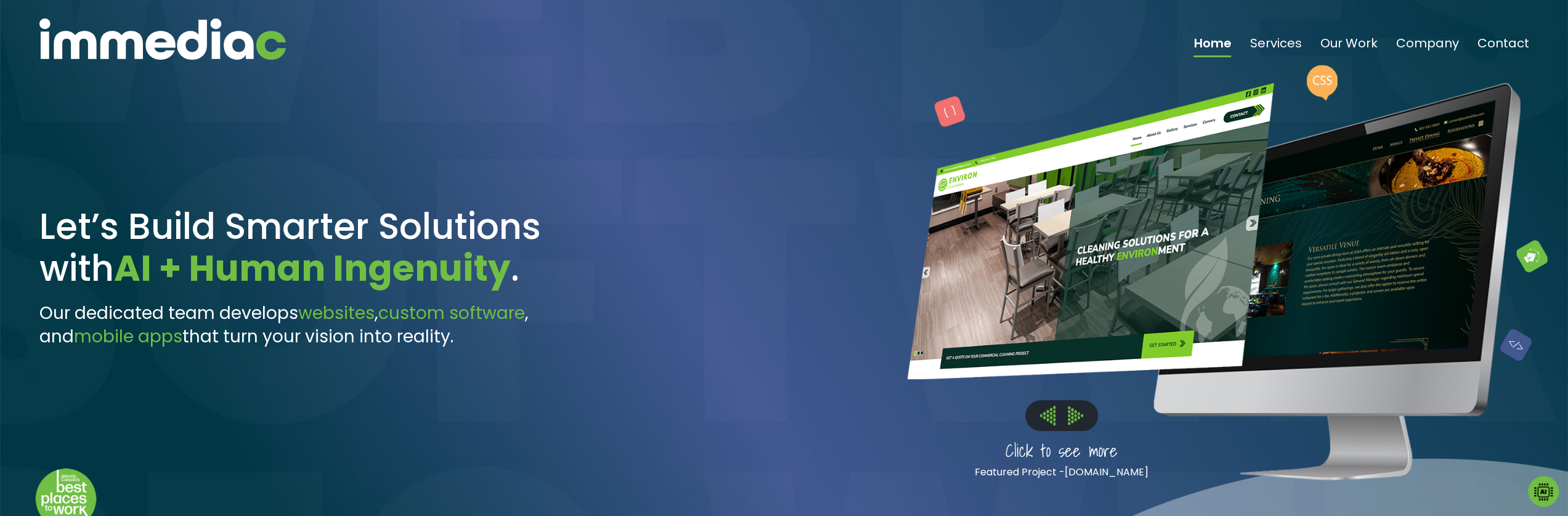
click at [1041, 406] on img at bounding box center [1048, 415] width 15 height 19
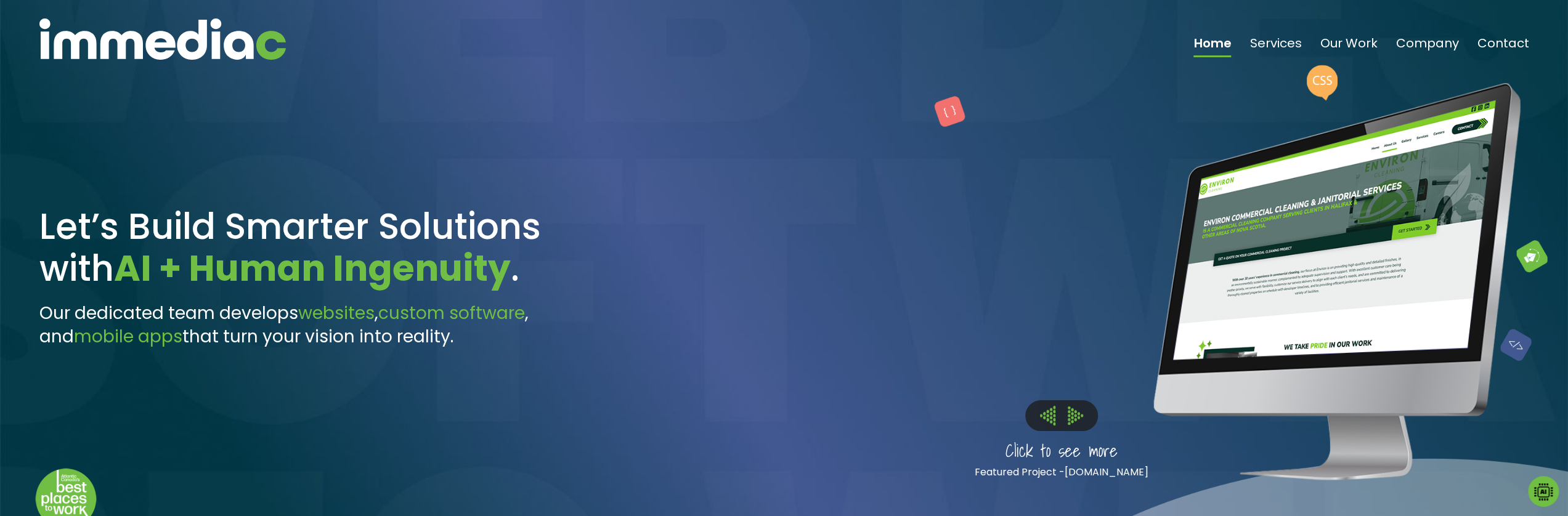
click at [1041, 406] on img at bounding box center [1048, 415] width 15 height 19
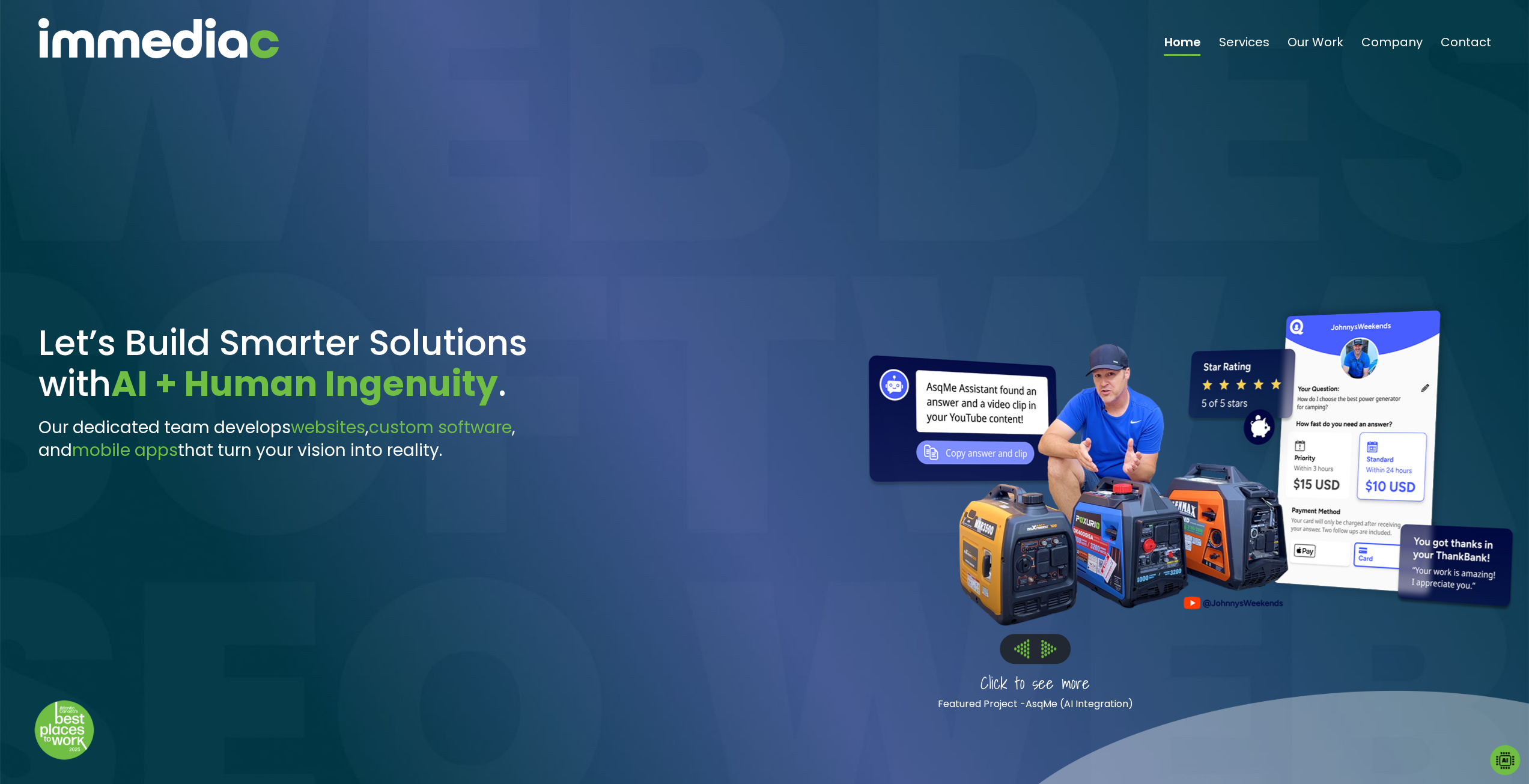
click at [1043, 649] on img at bounding box center [1049, 648] width 15 height 18
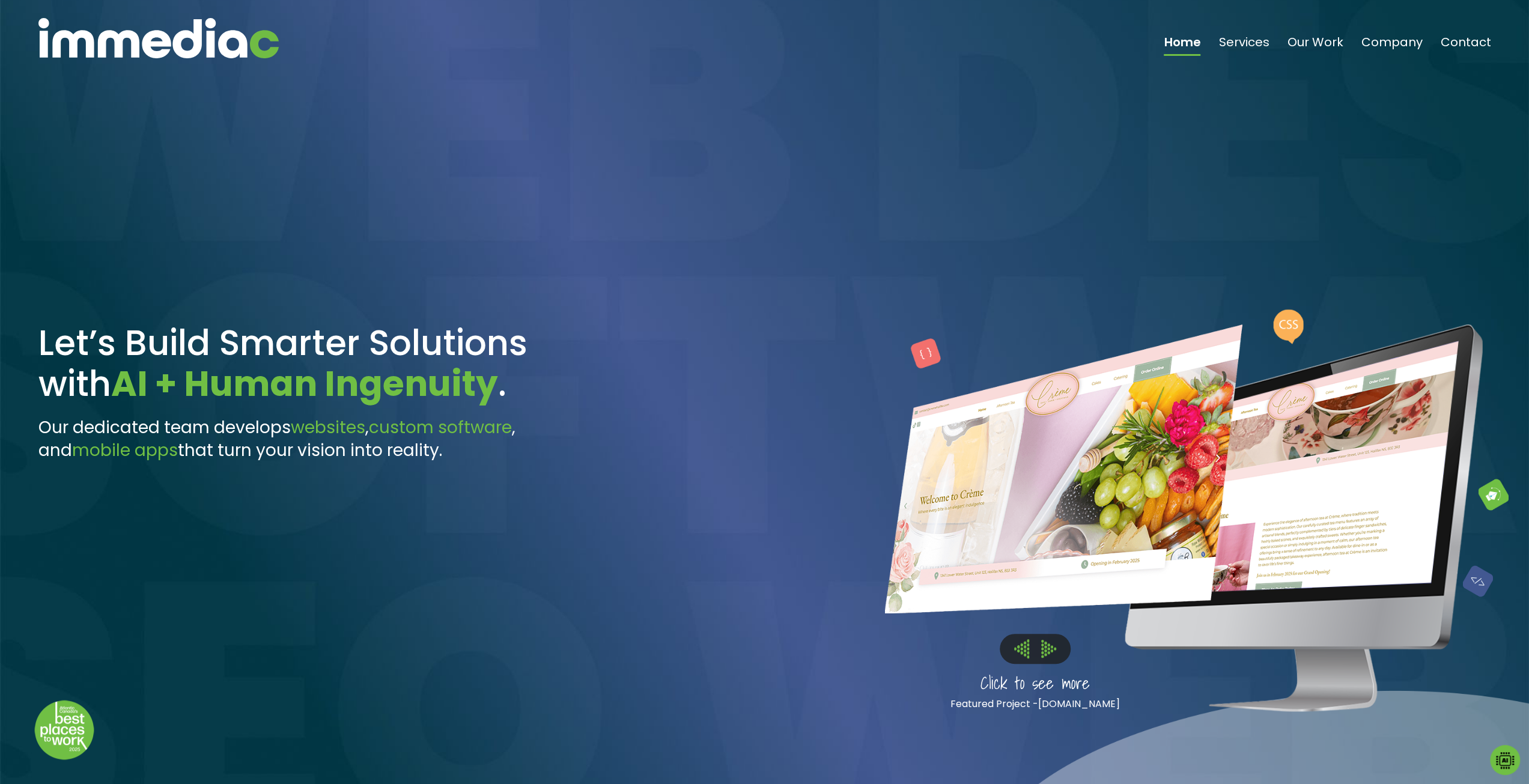
drag, startPoint x: 1097, startPoint y: 381, endPoint x: 1120, endPoint y: 519, distance: 139.9
click at [1120, 519] on img at bounding box center [1063, 469] width 357 height 289
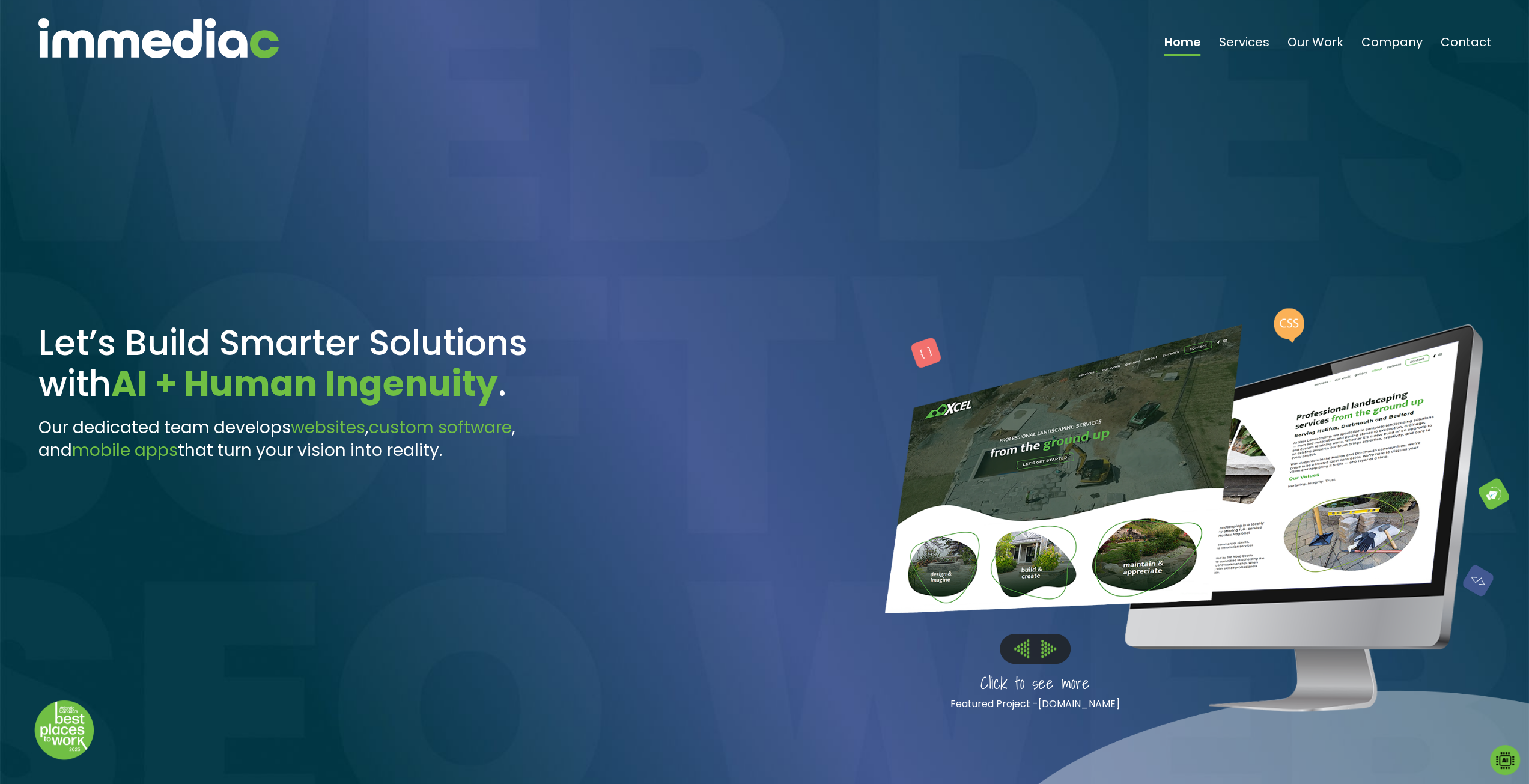
click at [1044, 639] on img at bounding box center [1049, 648] width 15 height 18
